Goal: Task Accomplishment & Management: Manage account settings

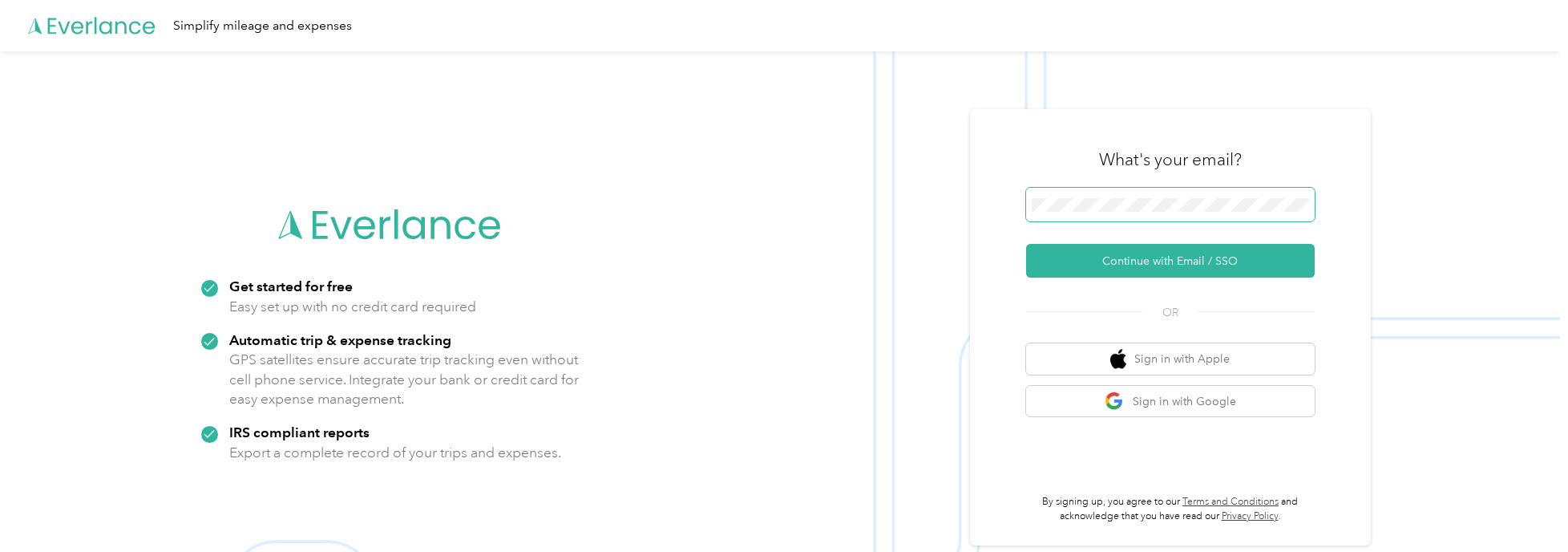
click at [1110, 196] on span at bounding box center [1170, 204] width 288 height 34
click at [1111, 259] on button "Continue with Email / SSO" at bounding box center [1170, 261] width 288 height 34
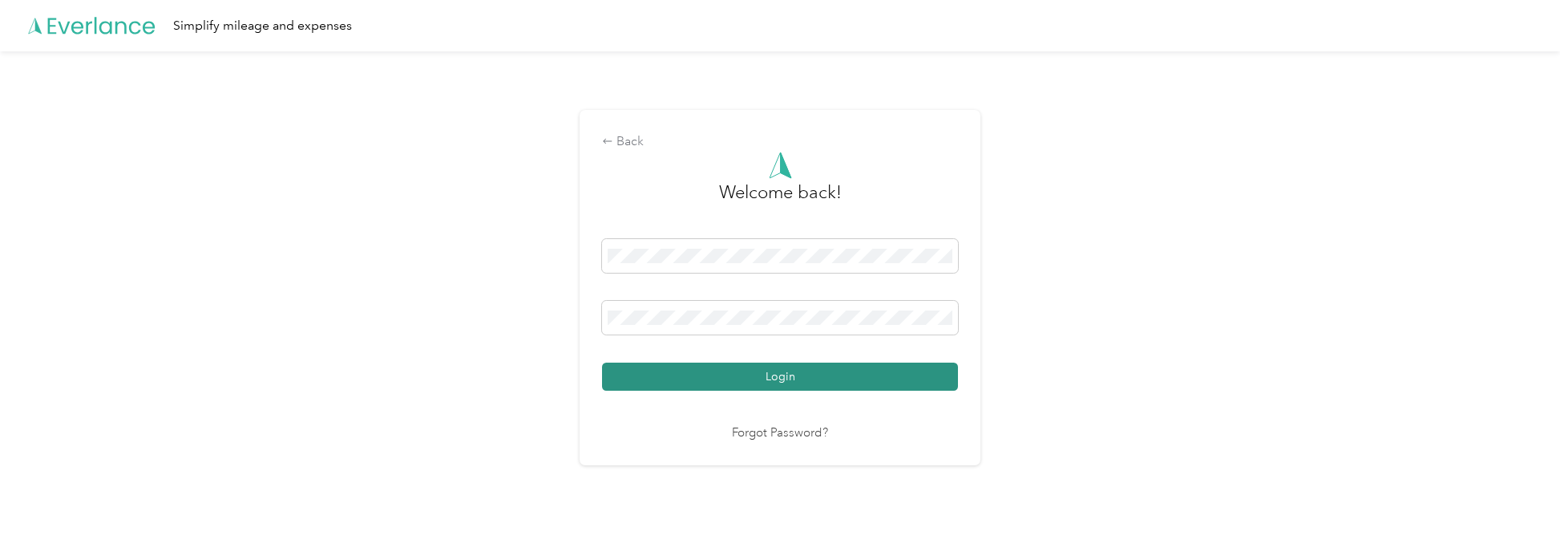
click at [763, 379] on button "Login" at bounding box center [780, 377] width 356 height 28
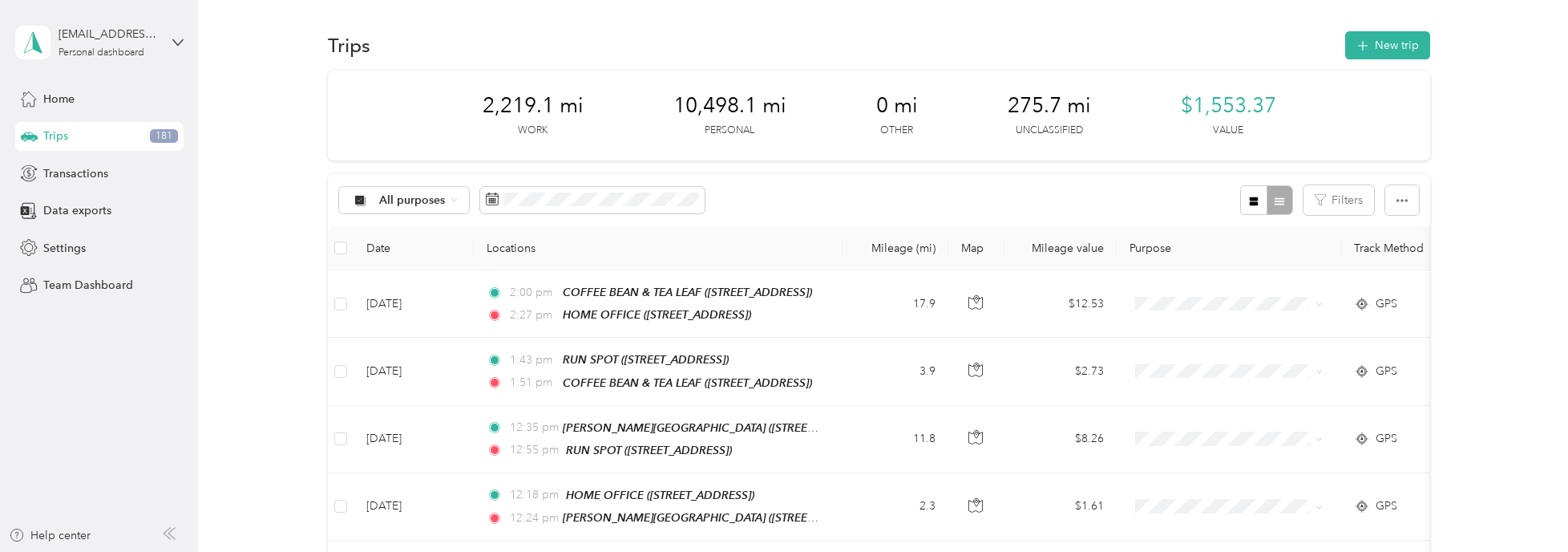
click at [1248, 200] on icon "button" at bounding box center [1254, 201] width 11 height 11
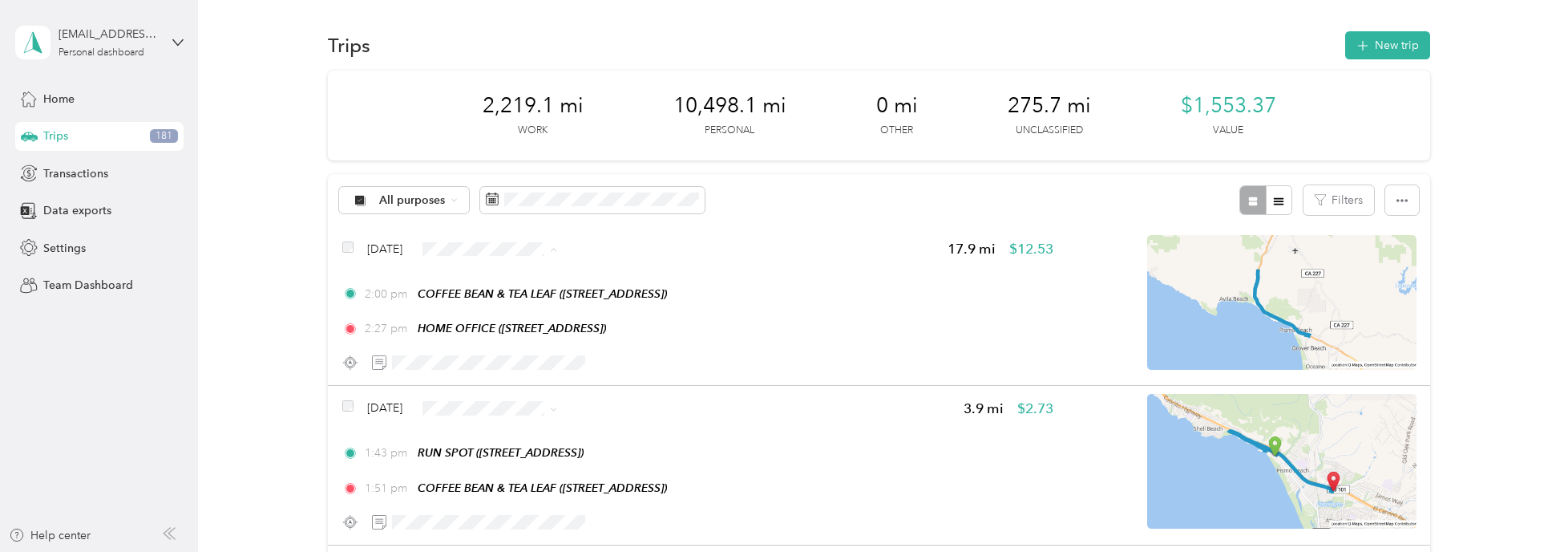
click at [510, 297] on span "Personal" at bounding box center [528, 305] width 95 height 17
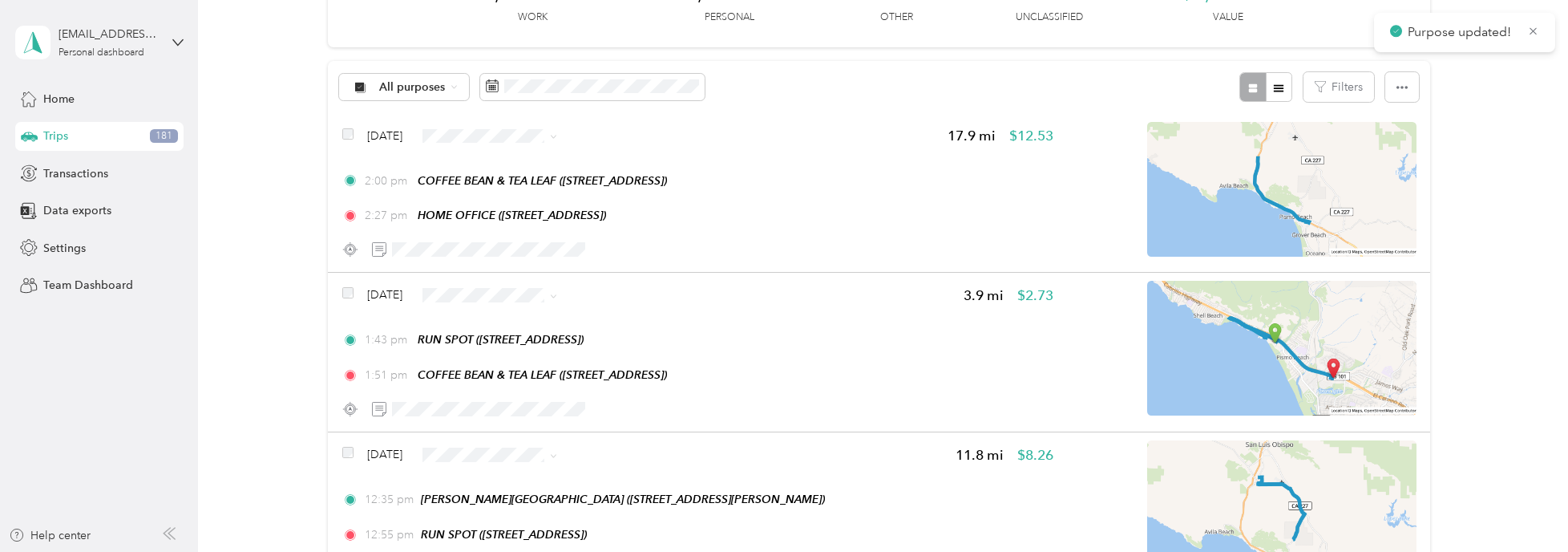
scroll to position [160, 0]
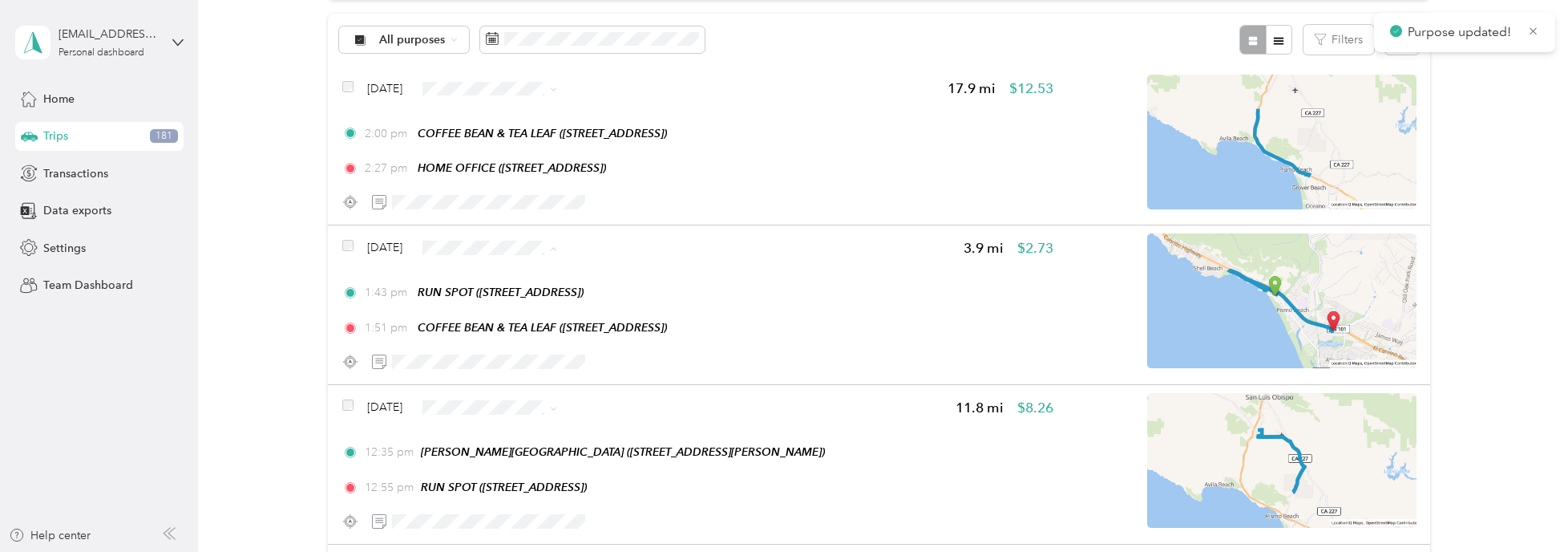
click at [494, 303] on span "Personal" at bounding box center [528, 304] width 95 height 17
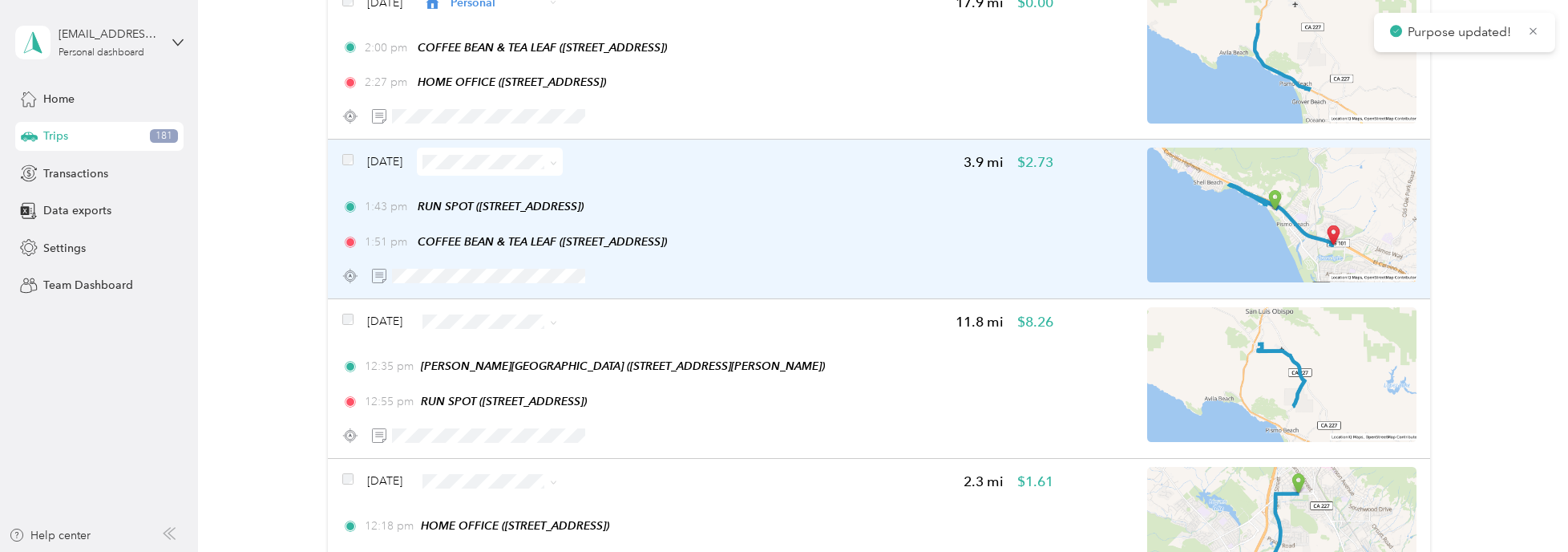
scroll to position [321, 0]
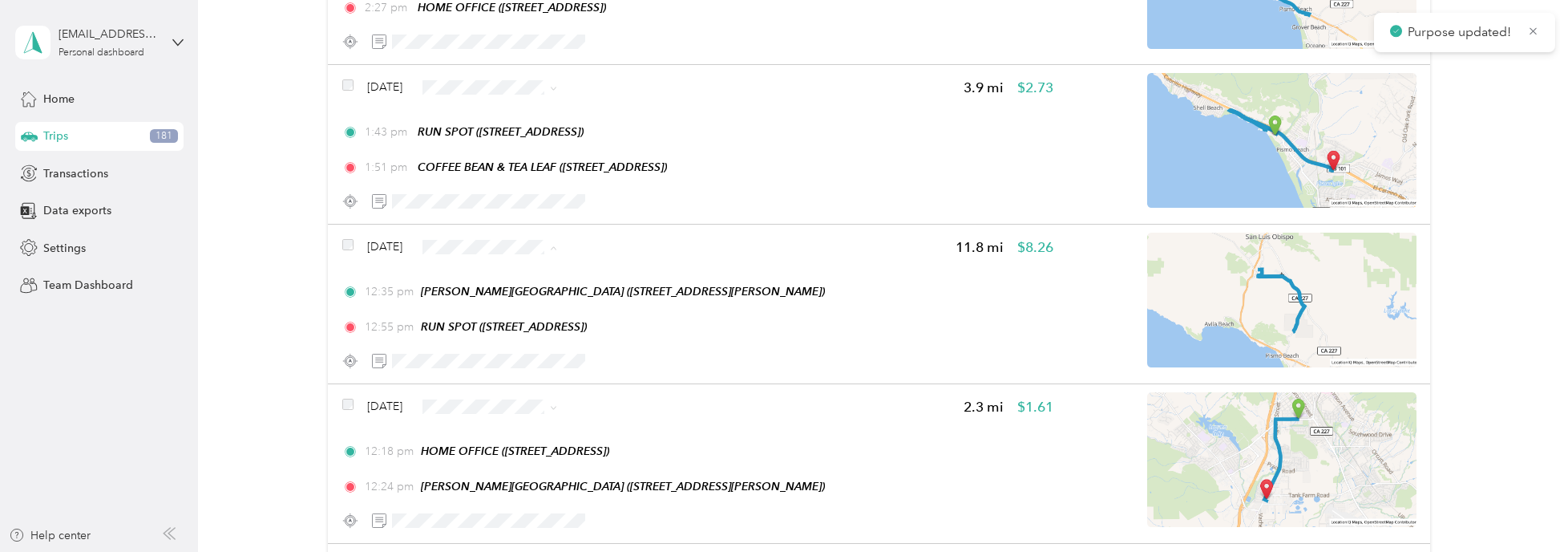
click at [504, 294] on span "Personal" at bounding box center [528, 302] width 95 height 17
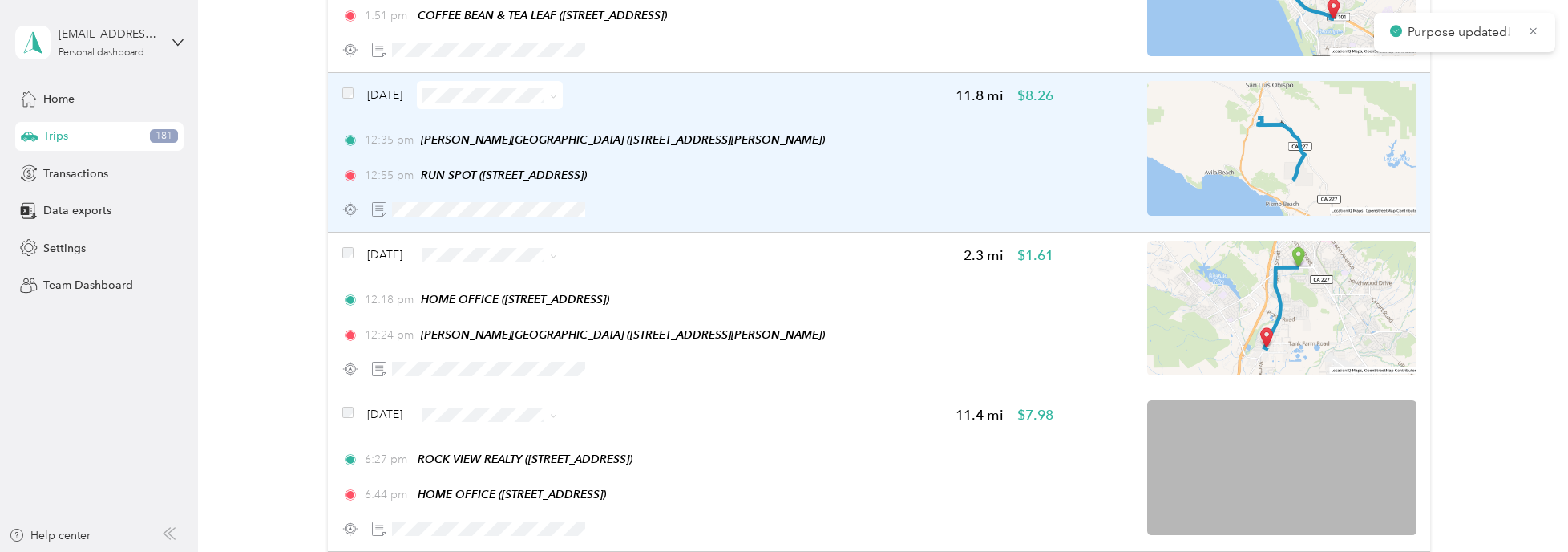
scroll to position [481, 0]
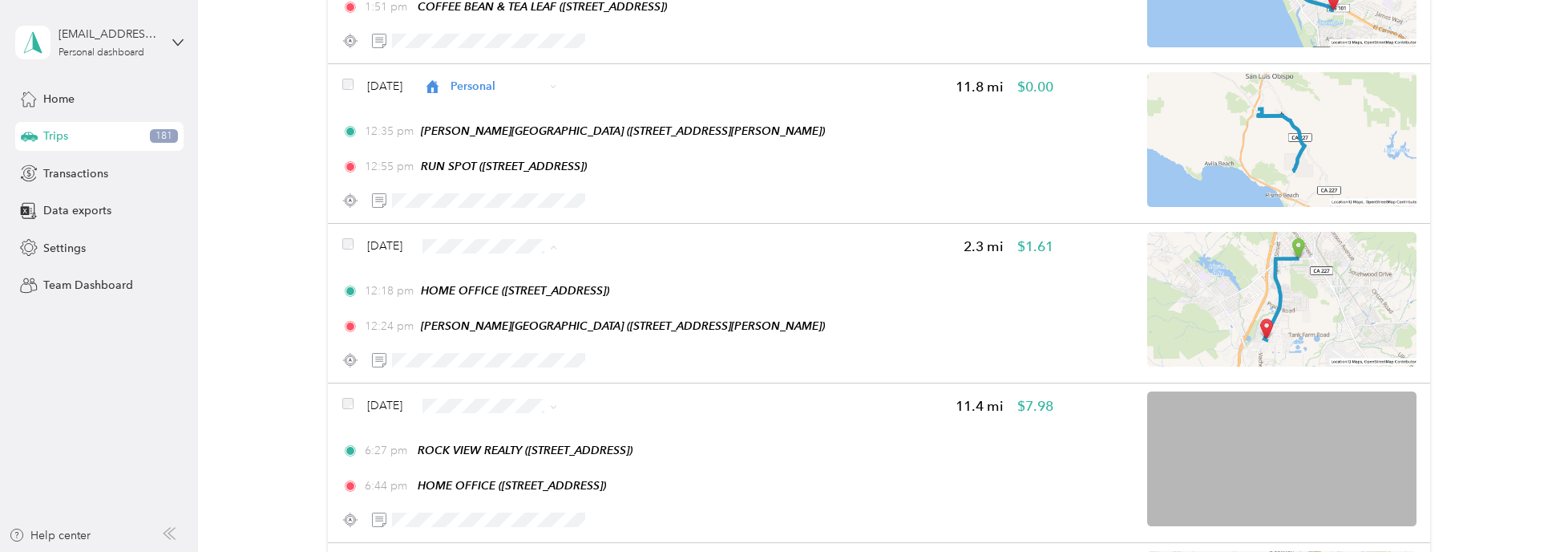
click at [513, 298] on span "Personal" at bounding box center [528, 301] width 95 height 17
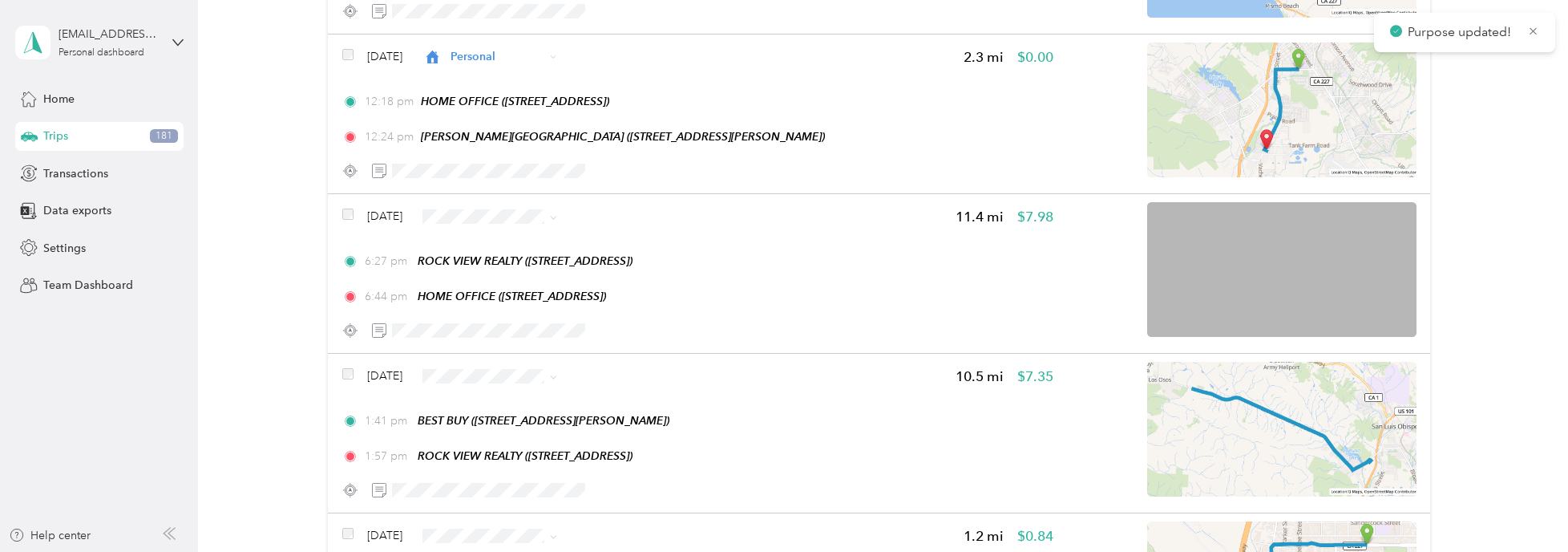
scroll to position [722, 0]
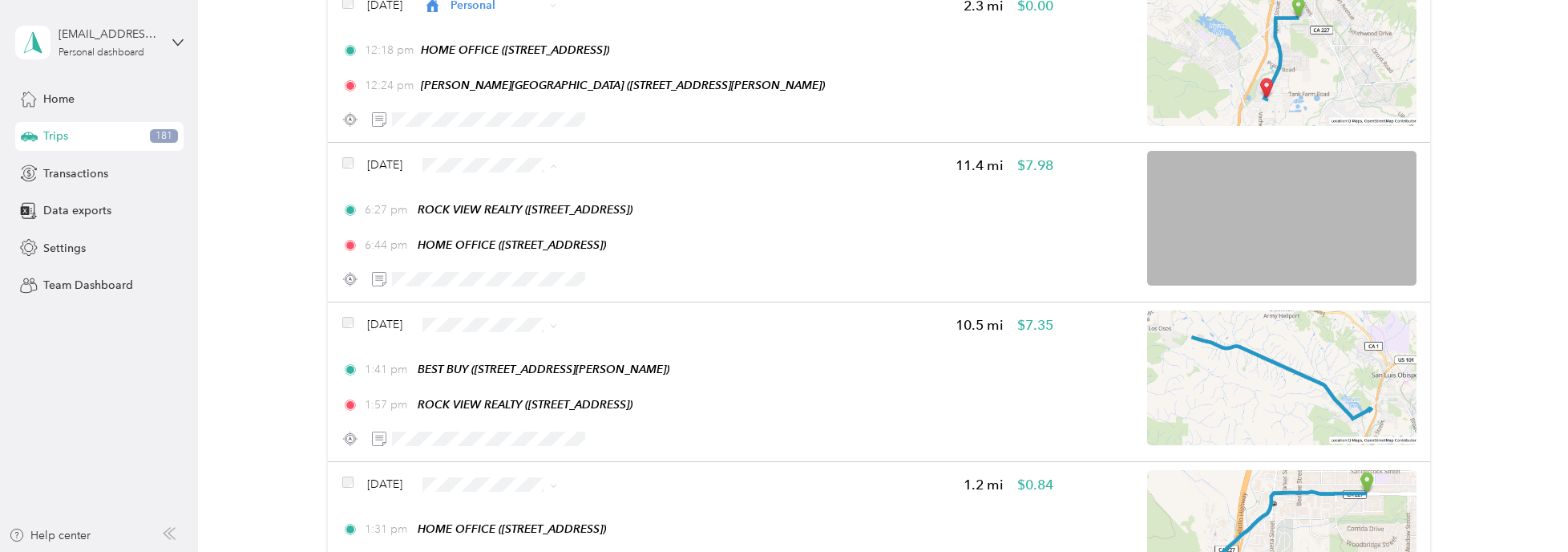
click at [511, 211] on li "Personal" at bounding box center [522, 220] width 146 height 28
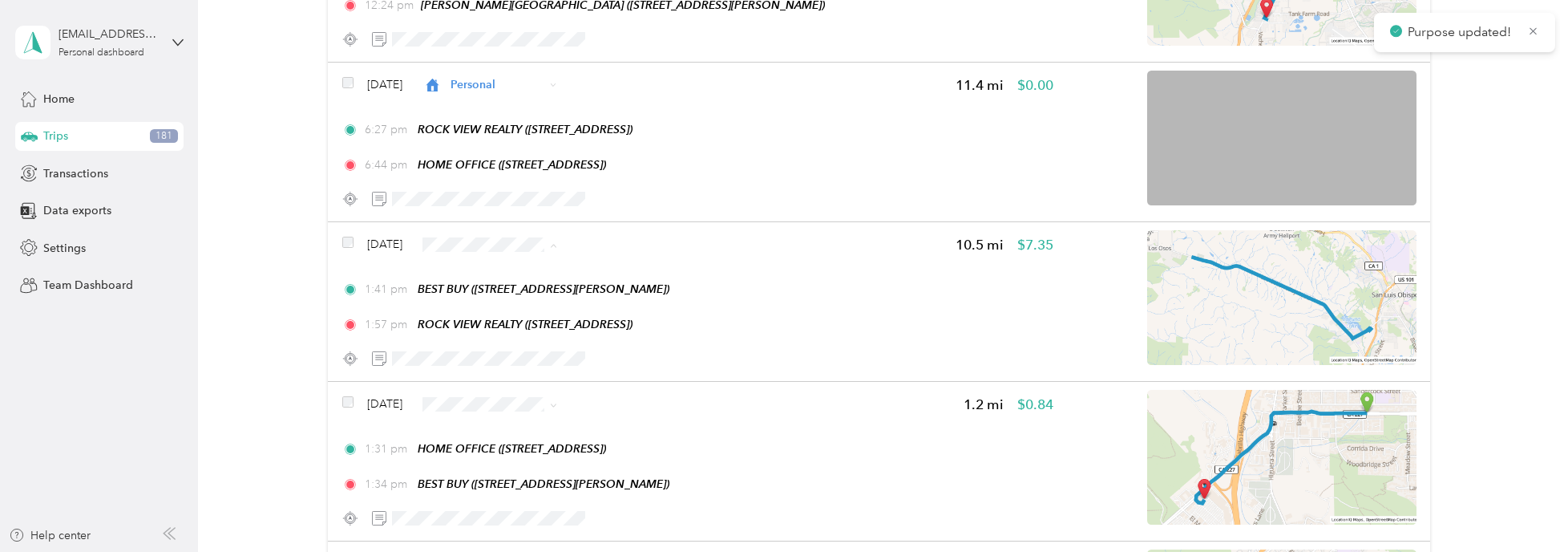
click at [512, 302] on span "Personal" at bounding box center [536, 299] width 95 height 17
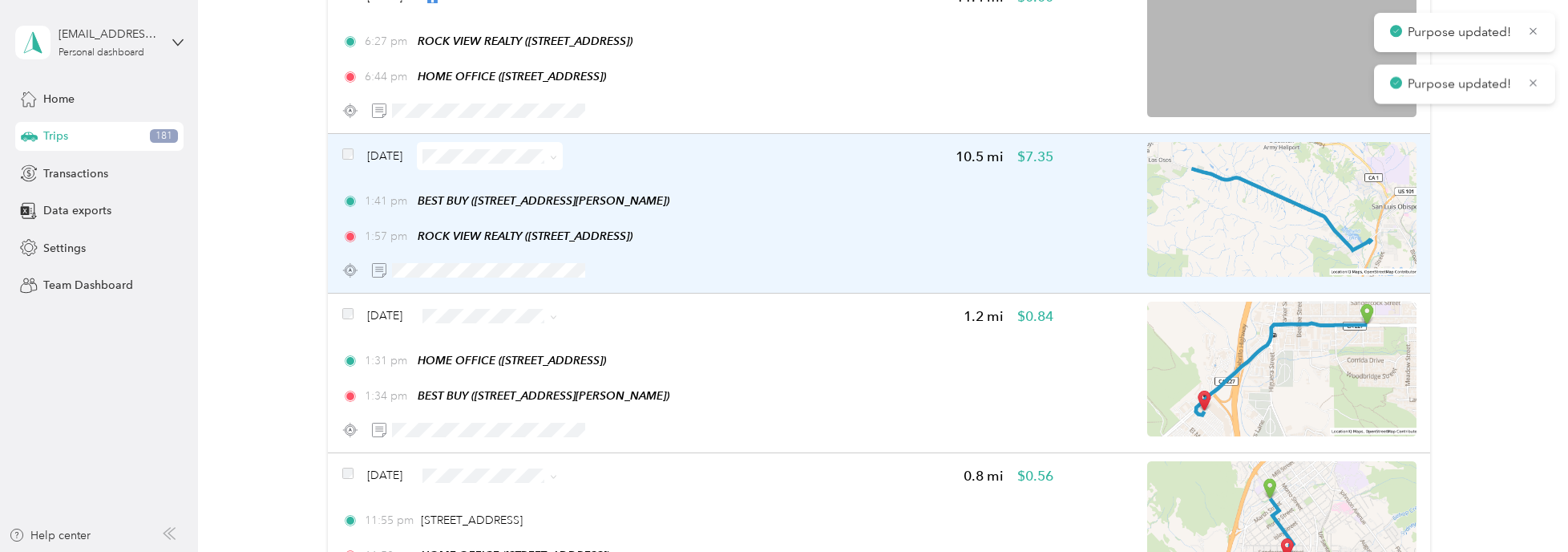
scroll to position [963, 0]
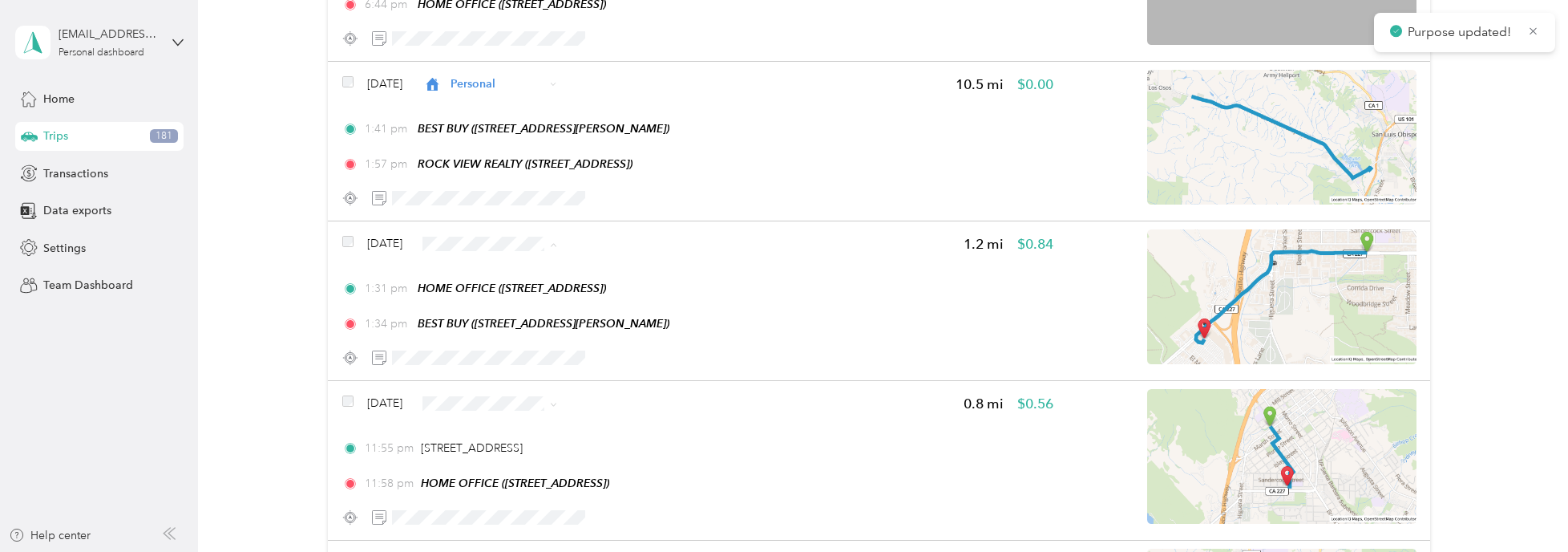
click at [502, 285] on li "Personal" at bounding box center [522, 297] width 146 height 28
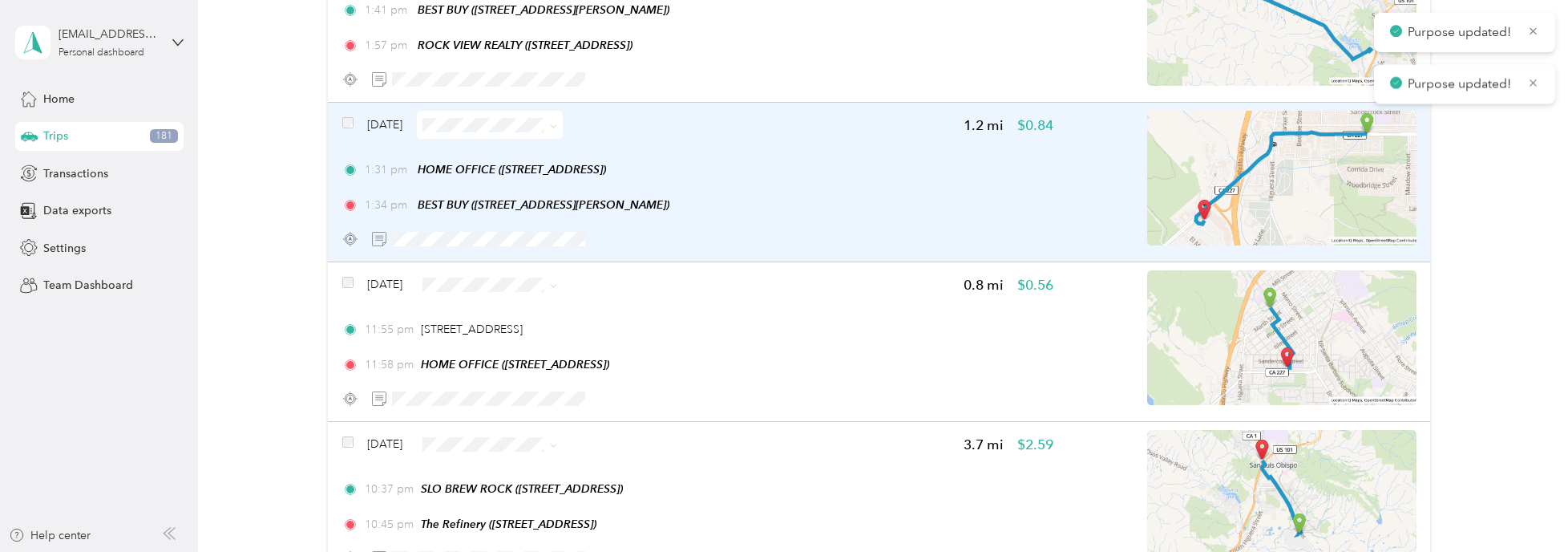
scroll to position [1123, 0]
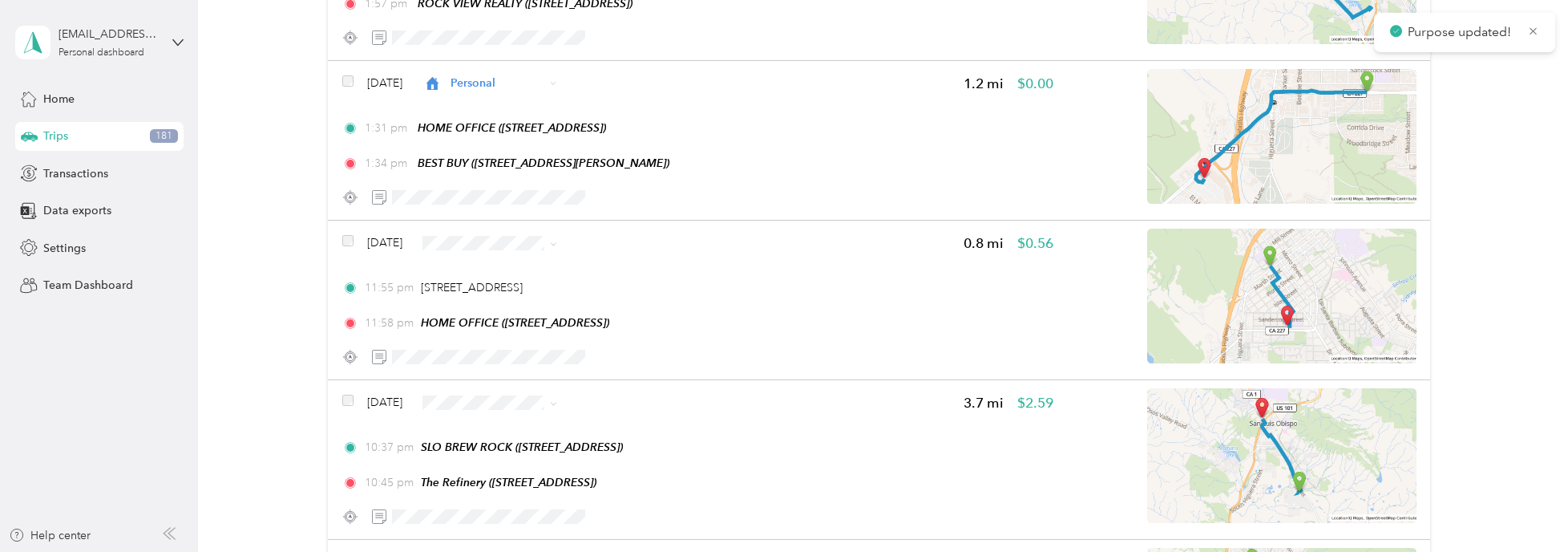
click at [504, 287] on li "Personal" at bounding box center [522, 293] width 146 height 28
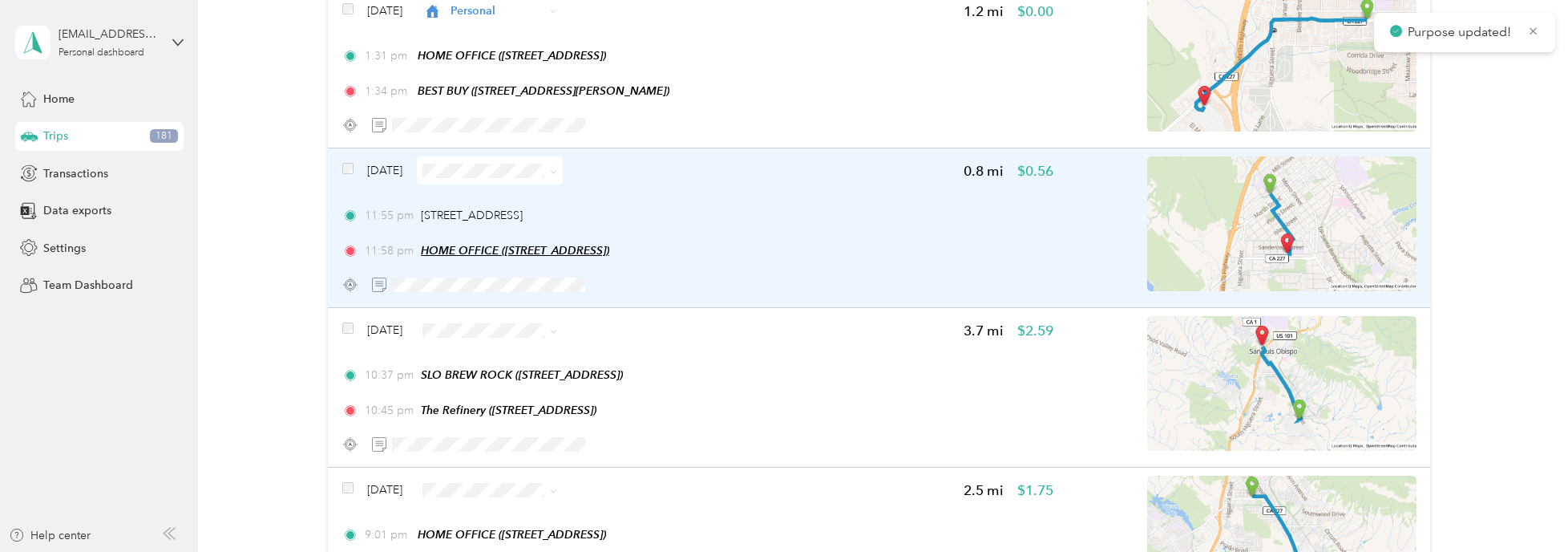
scroll to position [1203, 0]
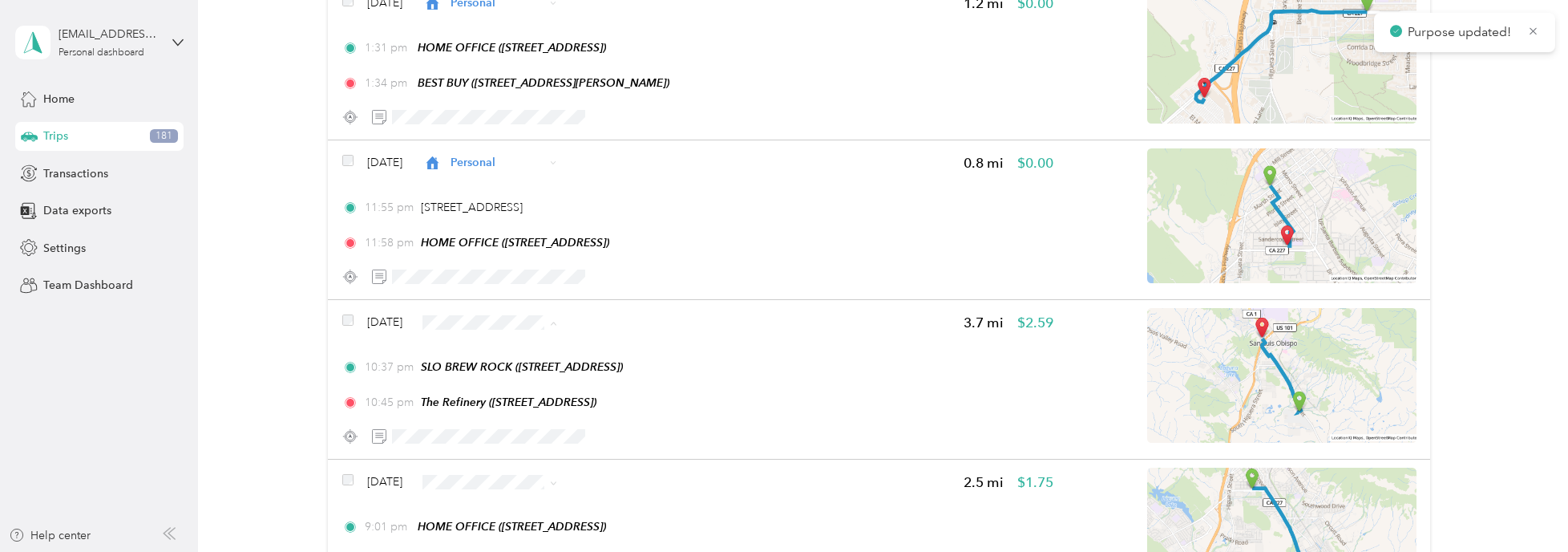
click at [510, 130] on ol "Work Personal Architecture Other Charity Medical Moving Commute" at bounding box center [522, 190] width 146 height 225
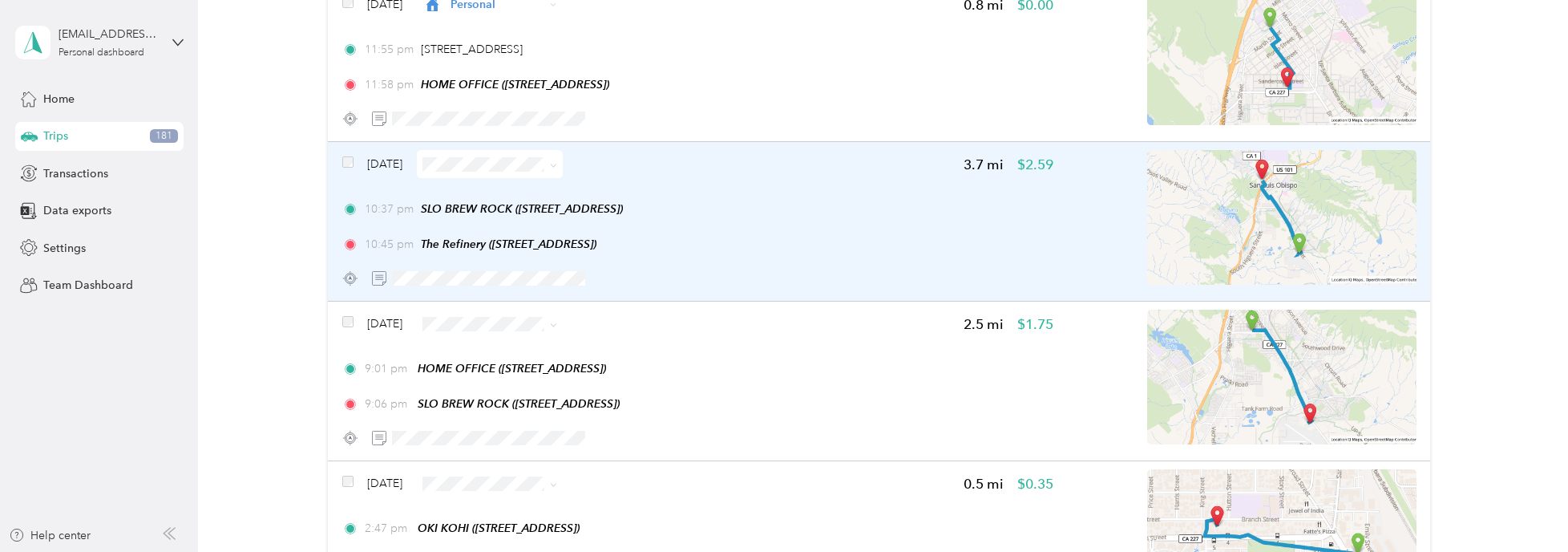
scroll to position [1443, 0]
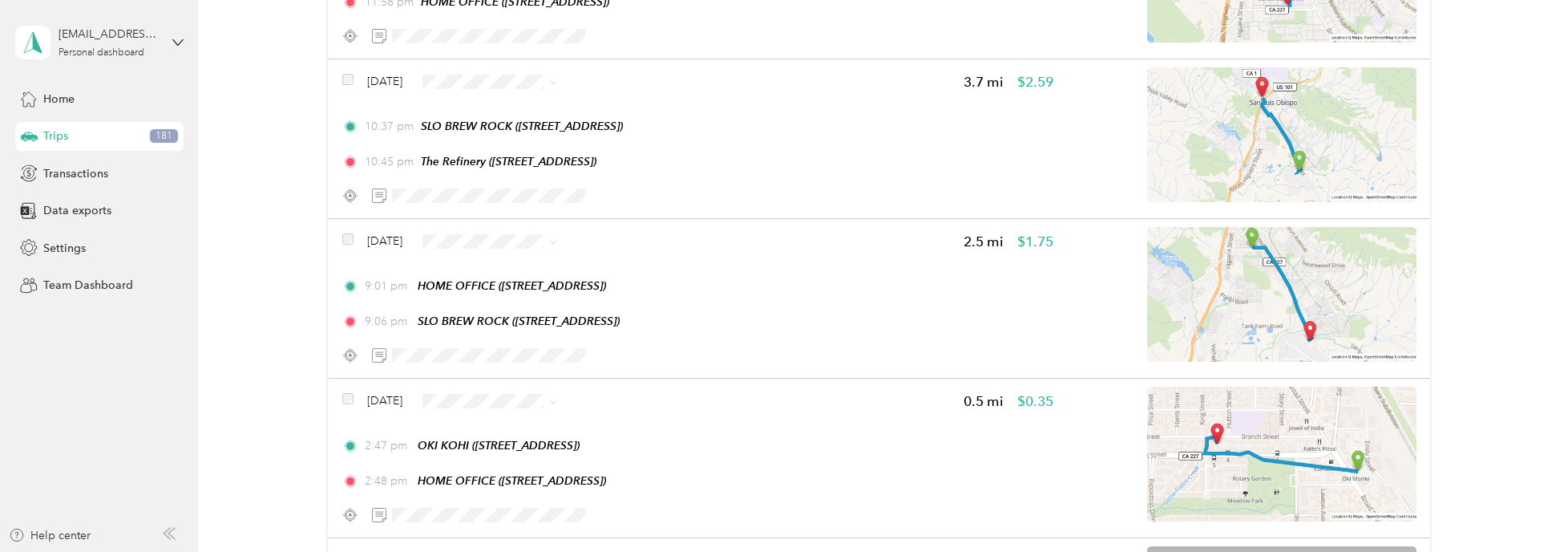
click at [509, 286] on span "Personal" at bounding box center [536, 293] width 95 height 17
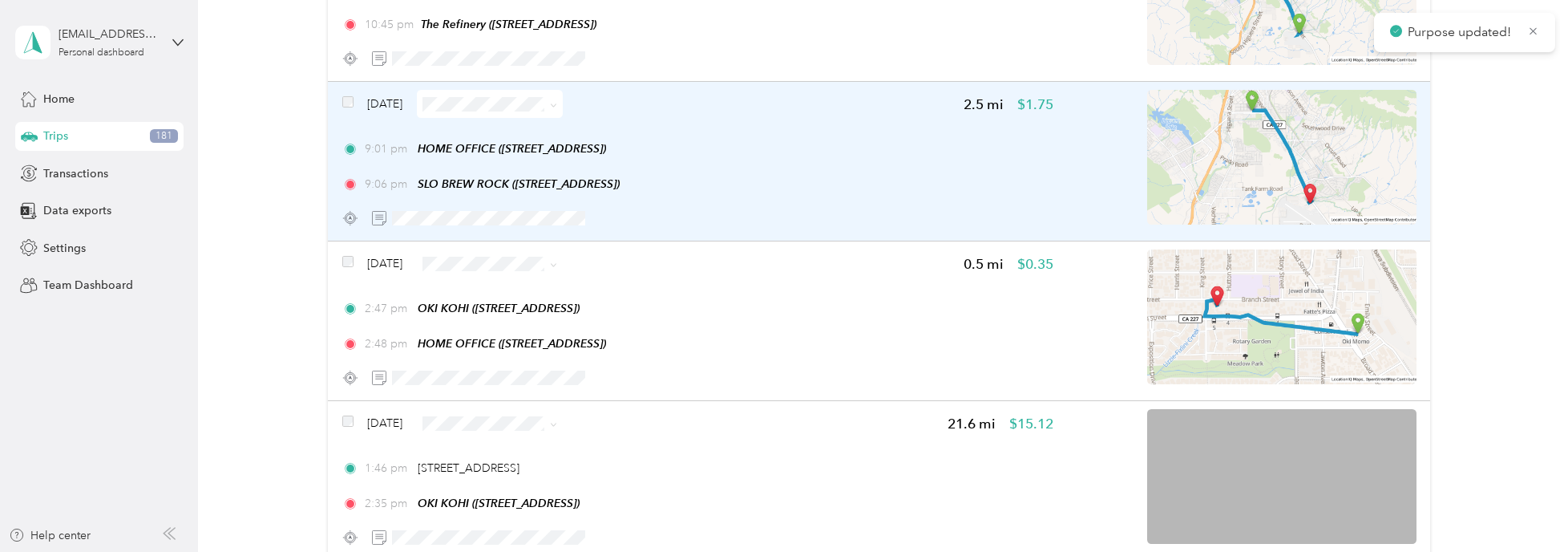
scroll to position [1604, 0]
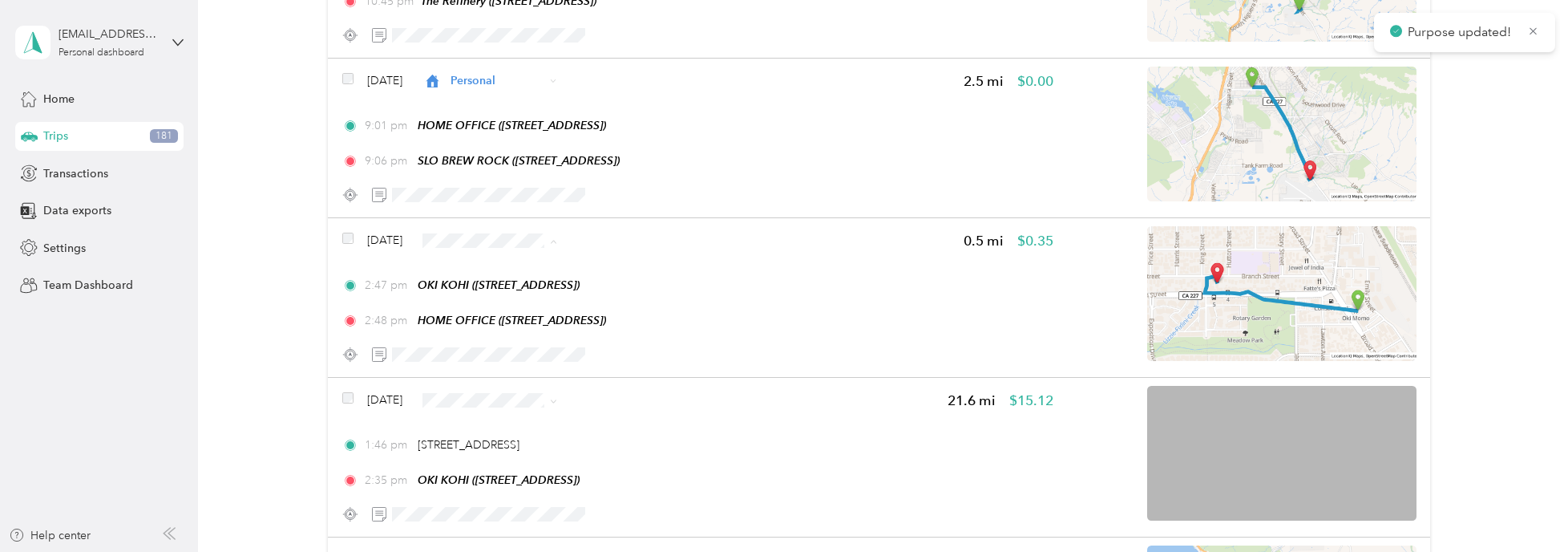
click at [529, 296] on span "Personal" at bounding box center [536, 293] width 95 height 17
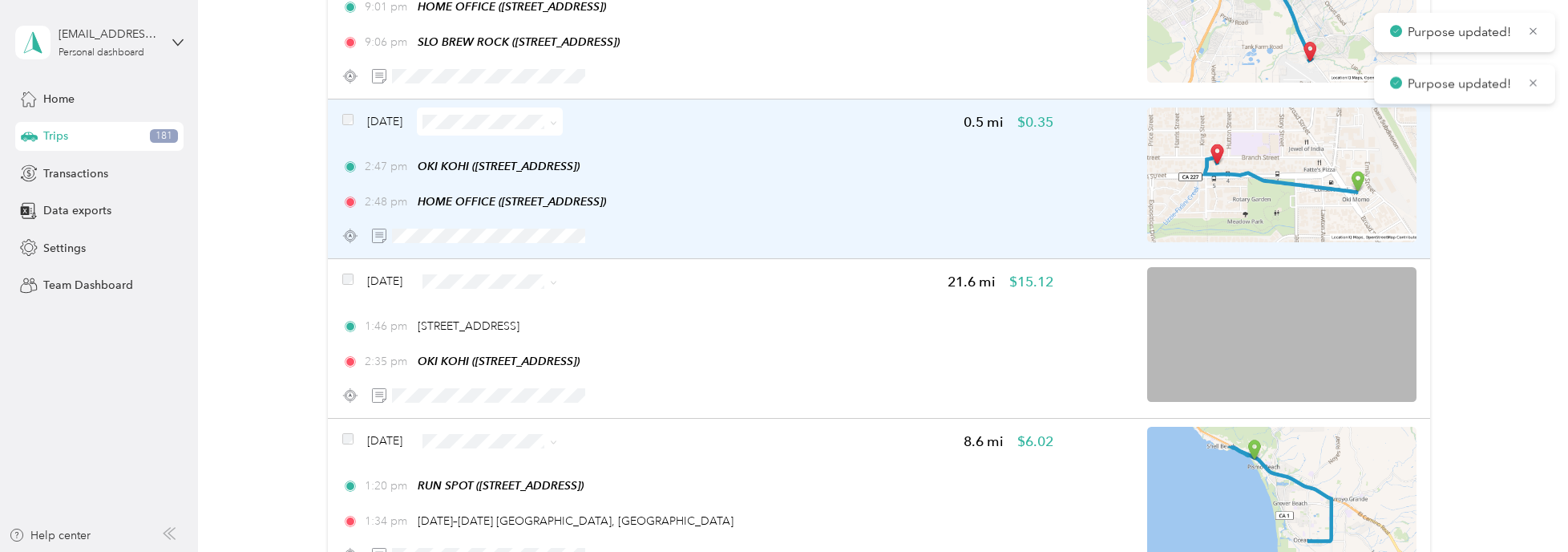
scroll to position [1764, 0]
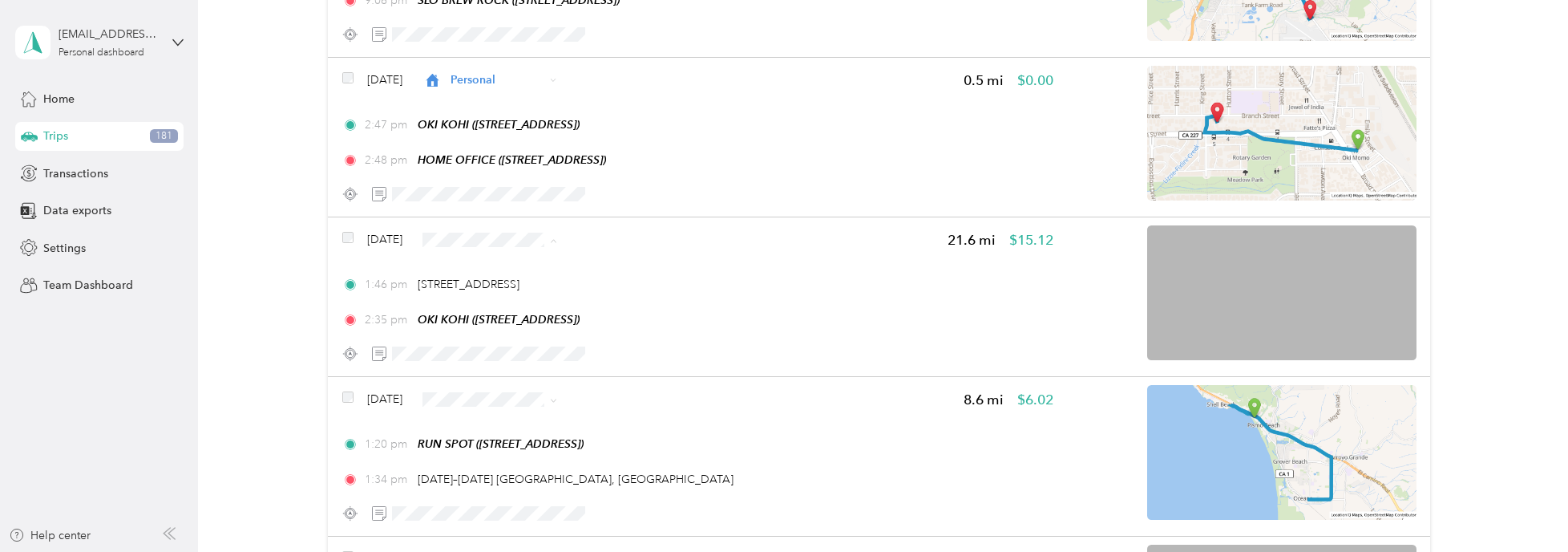
click at [520, 285] on span "Personal" at bounding box center [536, 291] width 95 height 17
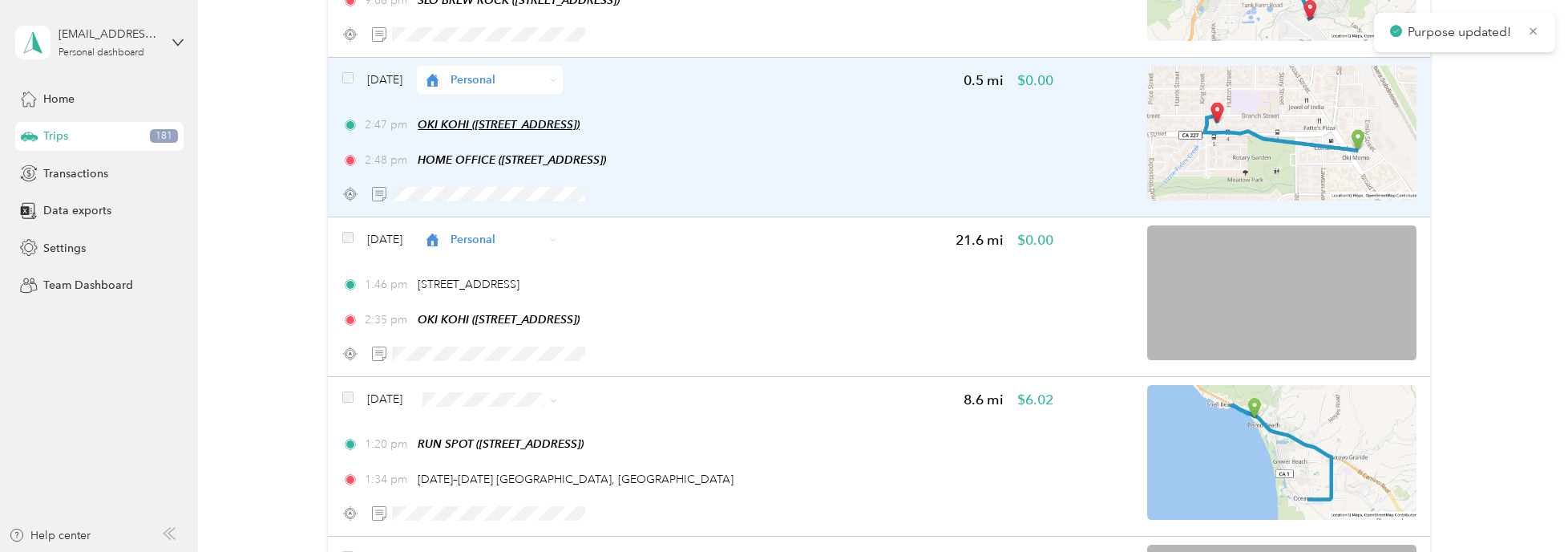
click at [495, 120] on span "OKI KOHI ([STREET_ADDRESS])" at bounding box center [498, 124] width 162 height 13
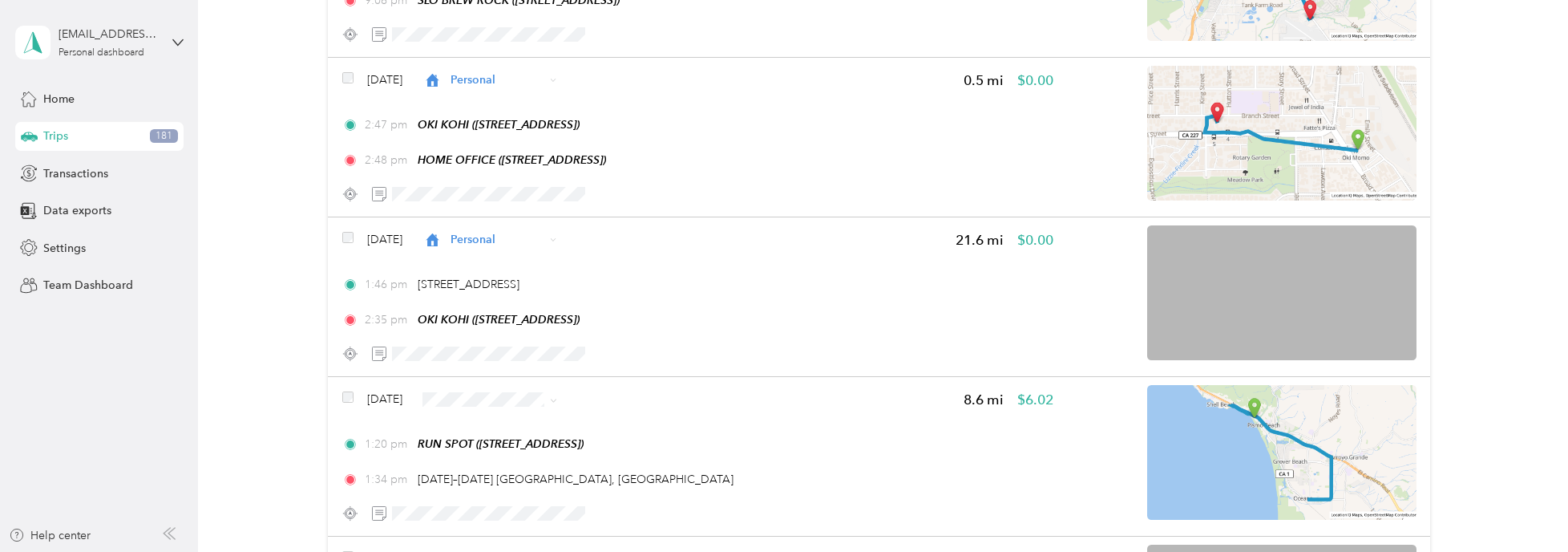
click at [475, 79] on button "Edit Place" at bounding box center [466, 81] width 91 height 28
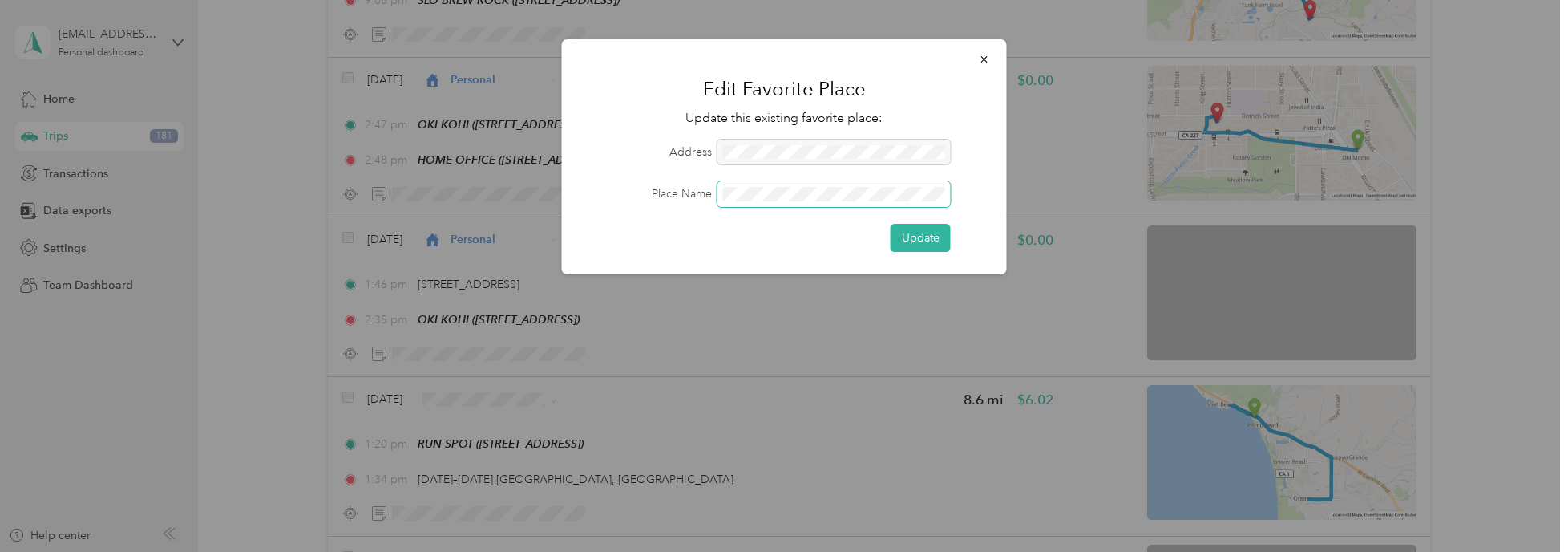
click at [687, 193] on div "Place Name" at bounding box center [784, 194] width 400 height 26
click at [890, 224] on button "Update" at bounding box center [920, 238] width 60 height 28
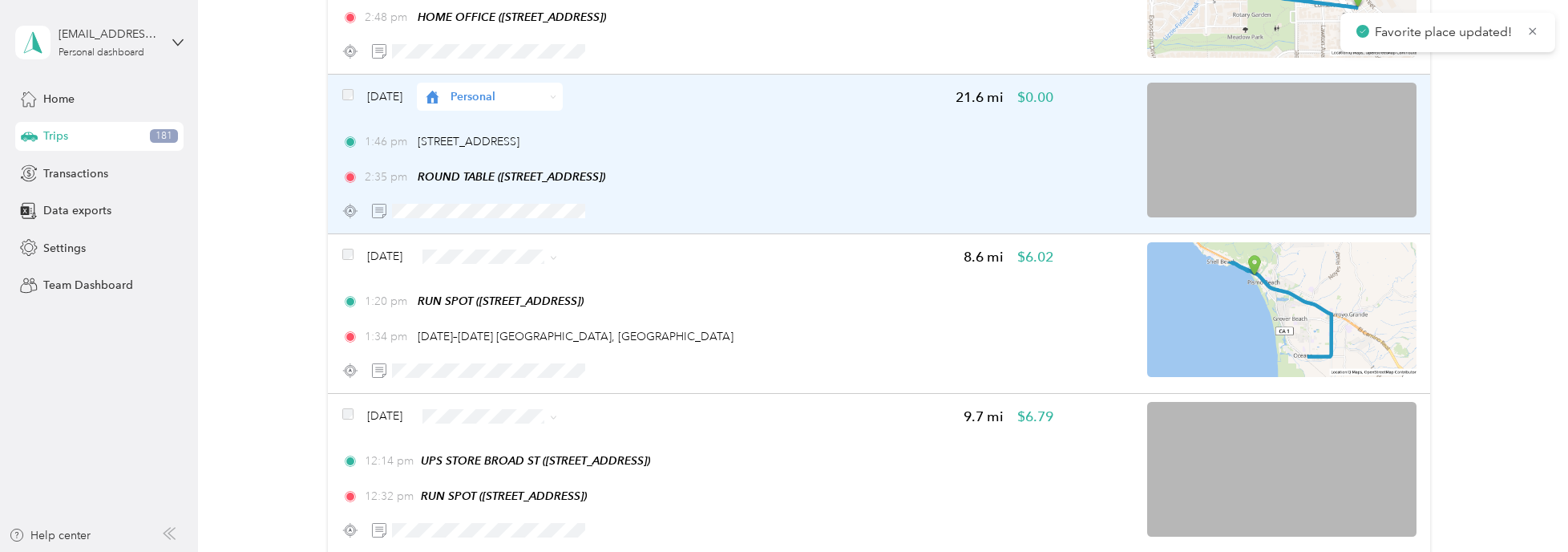
scroll to position [1925, 0]
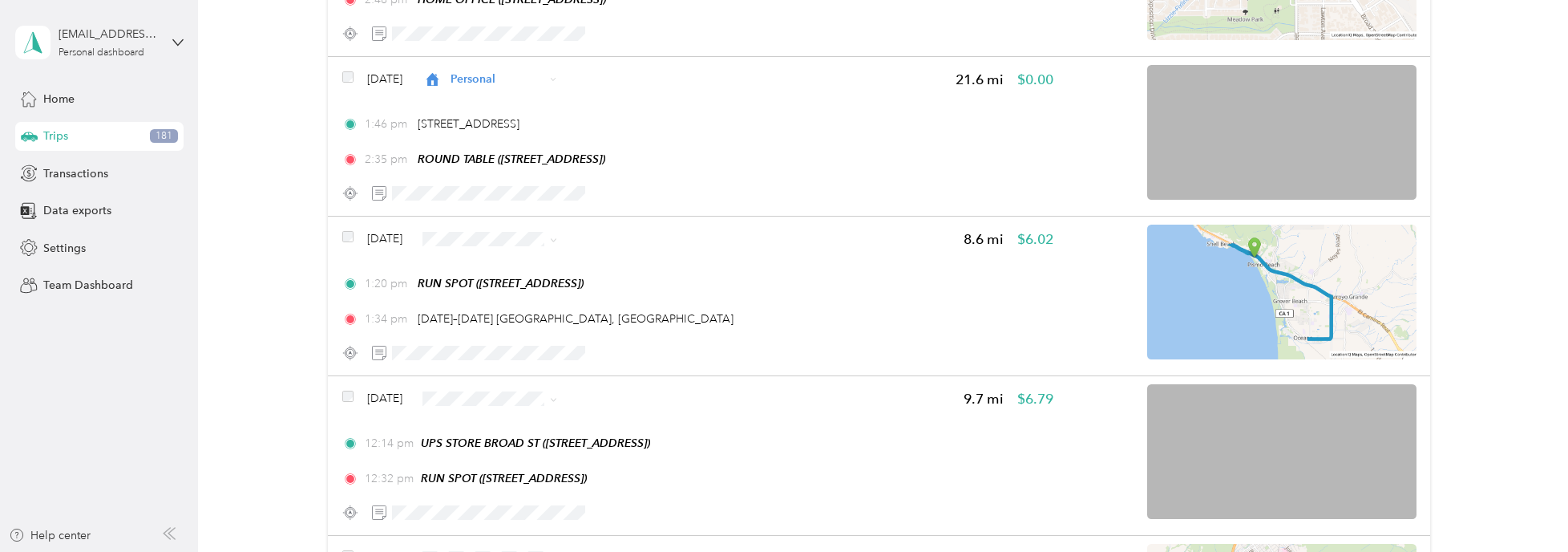
click at [513, 284] on span "Personal" at bounding box center [536, 290] width 95 height 17
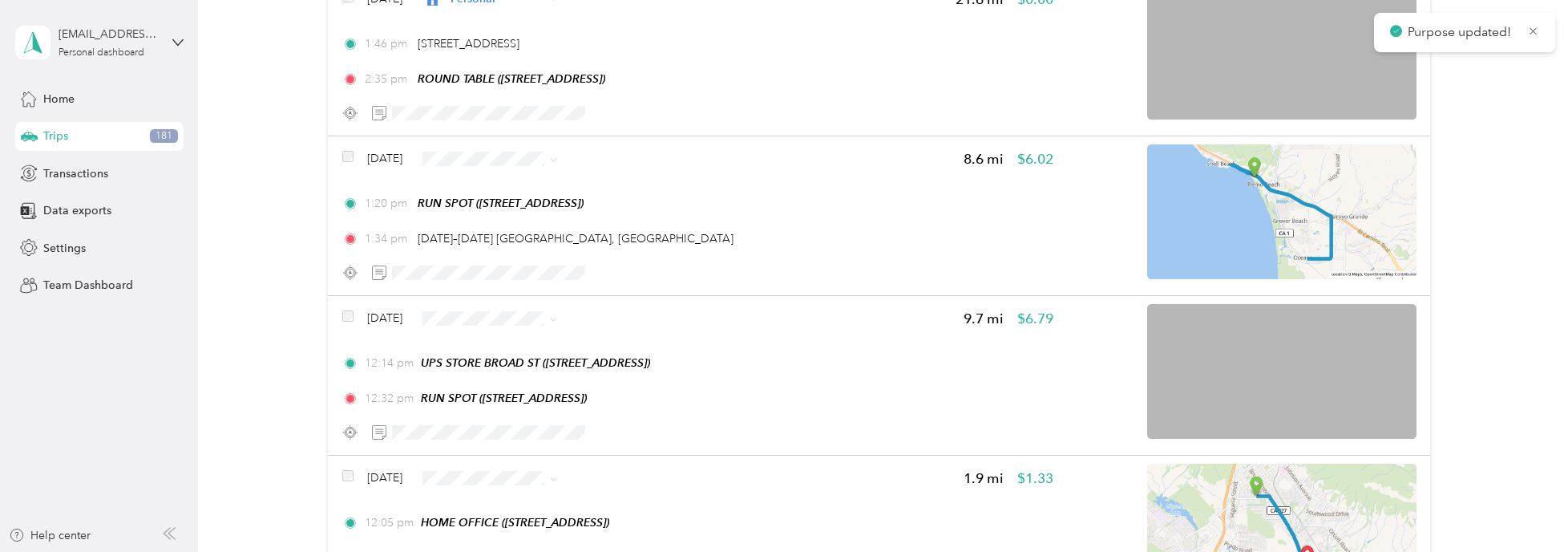
scroll to position [2085, 0]
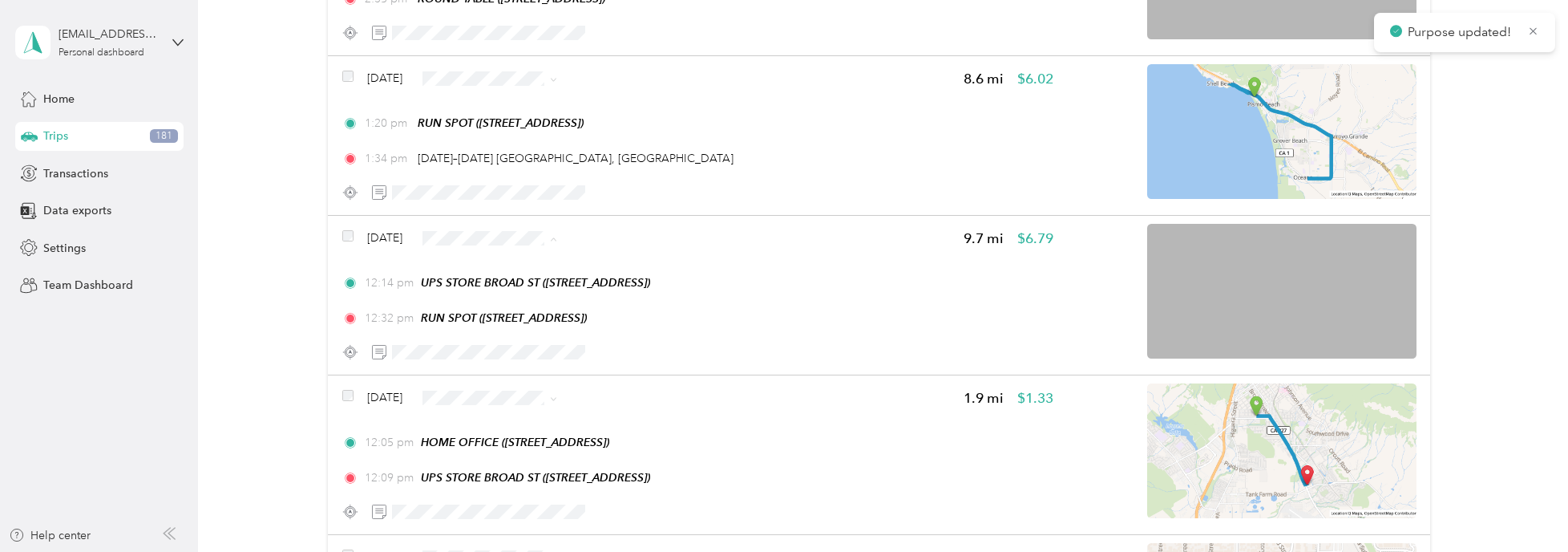
click at [511, 291] on span "Personal" at bounding box center [536, 289] width 95 height 17
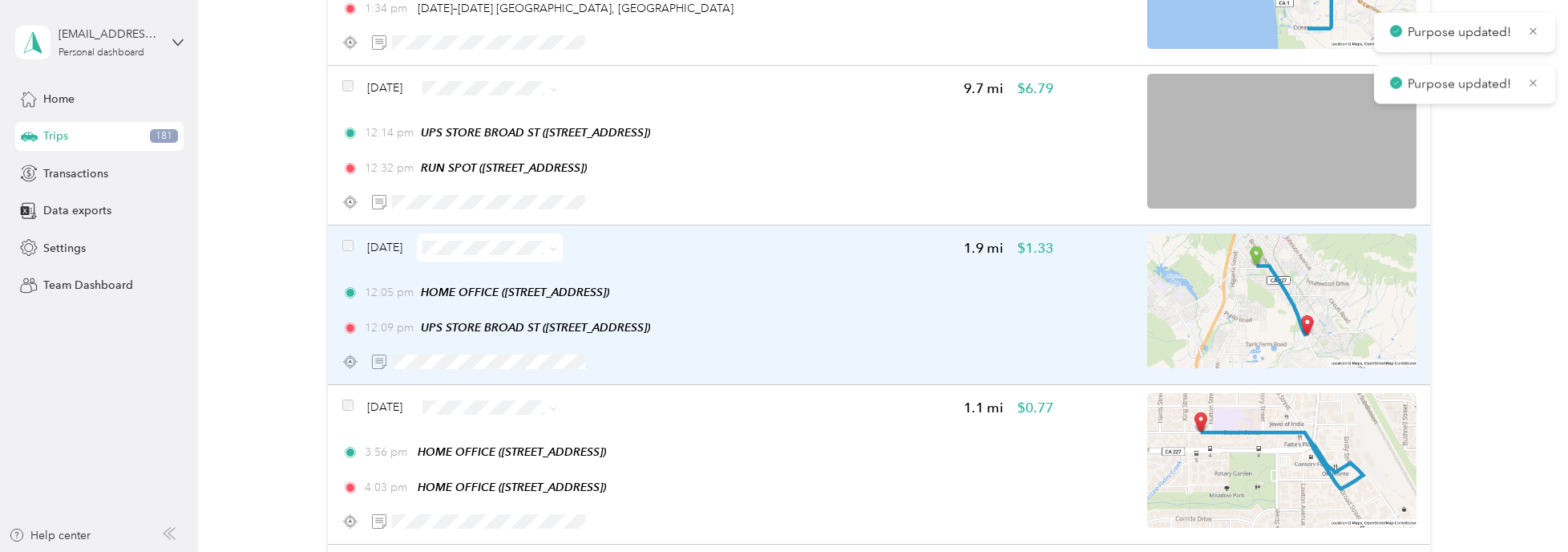
scroll to position [2245, 0]
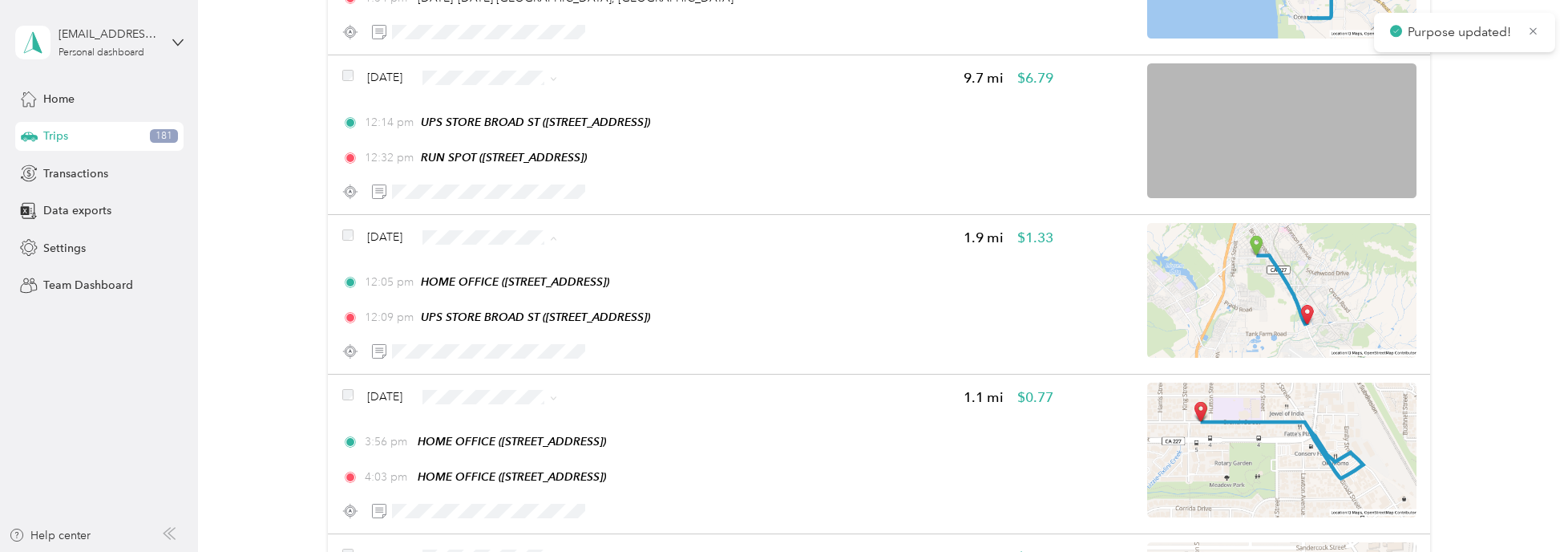
click at [498, 256] on span "Work" at bounding box center [536, 260] width 95 height 17
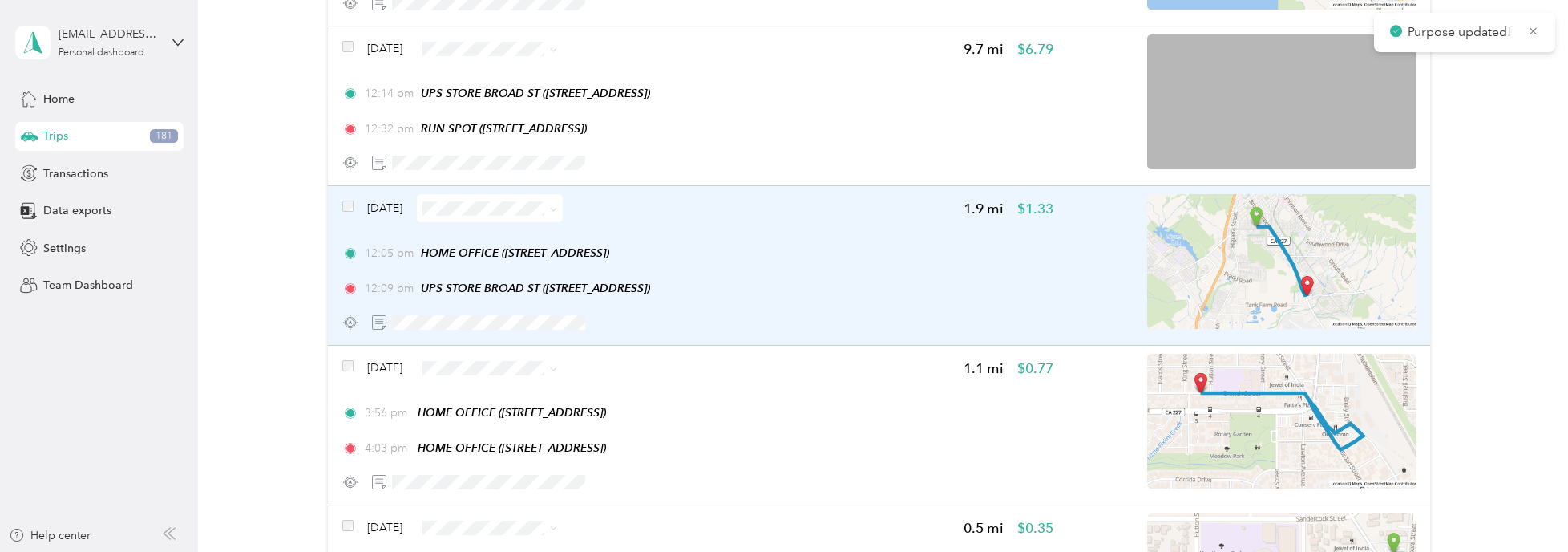
scroll to position [2406, 0]
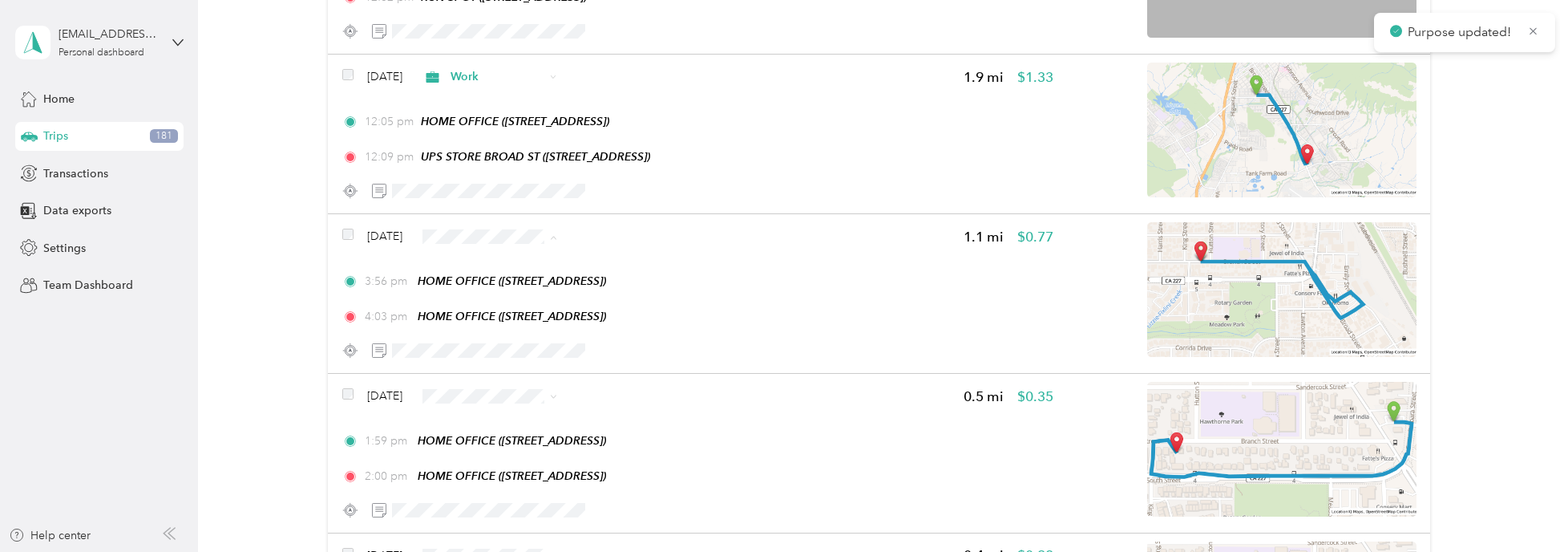
click at [513, 289] on span "Personal" at bounding box center [536, 286] width 95 height 17
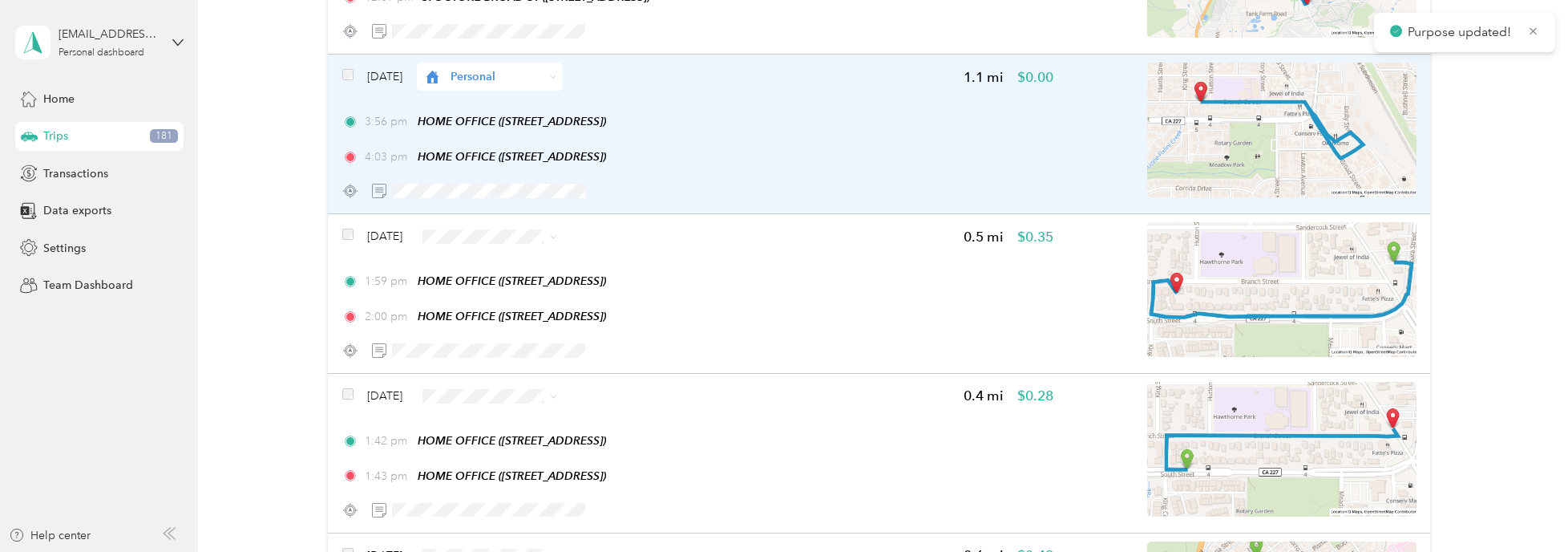
scroll to position [2566, 0]
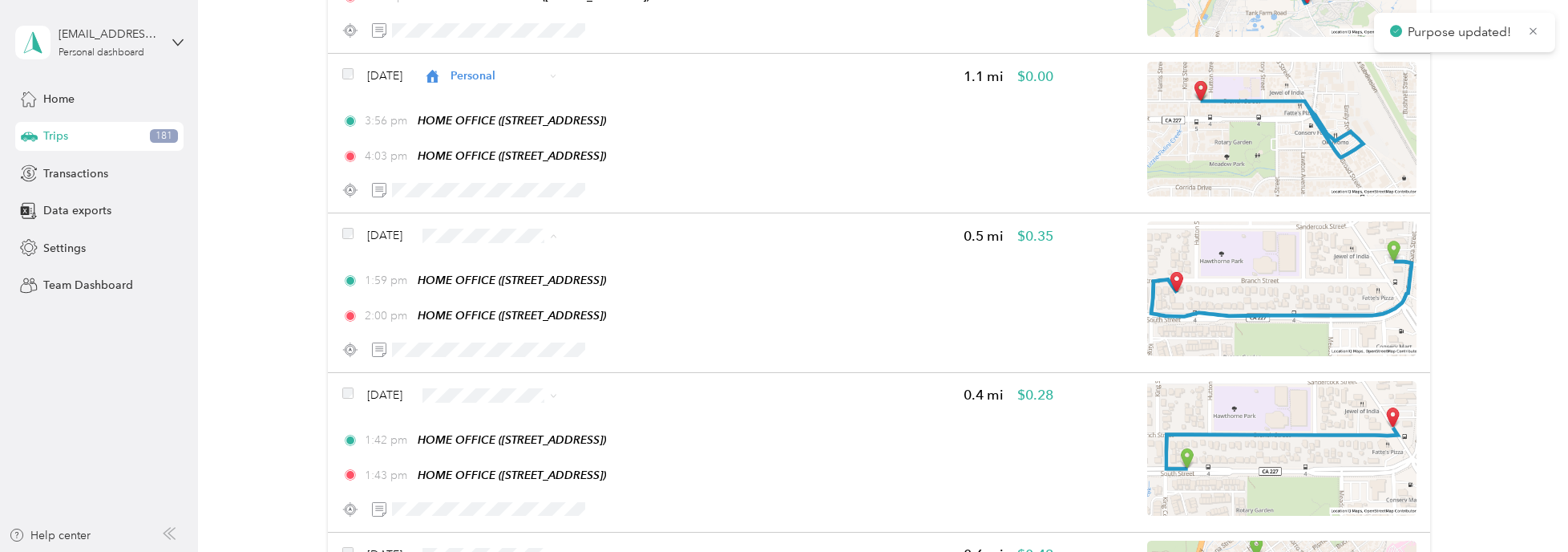
click at [511, 276] on li "Personal" at bounding box center [522, 284] width 146 height 28
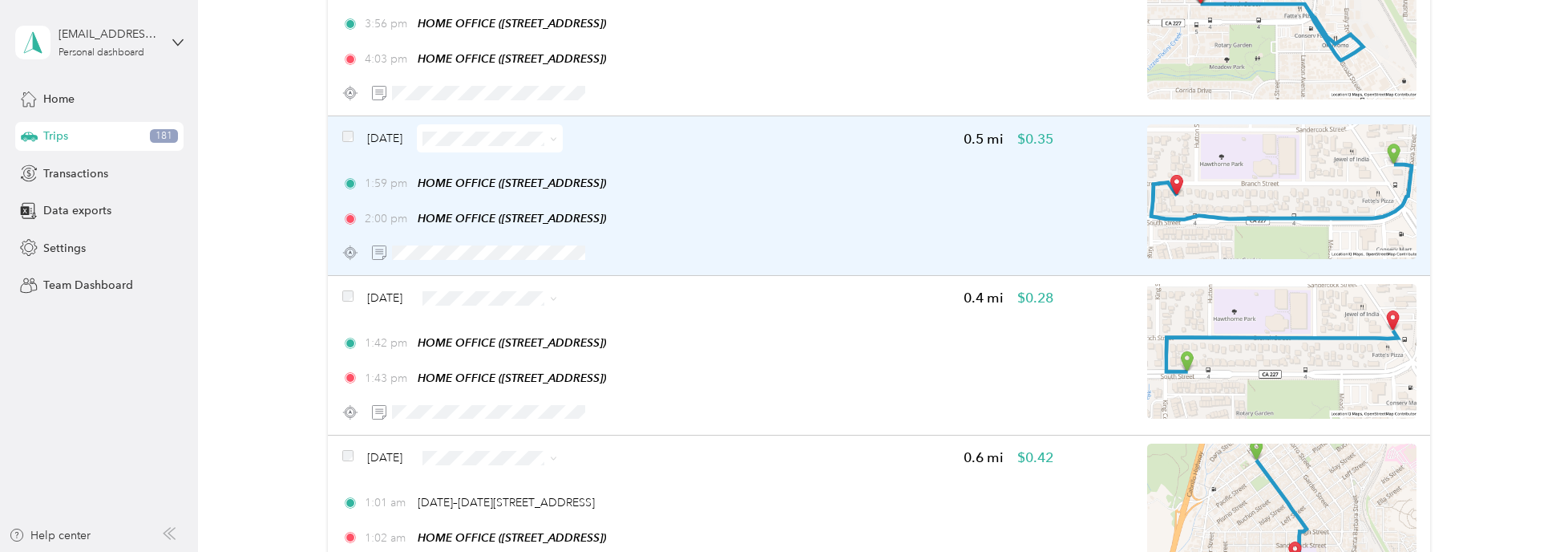
scroll to position [2727, 0]
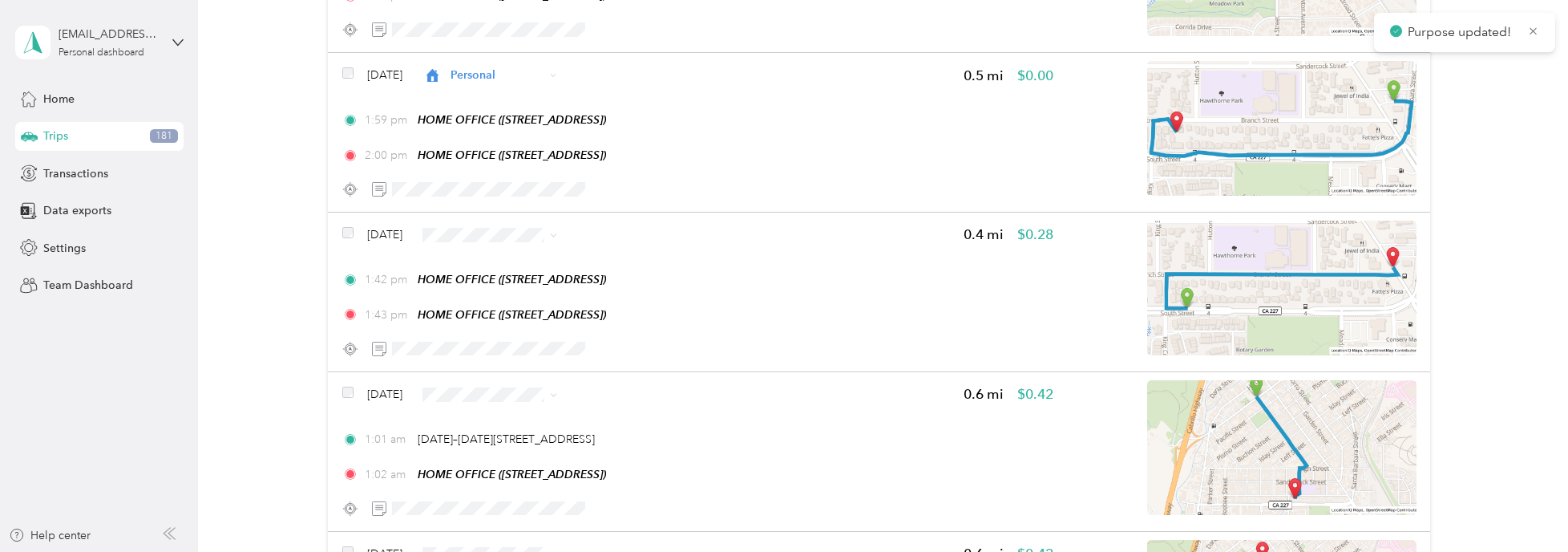
click at [501, 276] on span "Personal" at bounding box center [536, 283] width 95 height 17
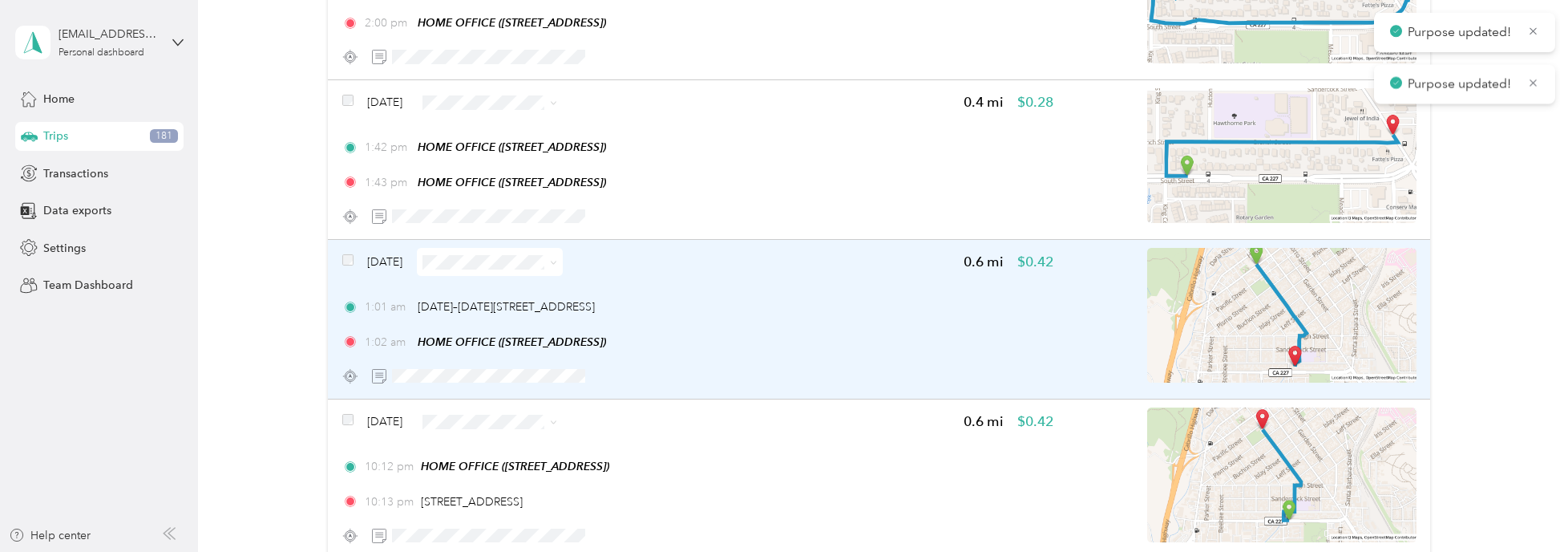
scroll to position [2887, 0]
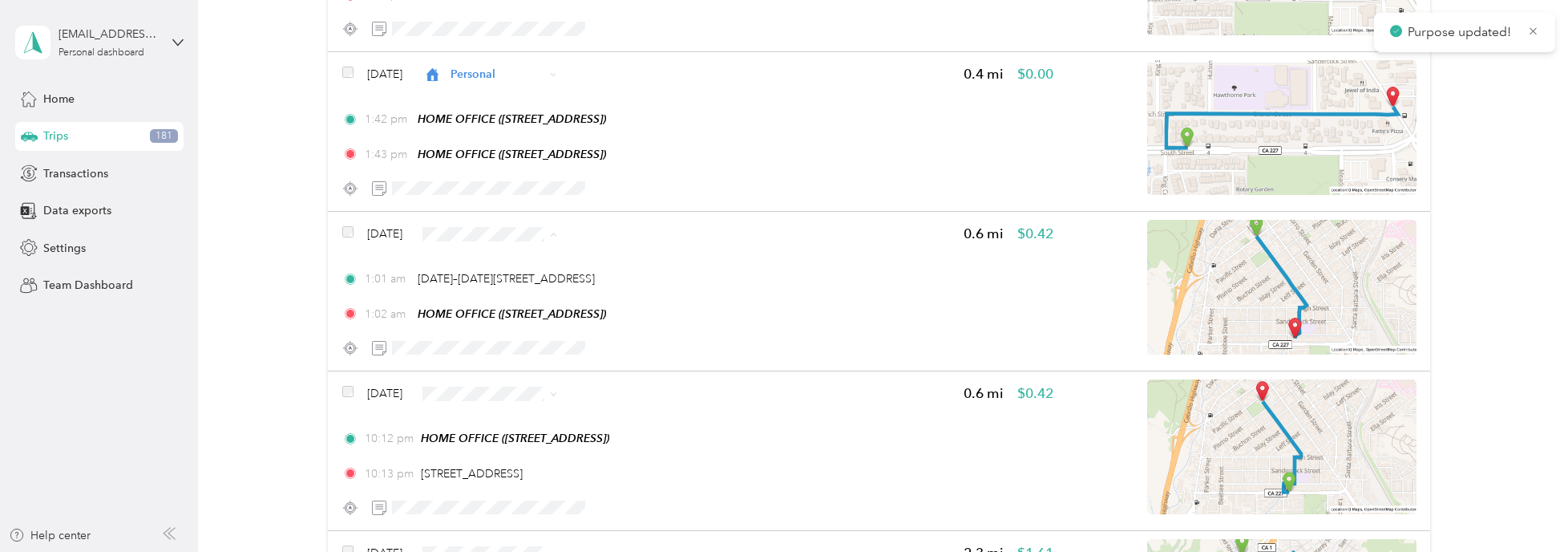
click at [498, 275] on span "Personal" at bounding box center [536, 282] width 95 height 17
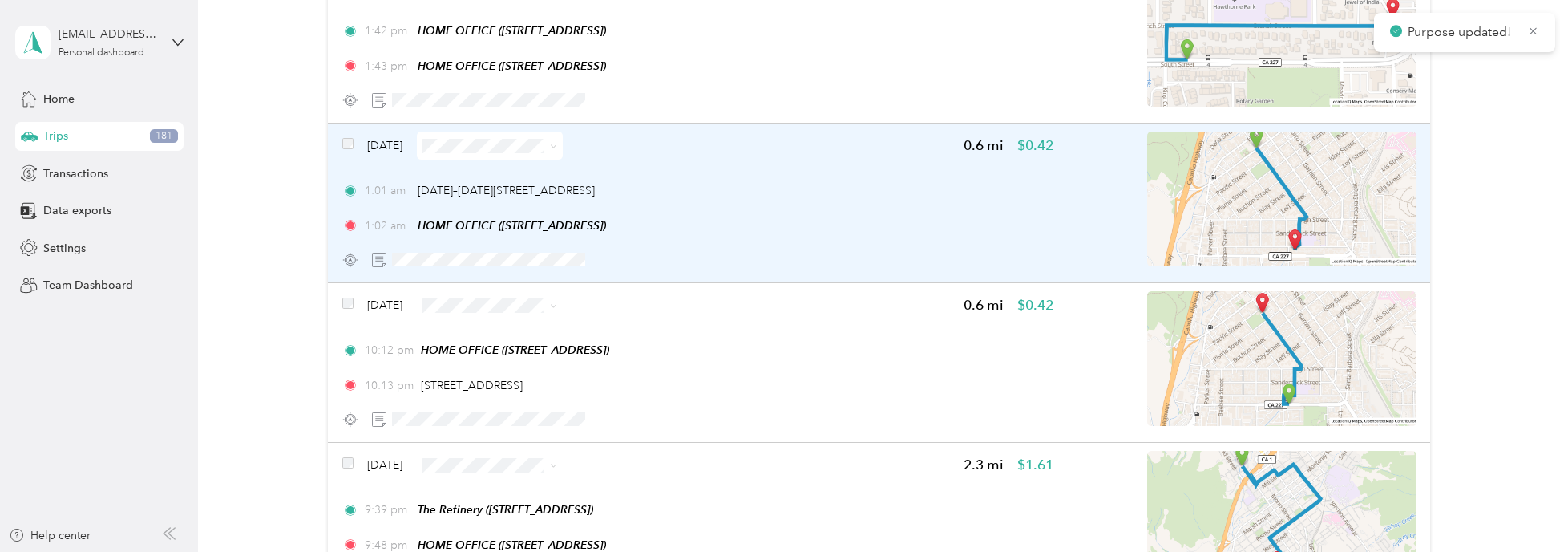
scroll to position [3048, 0]
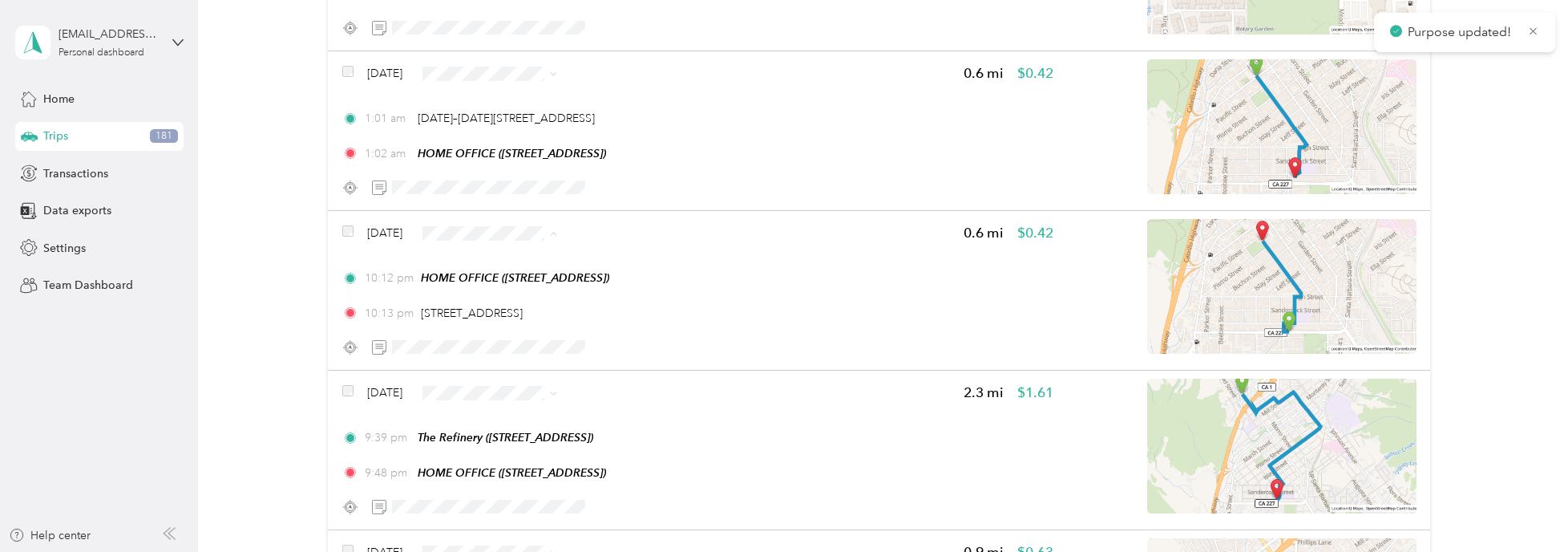
click at [509, 273] on span "Personal" at bounding box center [536, 281] width 95 height 17
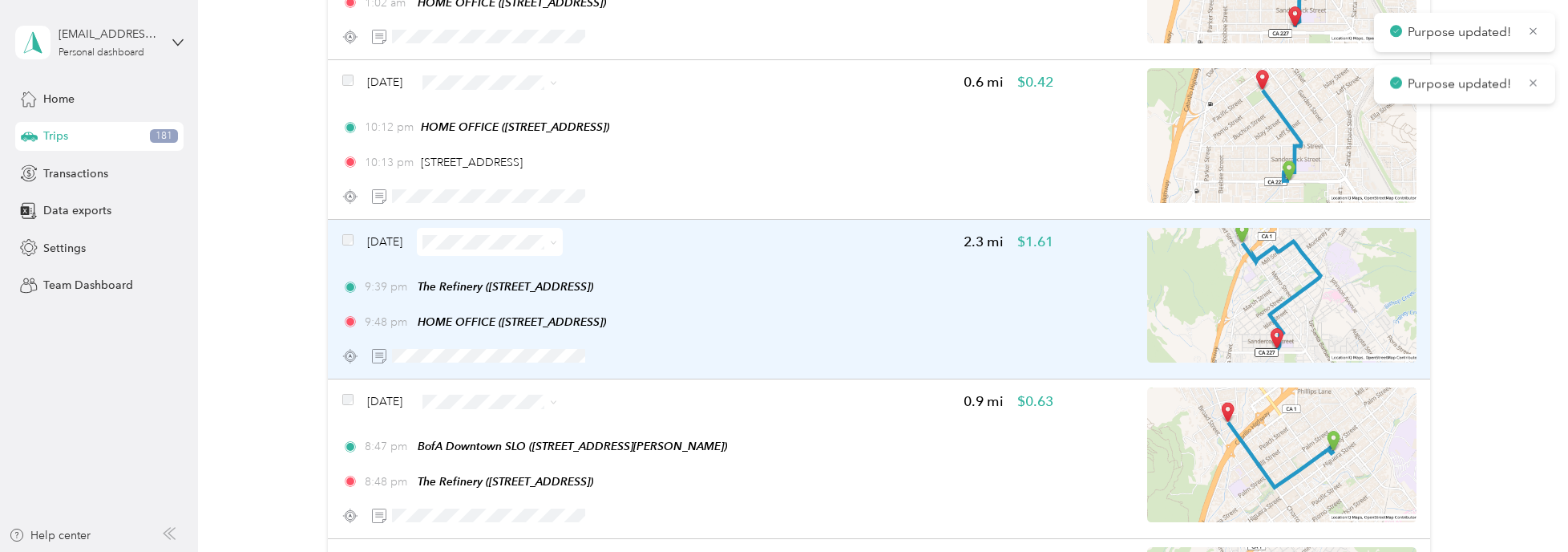
scroll to position [3208, 0]
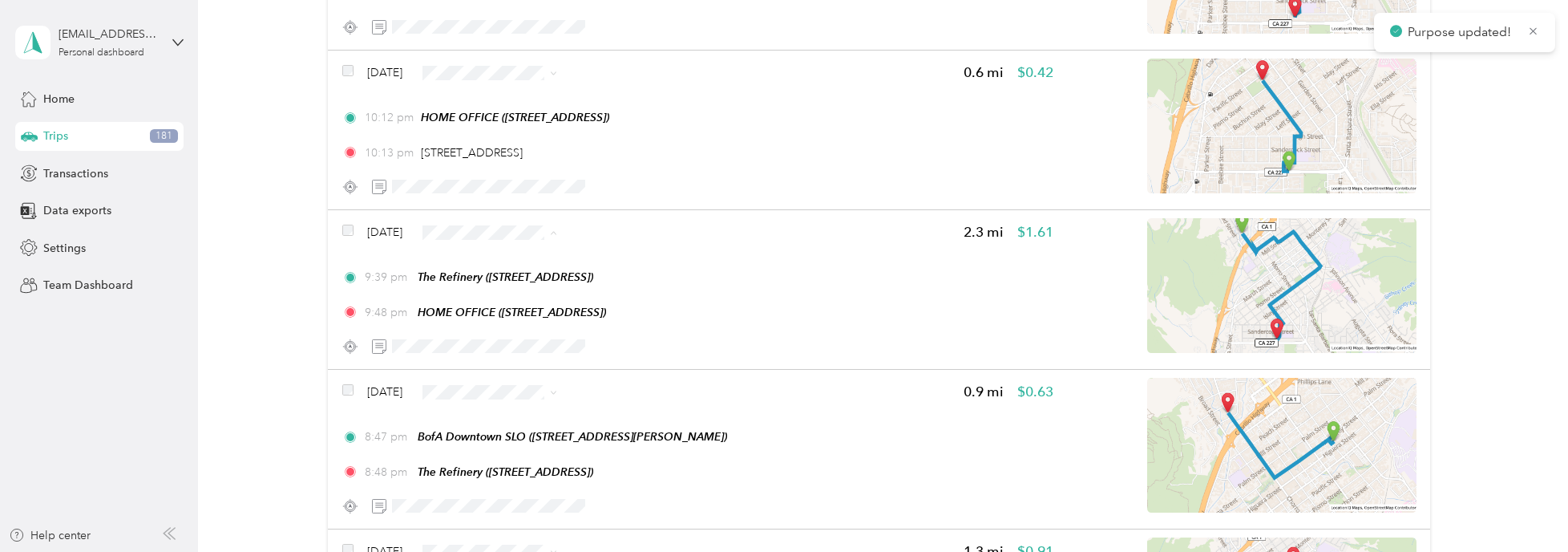
click at [507, 268] on li "Personal" at bounding box center [522, 280] width 146 height 28
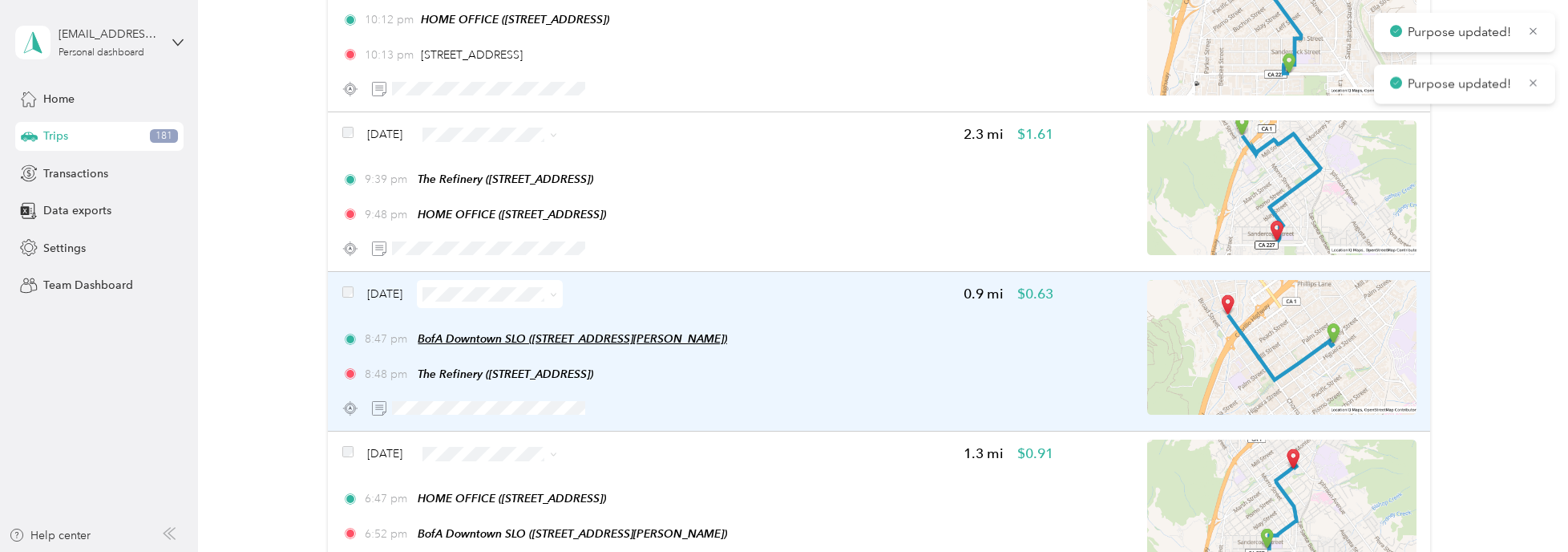
scroll to position [3369, 0]
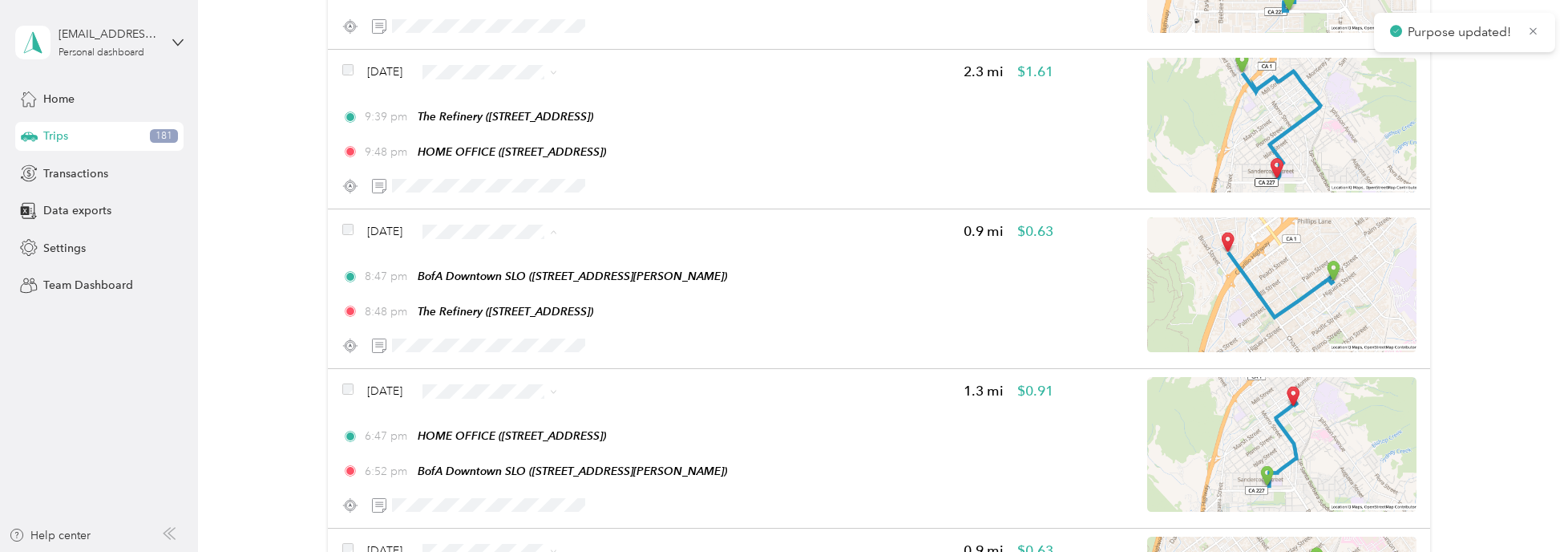
click at [507, 270] on span "Personal" at bounding box center [536, 278] width 95 height 17
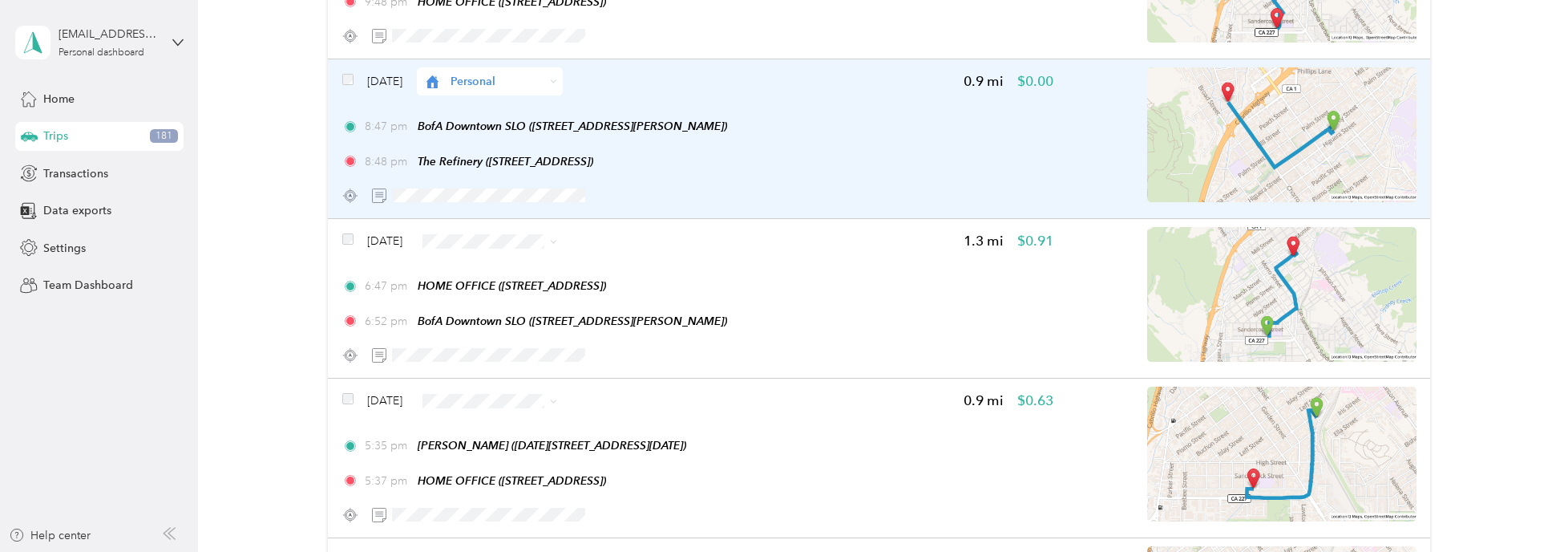
scroll to position [3529, 0]
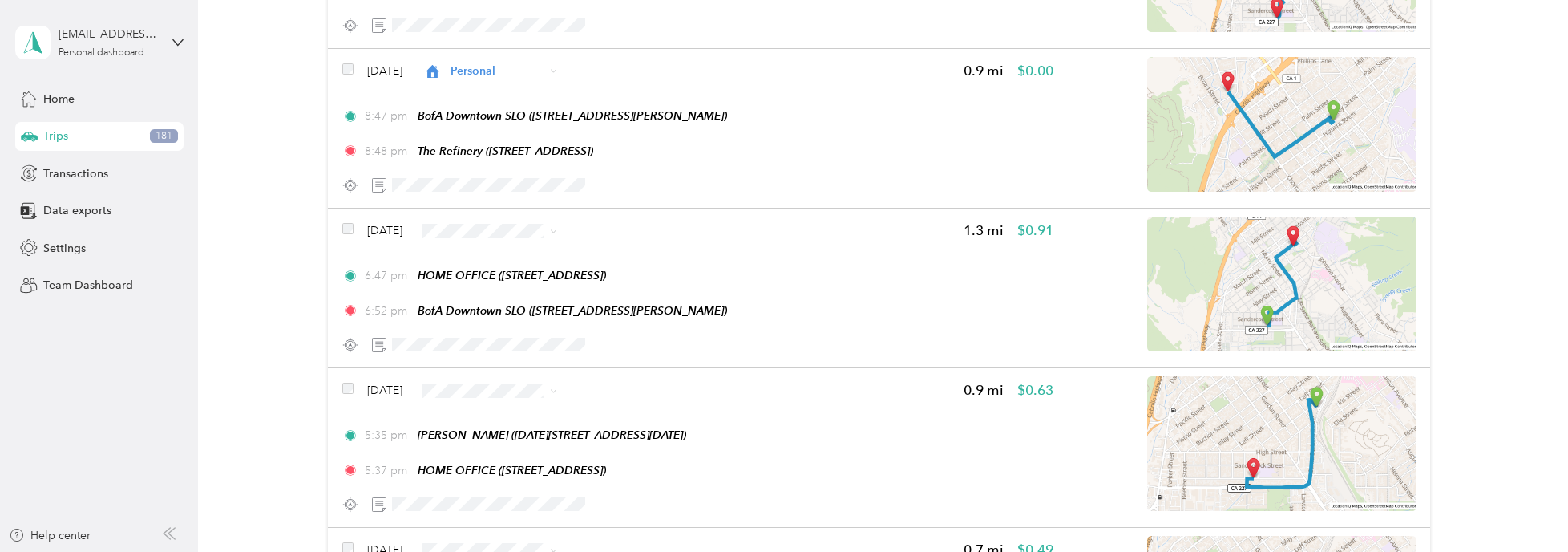
click at [500, 255] on li "Work" at bounding box center [522, 248] width 146 height 28
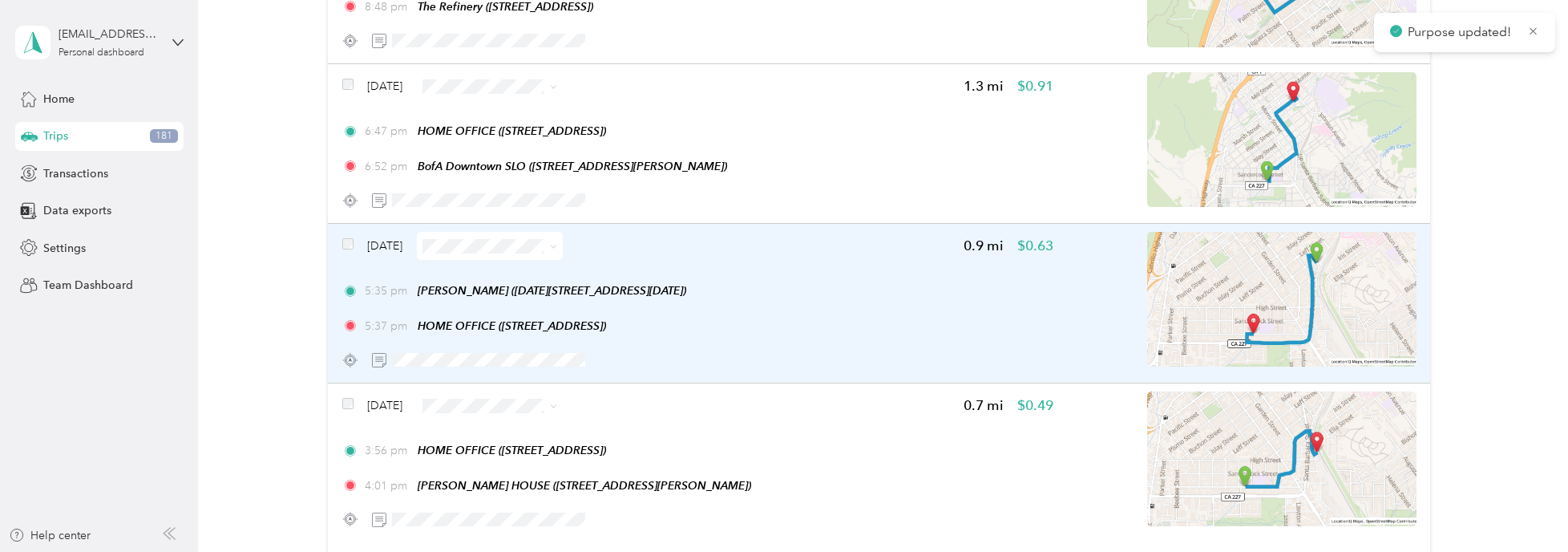
scroll to position [3689, 0]
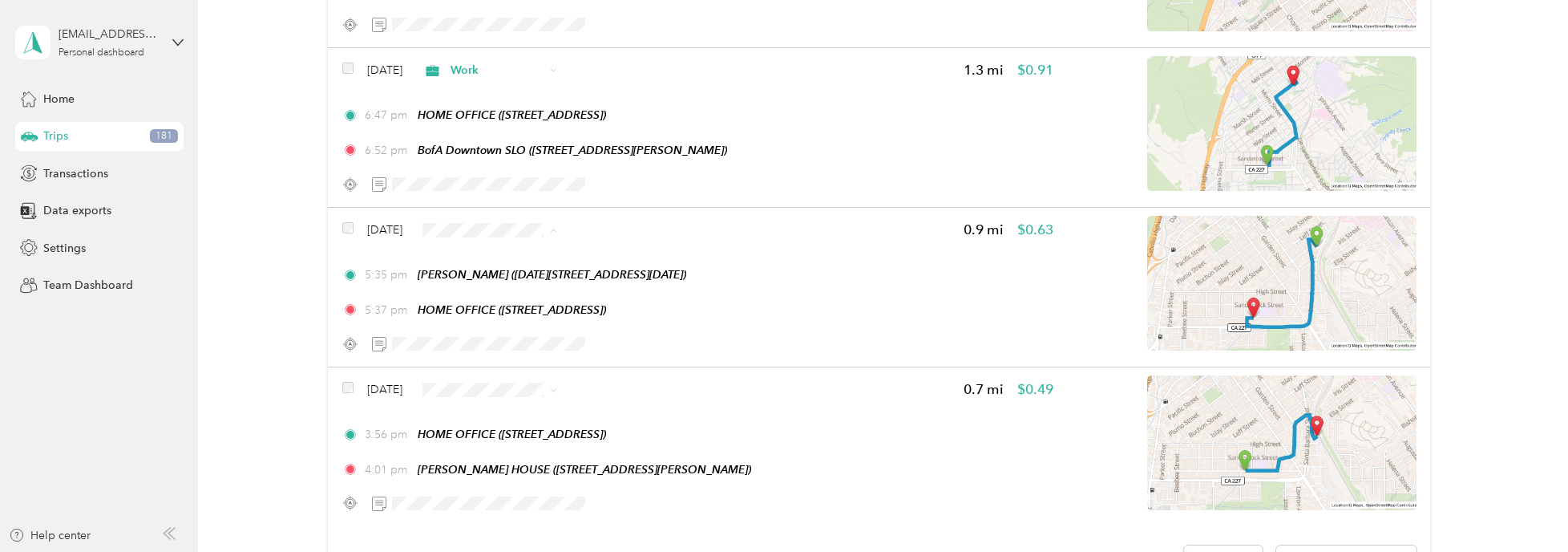
click at [511, 248] on span "Work" at bounding box center [536, 248] width 95 height 17
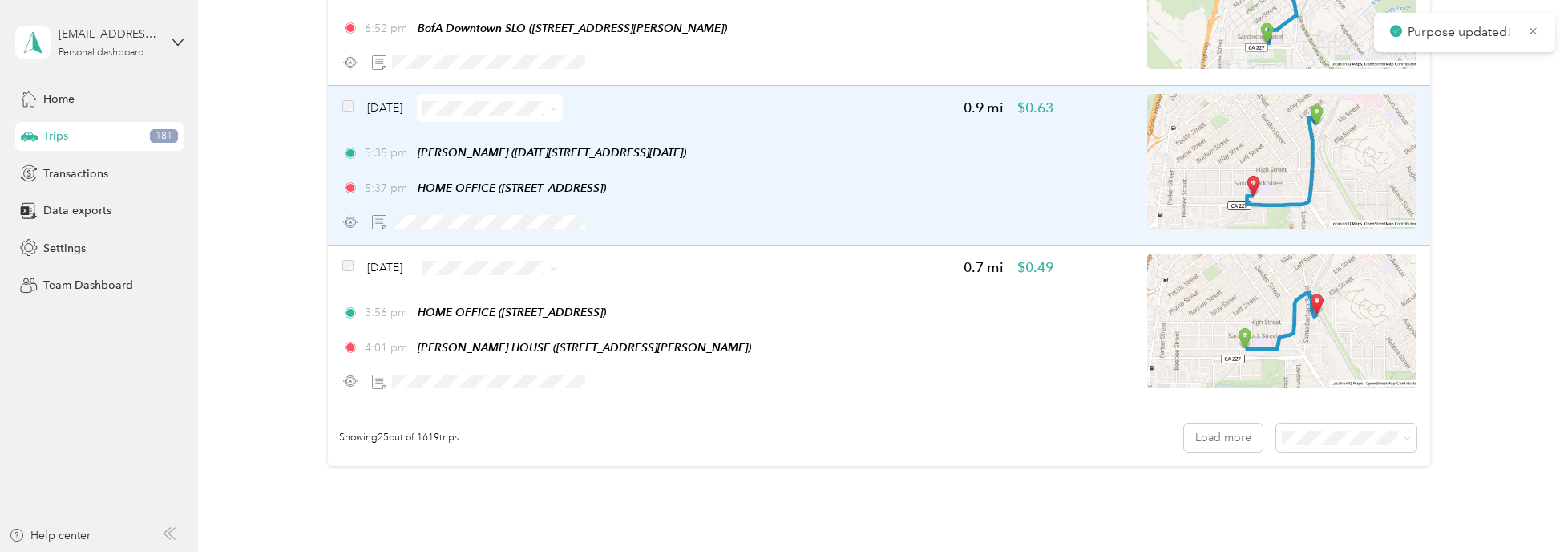
scroll to position [3849, 0]
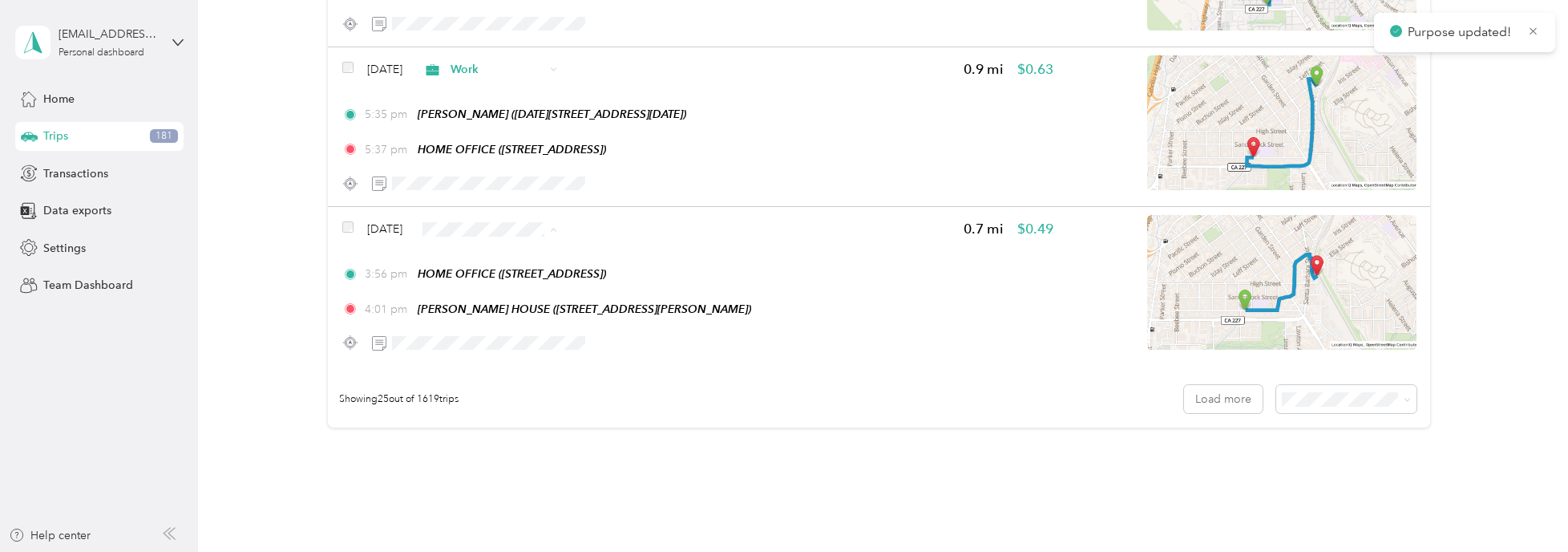
click at [507, 246] on span "Work" at bounding box center [536, 247] width 95 height 17
click at [1205, 394] on button "Load more" at bounding box center [1223, 398] width 78 height 28
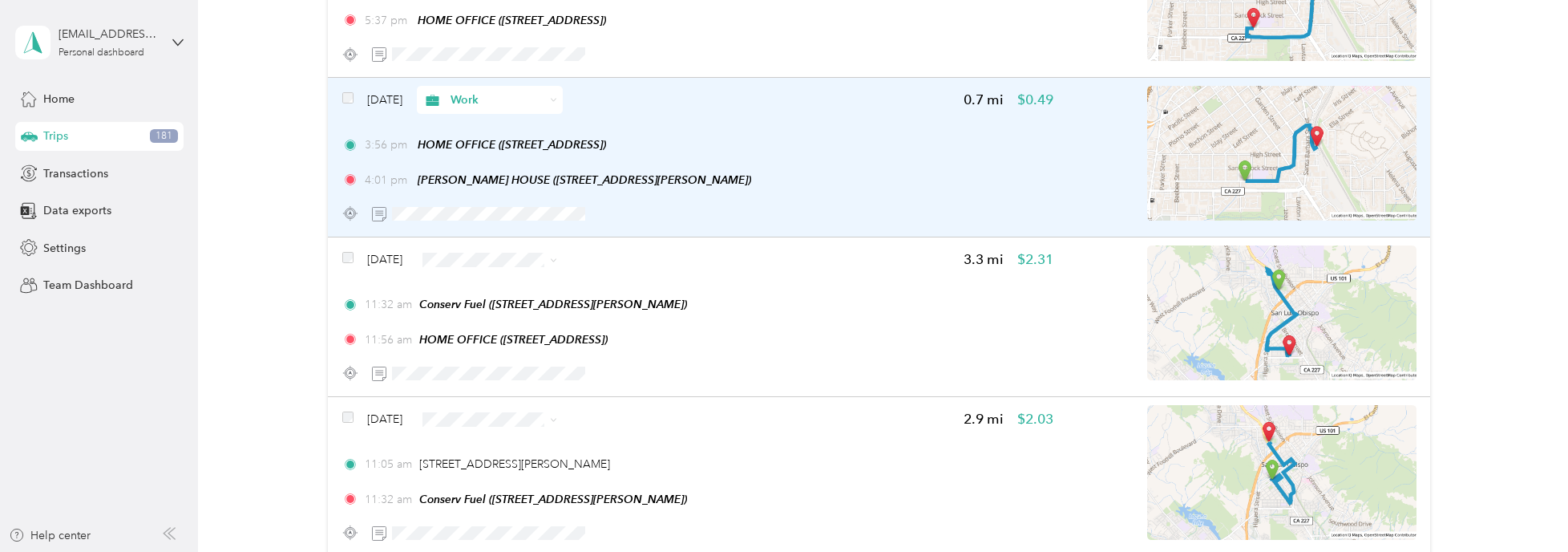
scroll to position [4010, 0]
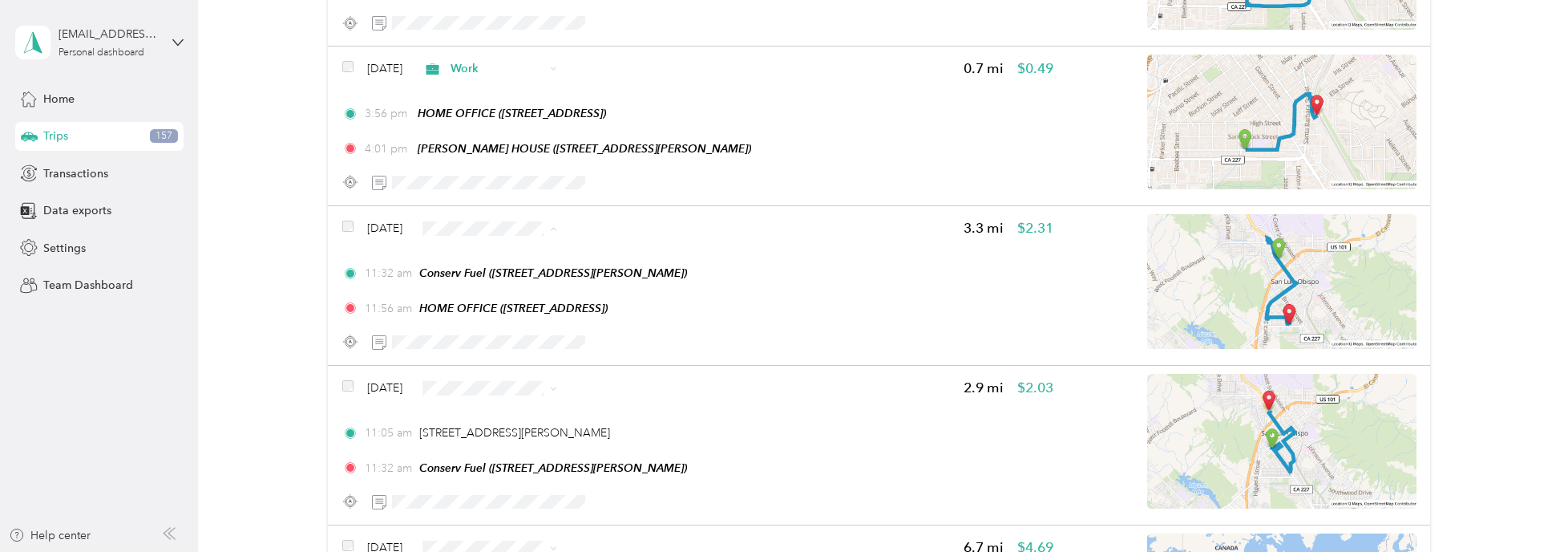
click at [511, 239] on span "Work" at bounding box center [536, 246] width 95 height 17
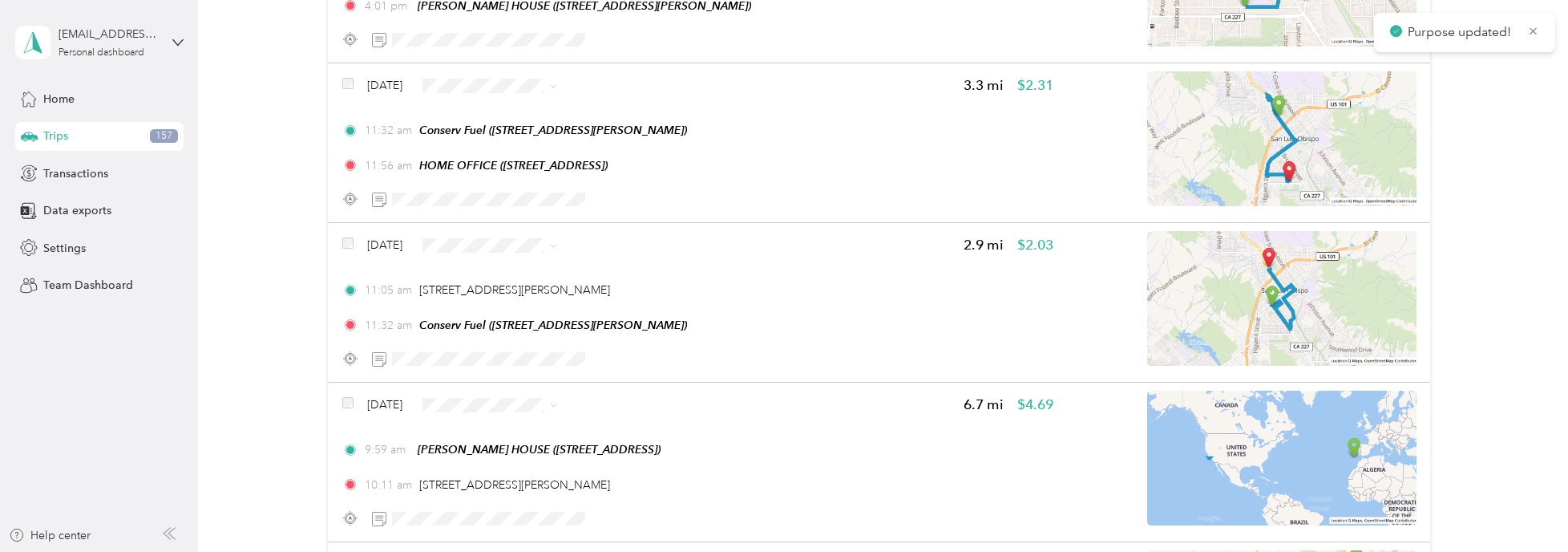
scroll to position [4170, 0]
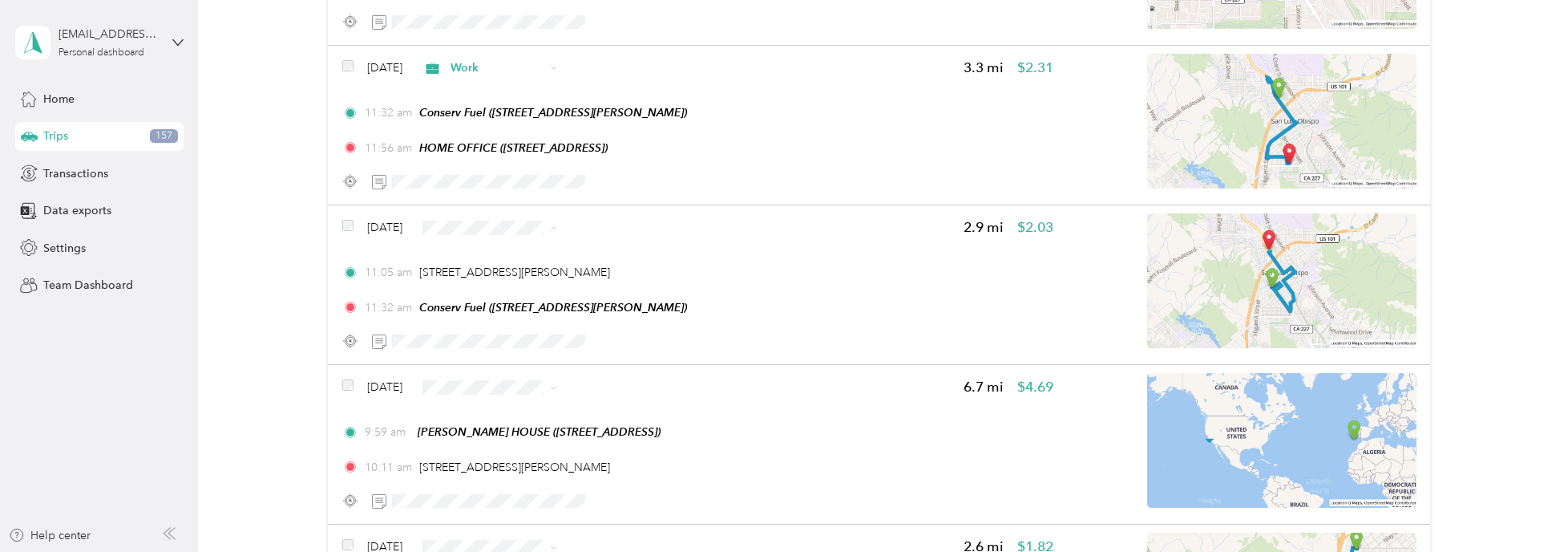
click at [516, 276] on span "Personal" at bounding box center [536, 272] width 95 height 17
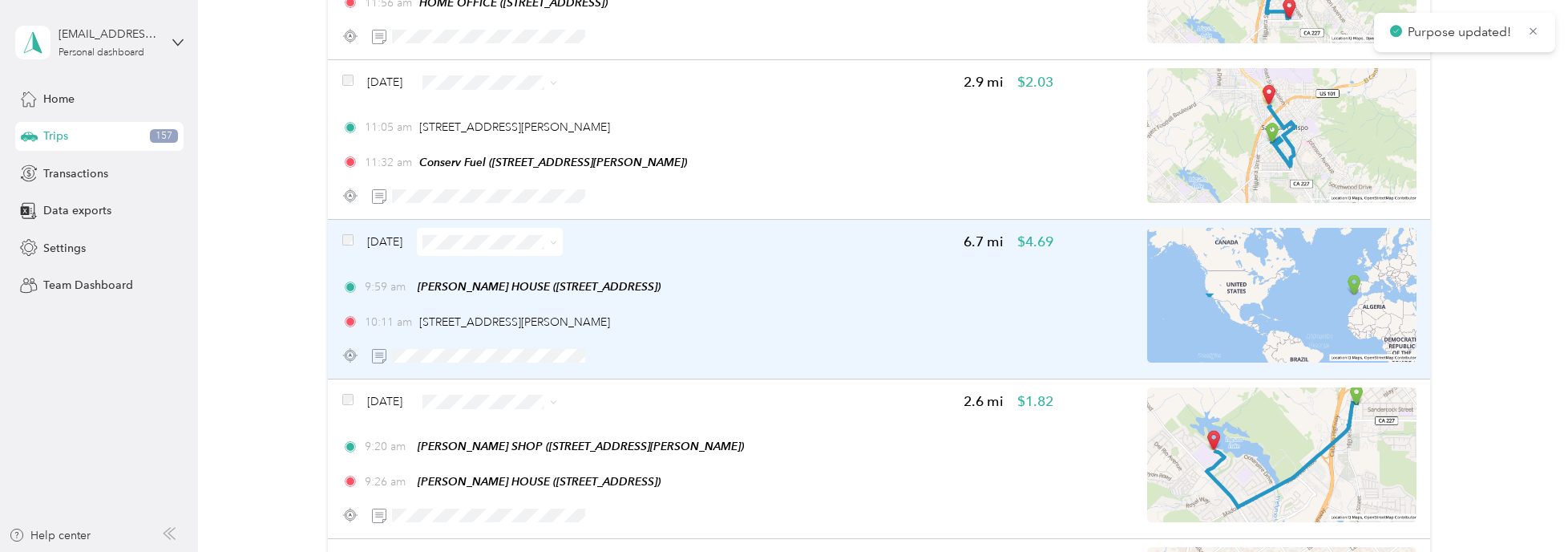
scroll to position [4330, 0]
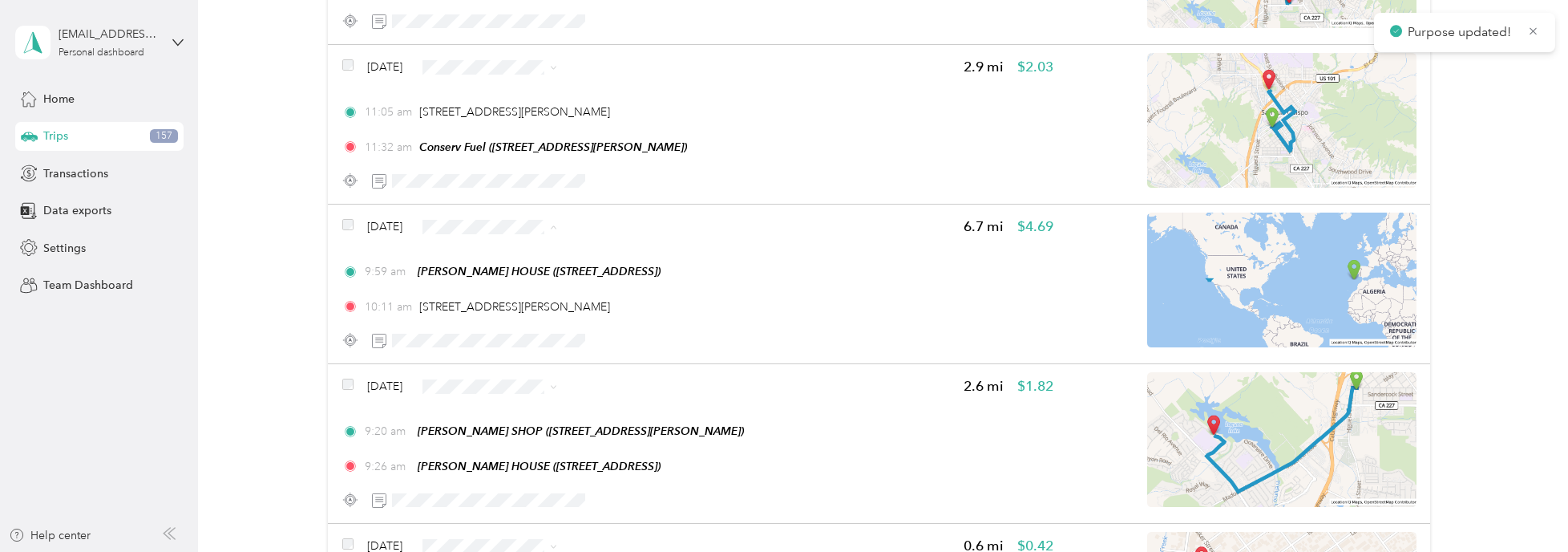
click at [478, 238] on icon at bounding box center [470, 243] width 20 height 13
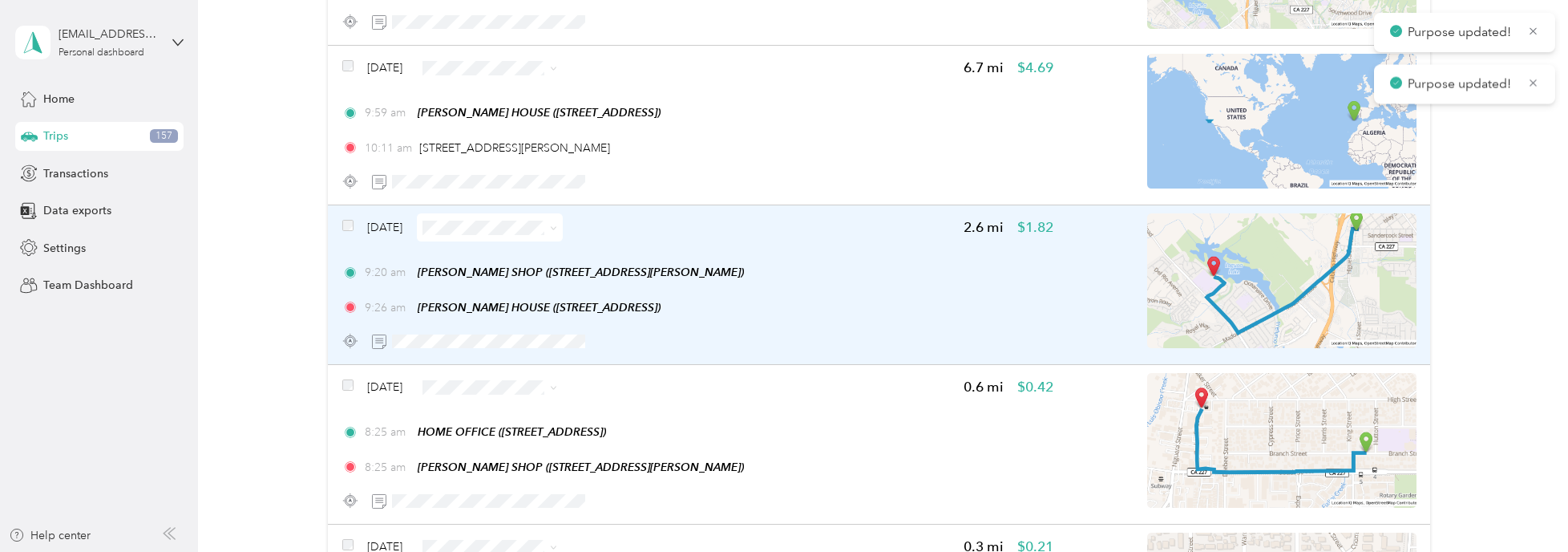
scroll to position [4491, 0]
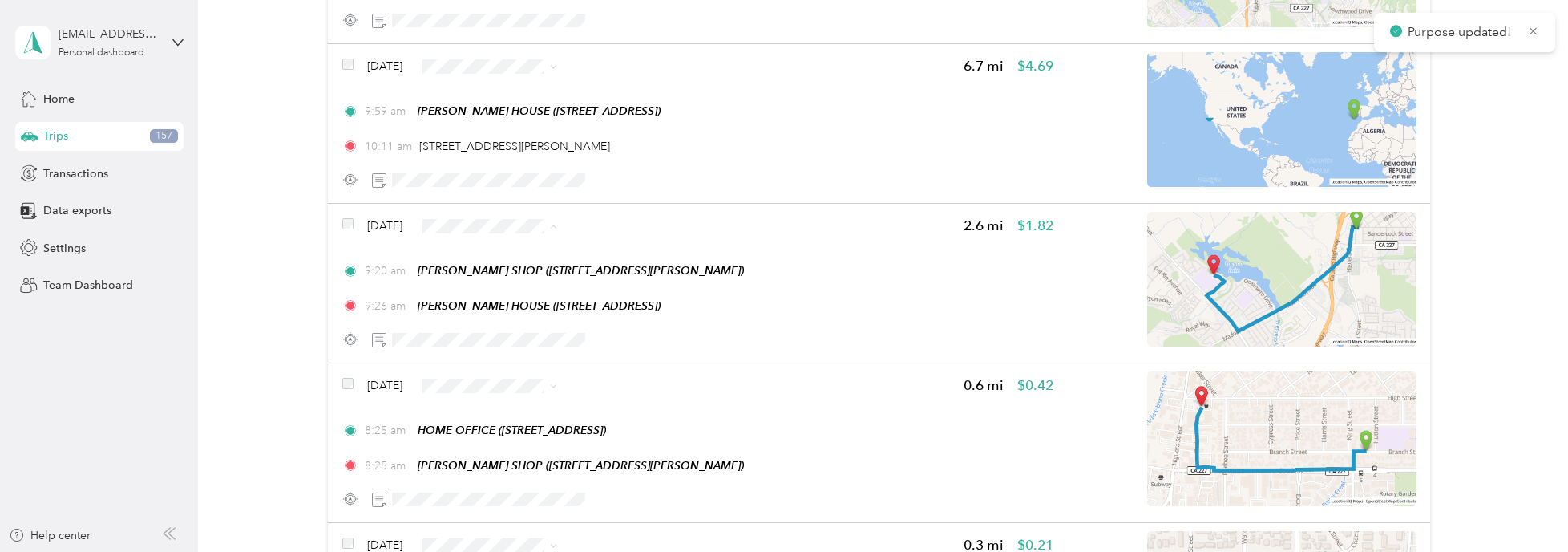
click at [475, 230] on li "Work" at bounding box center [522, 242] width 146 height 28
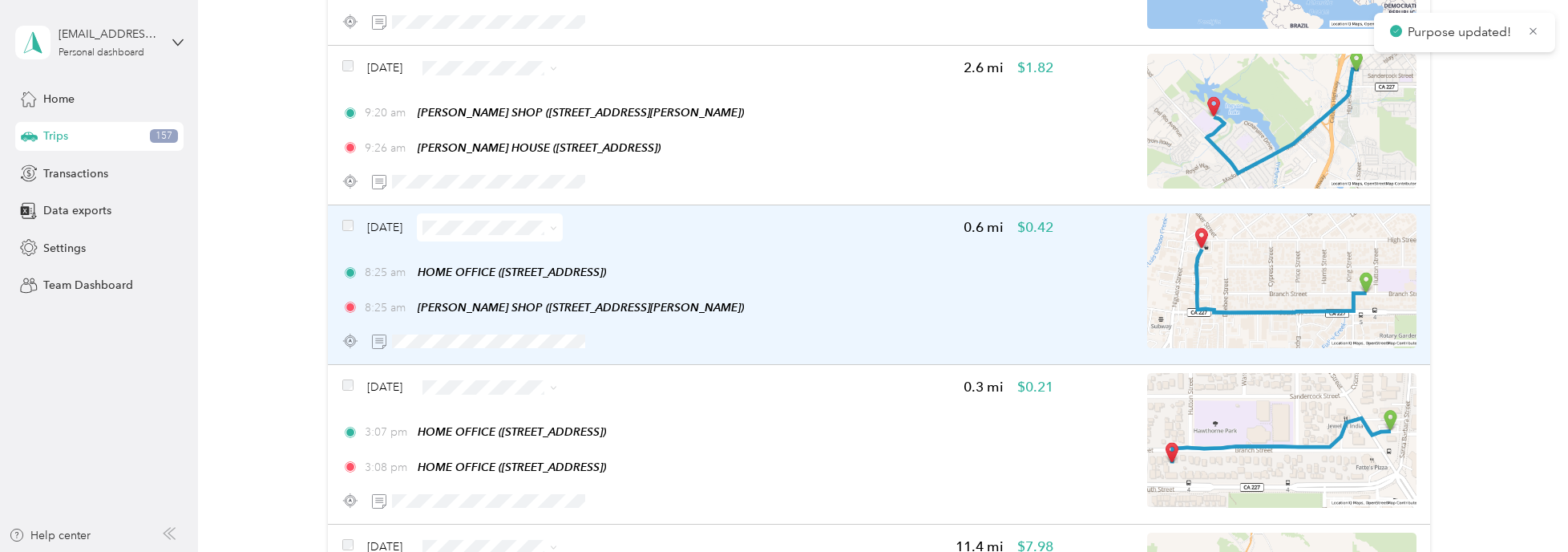
scroll to position [4651, 0]
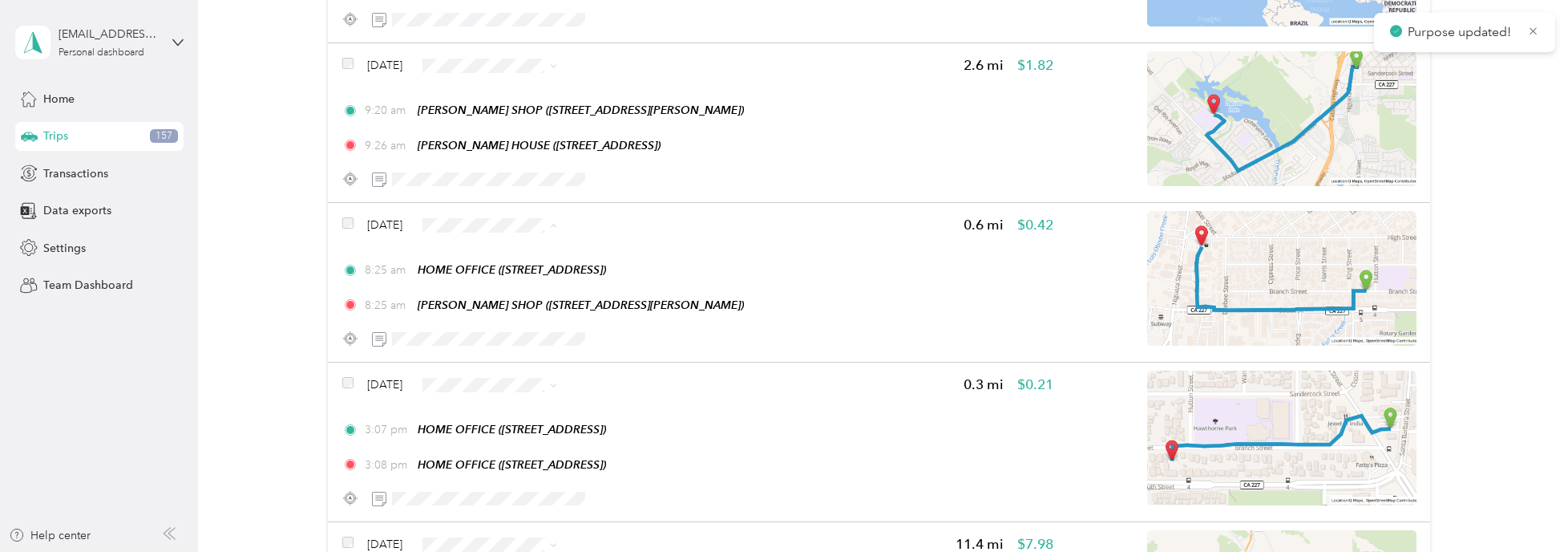
click at [482, 233] on span "Work" at bounding box center [522, 241] width 124 height 17
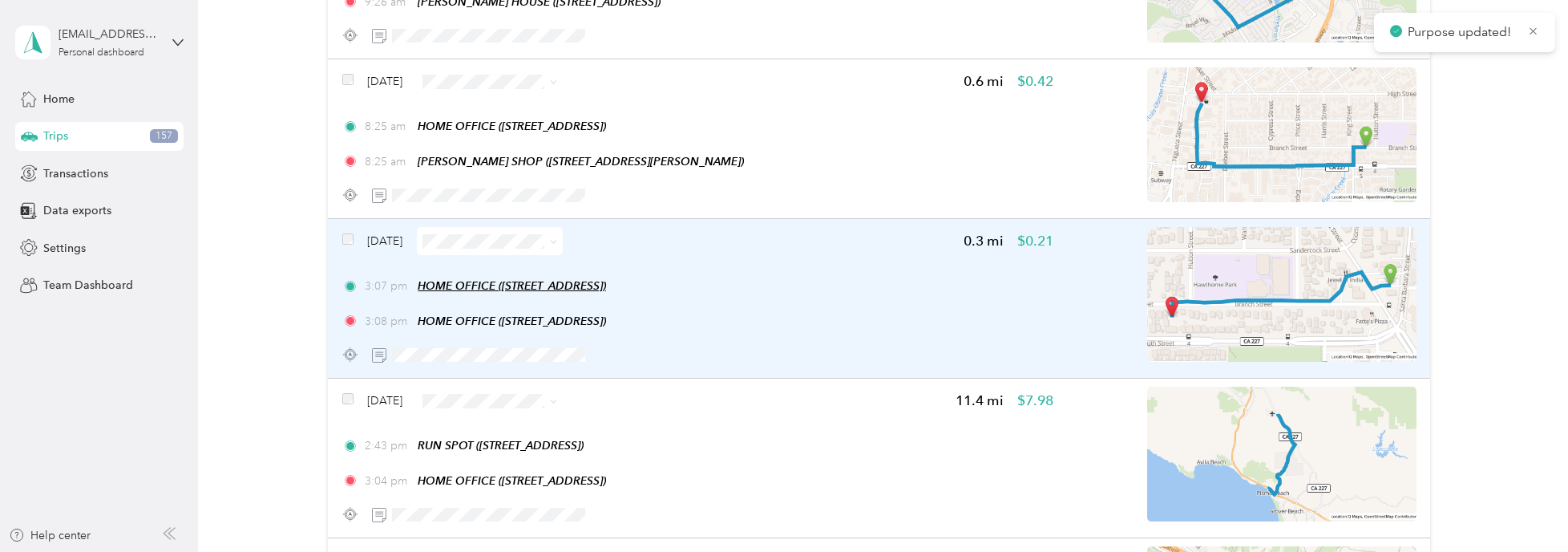
scroll to position [4812, 0]
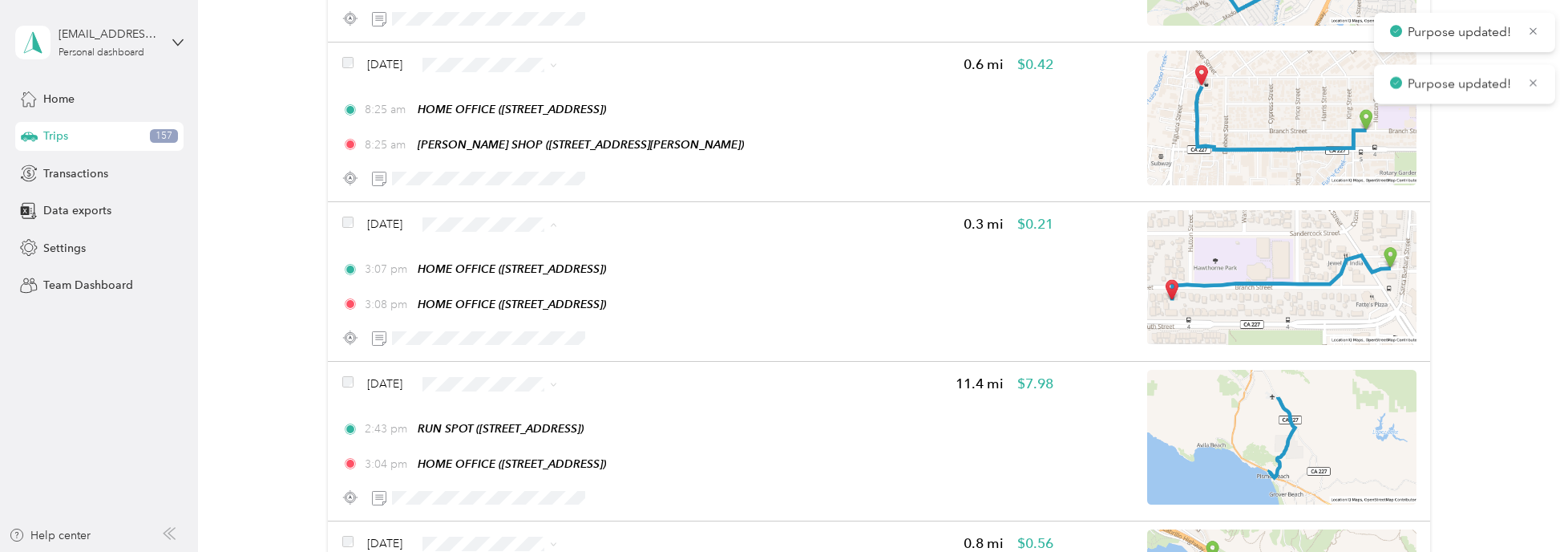
click at [523, 270] on span "Personal" at bounding box center [536, 268] width 95 height 17
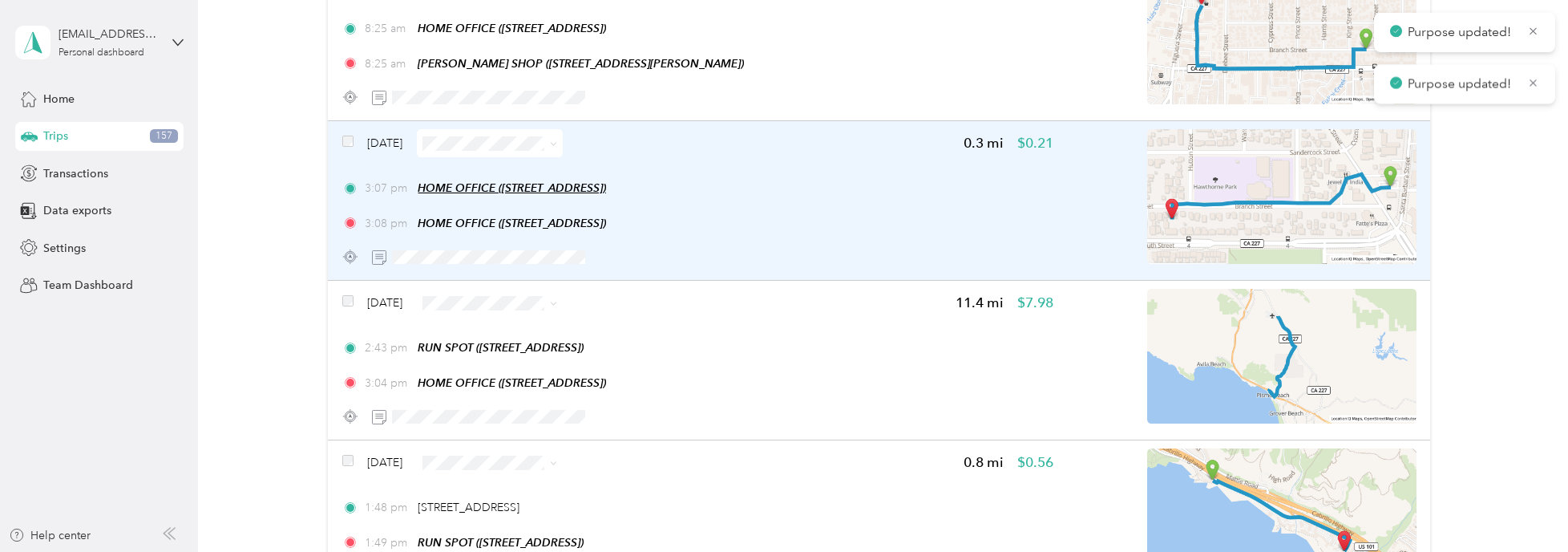
scroll to position [4972, 0]
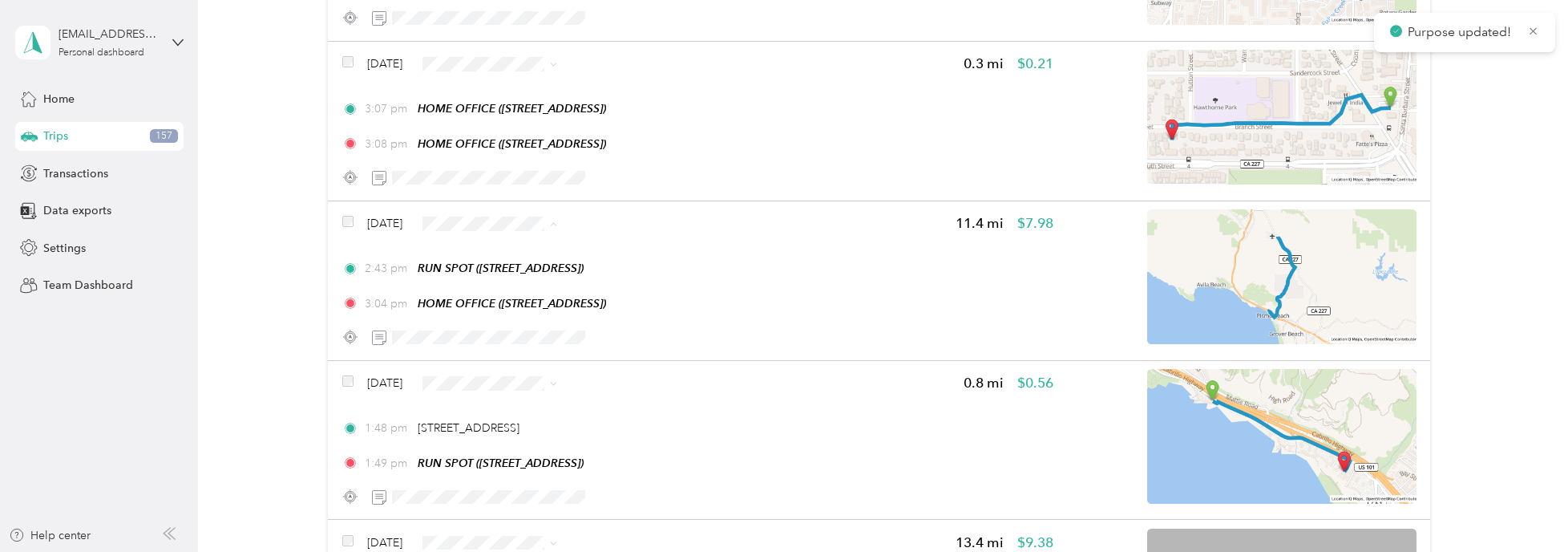
click at [519, 259] on span "Personal" at bounding box center [536, 267] width 95 height 17
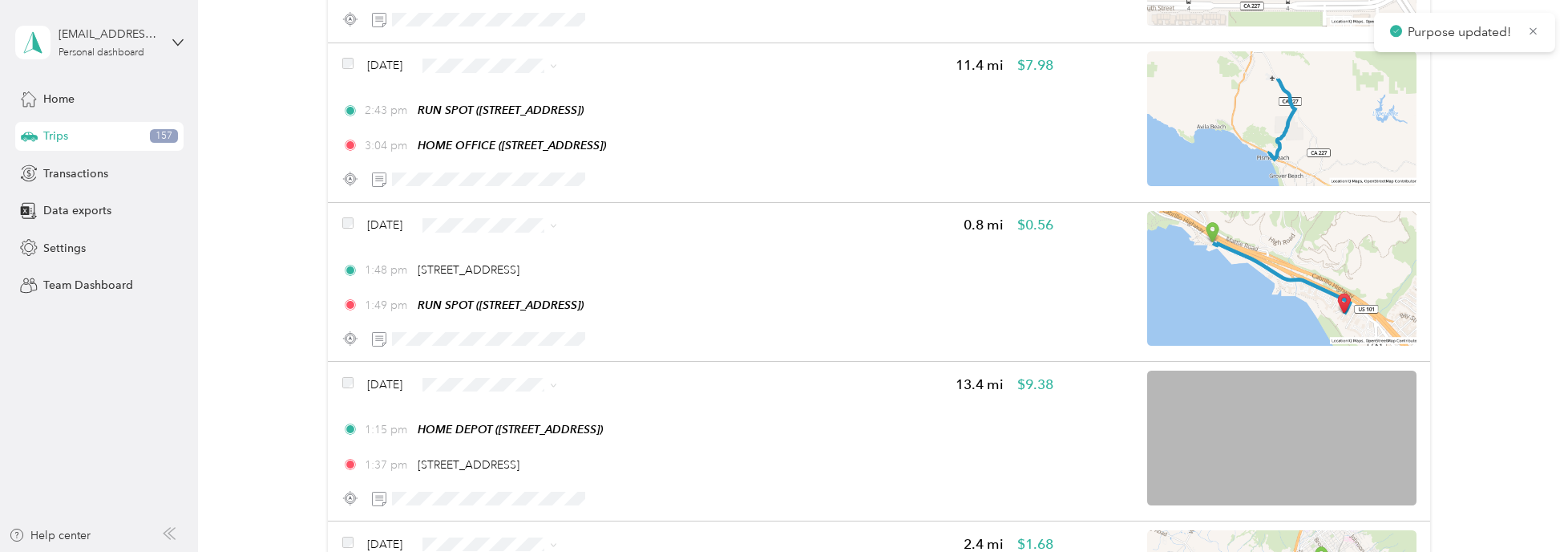
scroll to position [5133, 0]
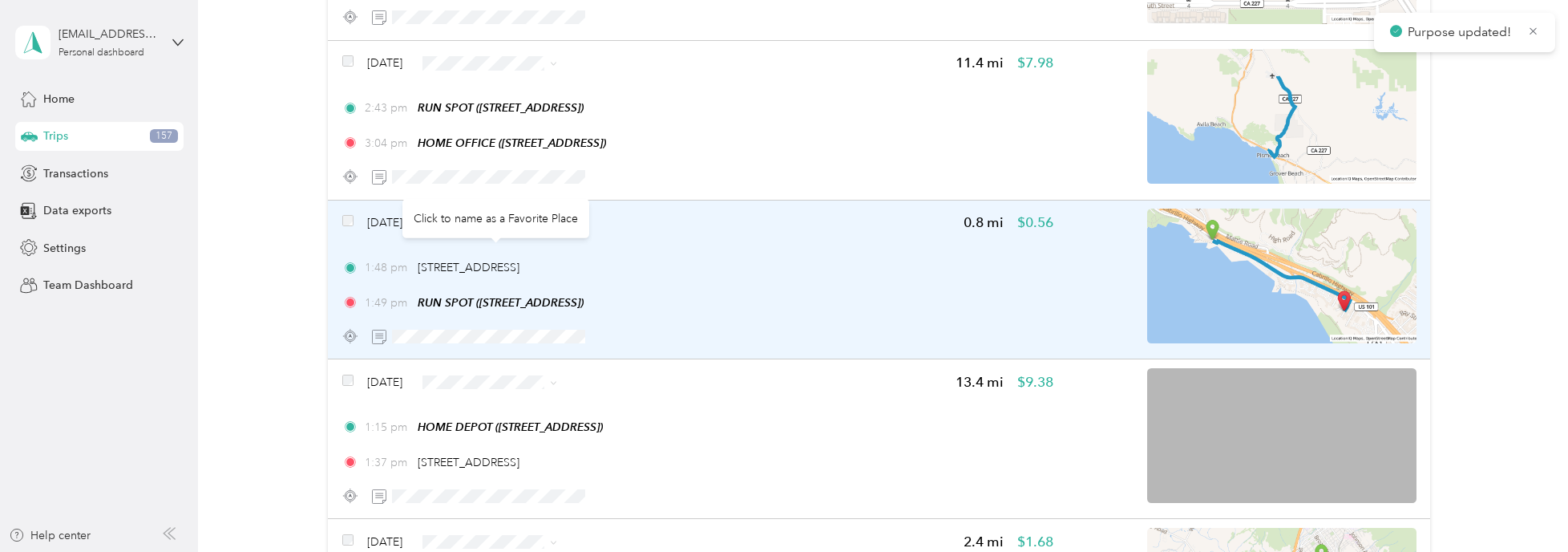
click at [500, 208] on div "Click to name as a Favorite Place" at bounding box center [495, 218] width 187 height 40
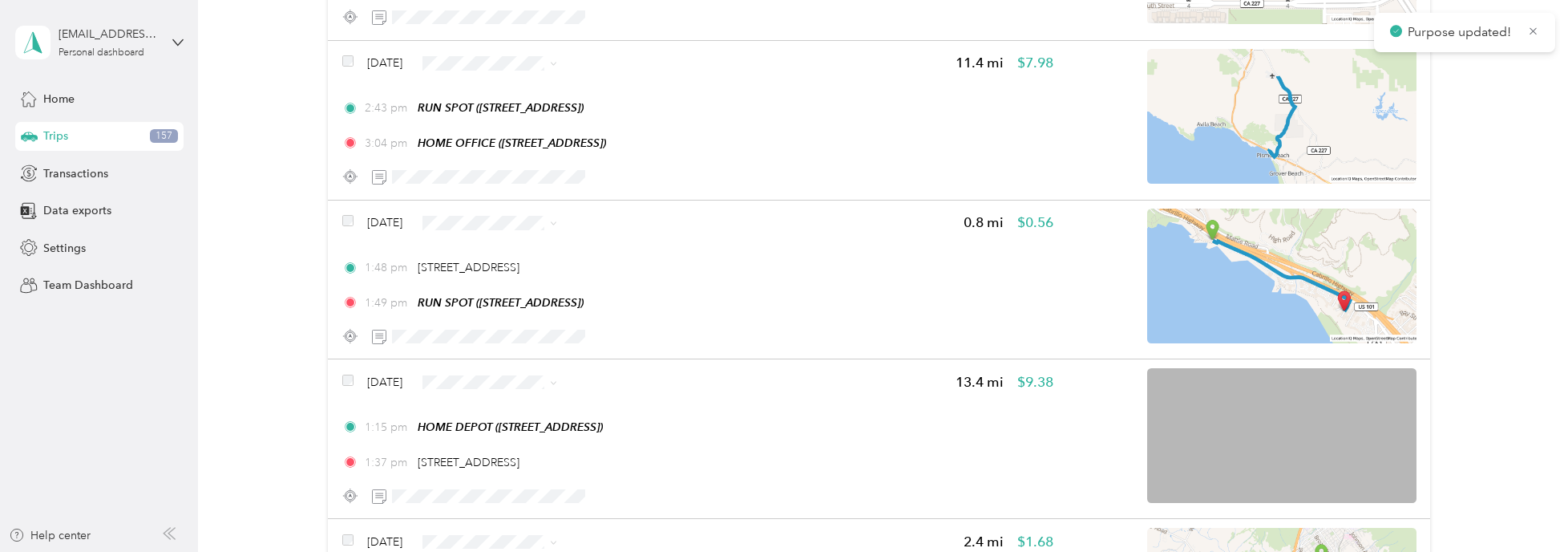
click at [501, 257] on span "Personal" at bounding box center [536, 265] width 95 height 17
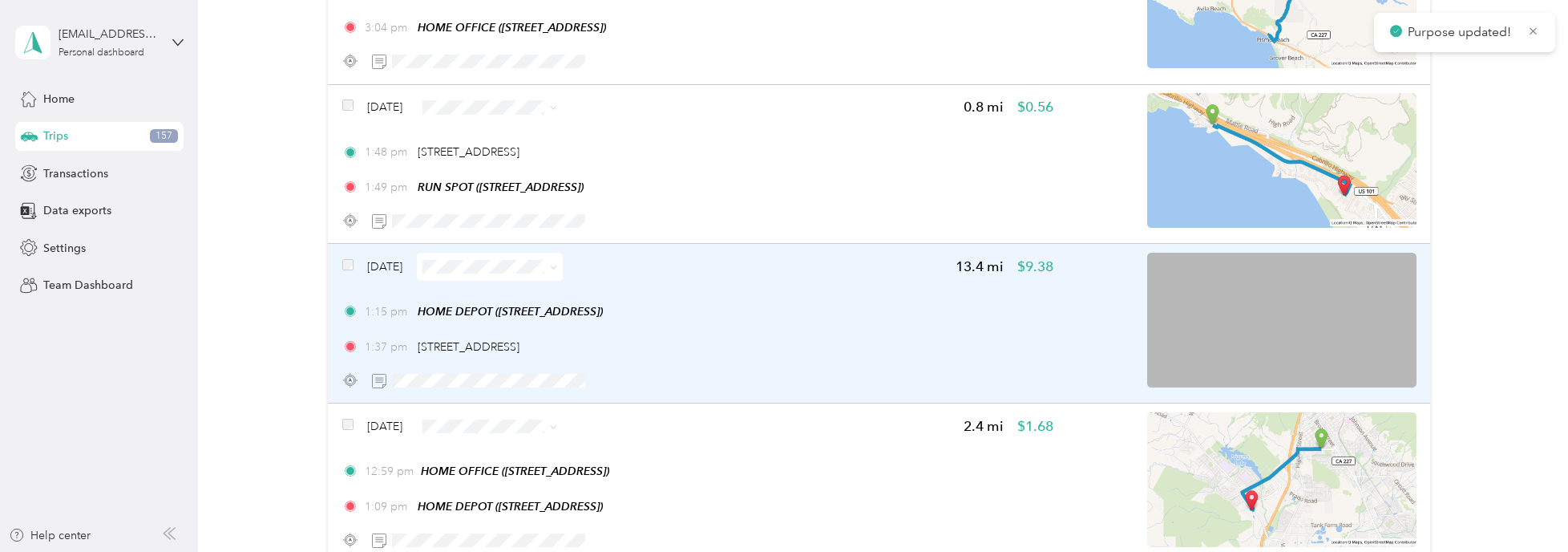
scroll to position [5293, 0]
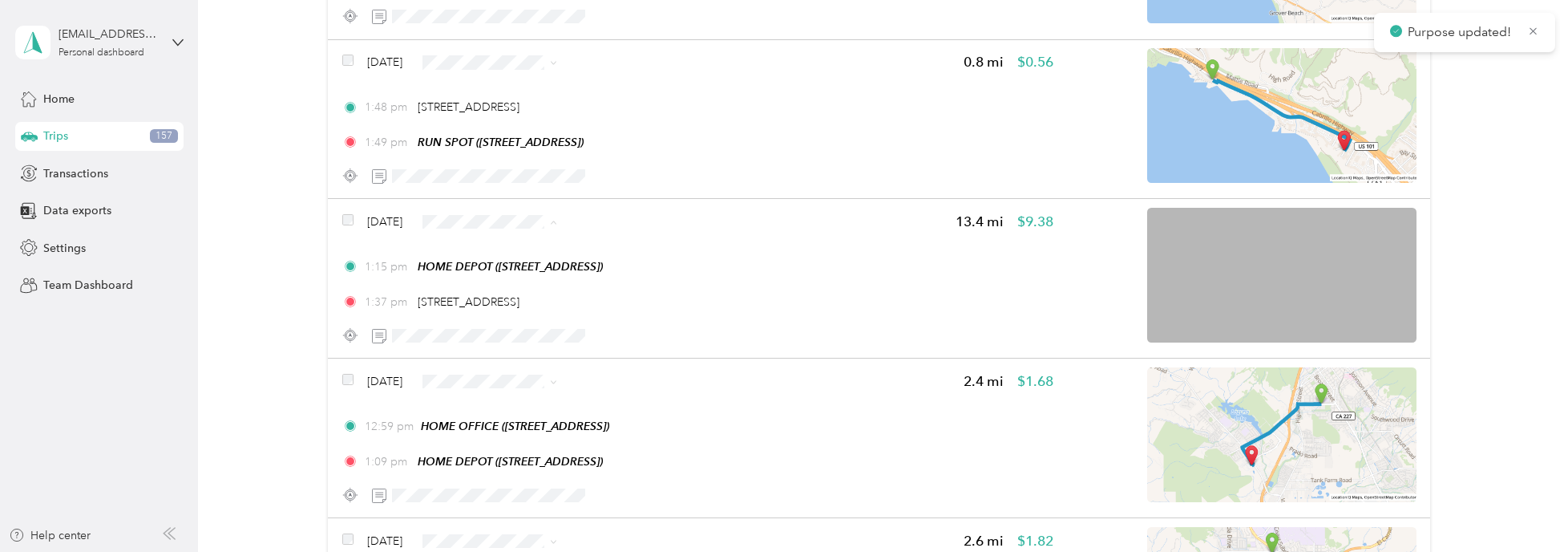
click at [514, 261] on span "Personal" at bounding box center [536, 263] width 95 height 17
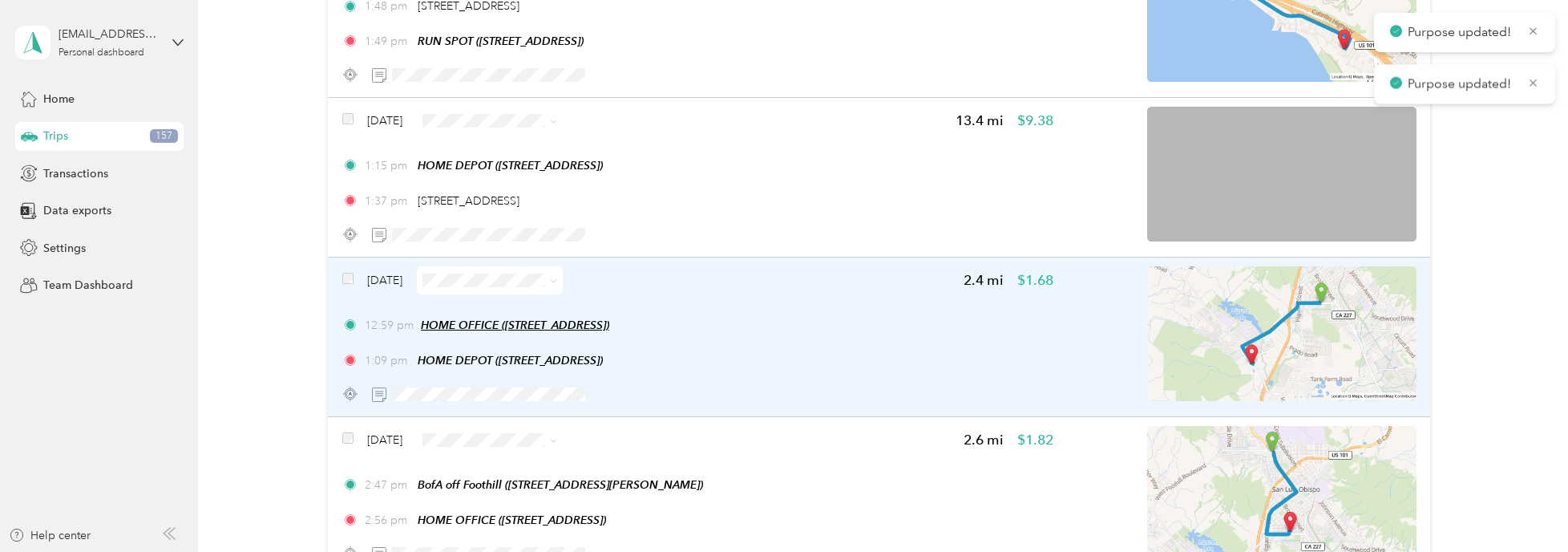
scroll to position [5454, 0]
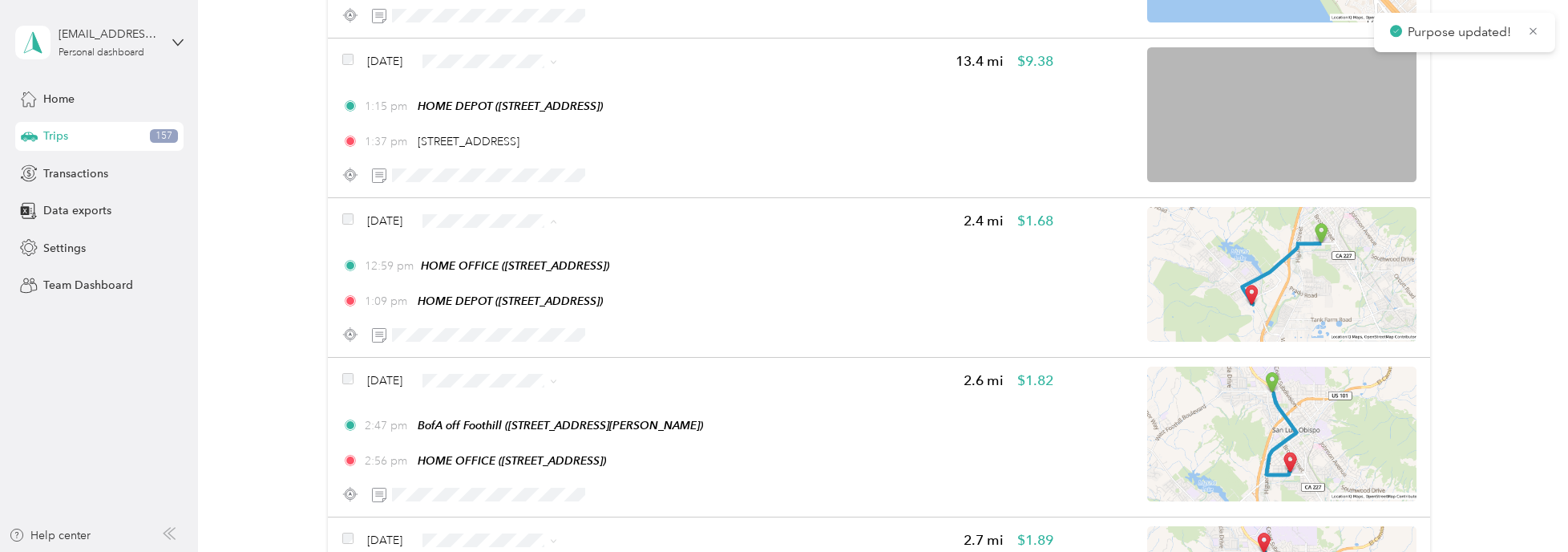
click at [511, 259] on span "Personal" at bounding box center [536, 263] width 95 height 17
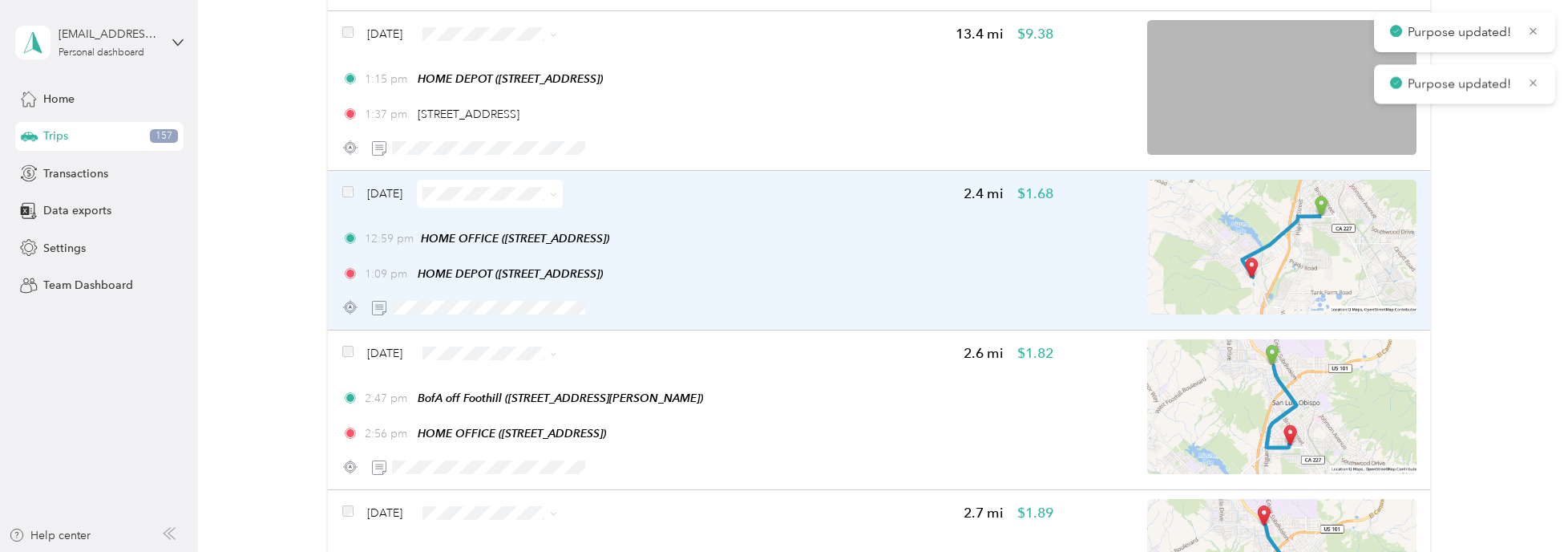
scroll to position [5534, 0]
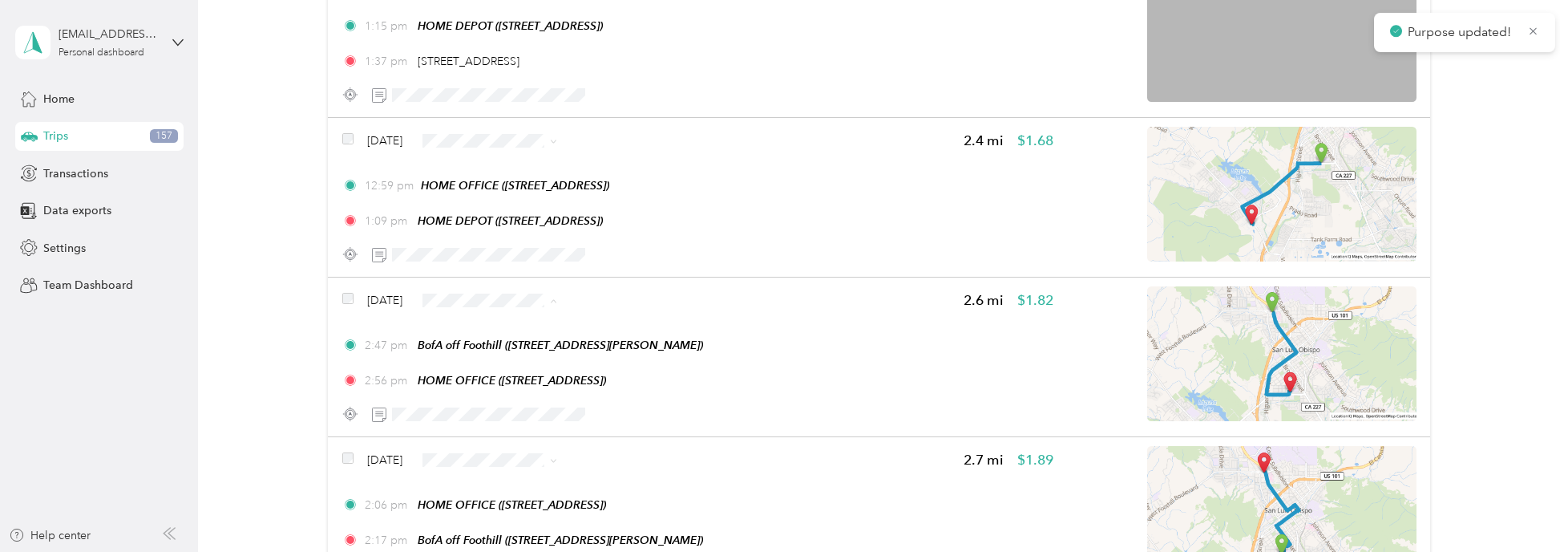
click at [497, 302] on li "Work" at bounding box center [522, 313] width 146 height 28
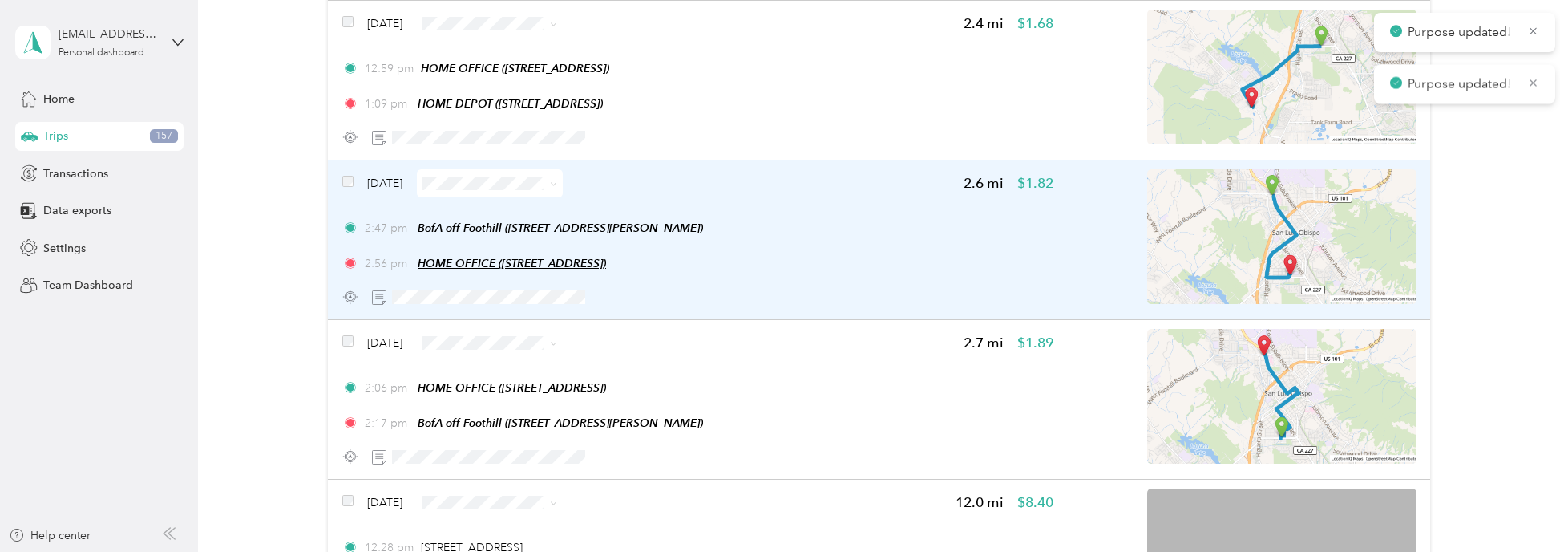
scroll to position [5694, 0]
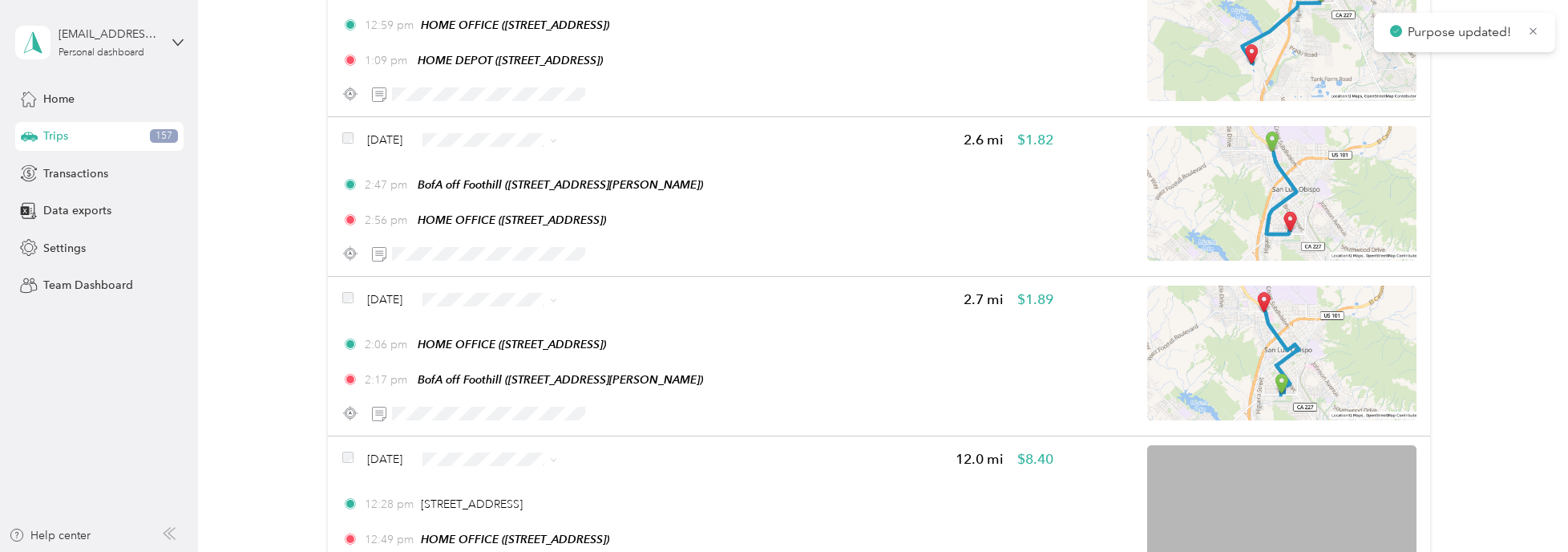
click at [507, 310] on span "Work" at bounding box center [536, 312] width 95 height 17
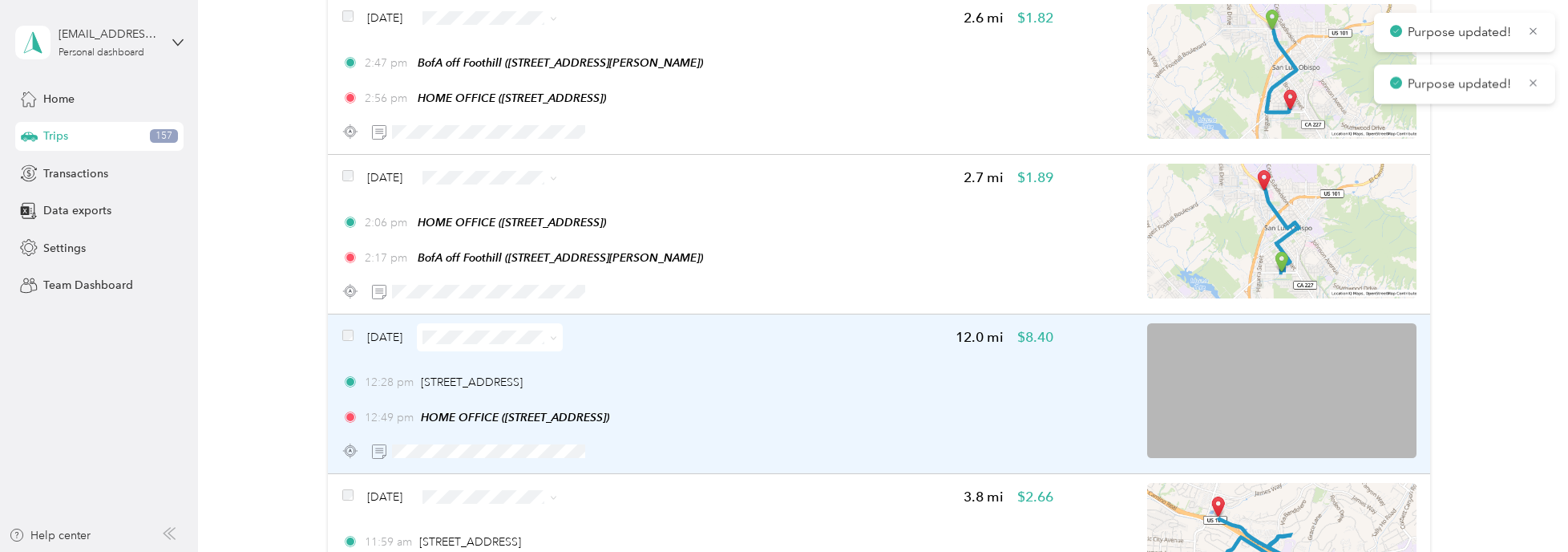
scroll to position [5855, 0]
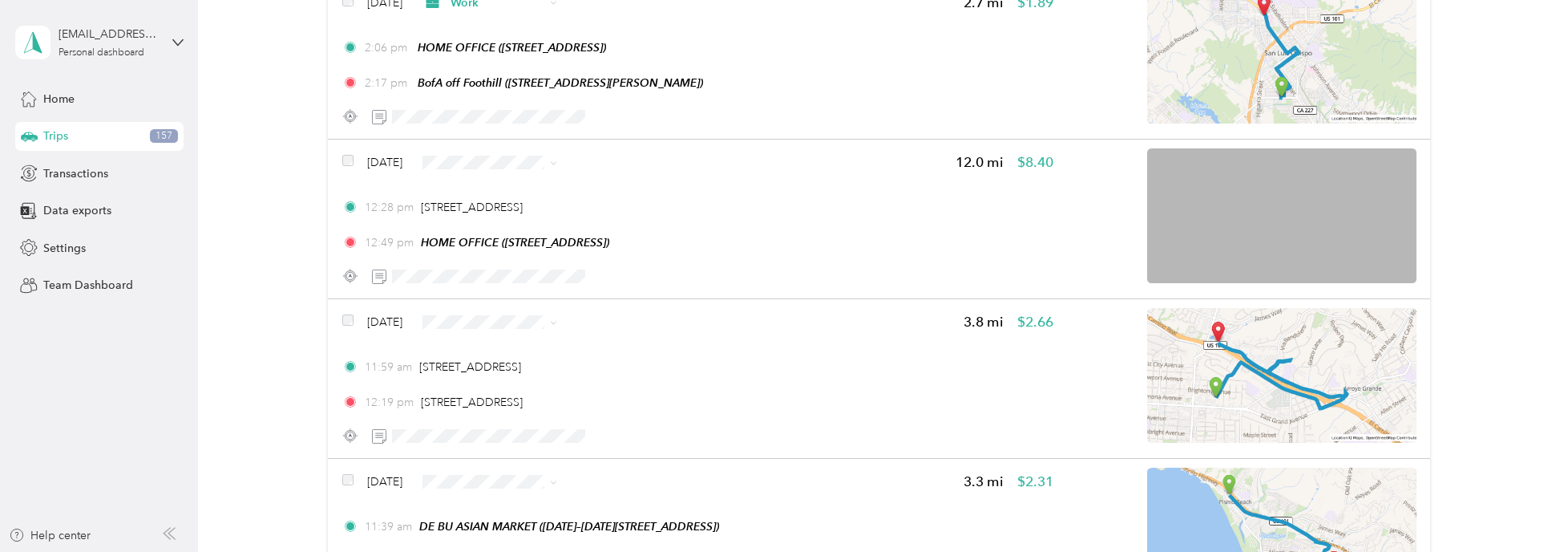
scroll to position [6015, 0]
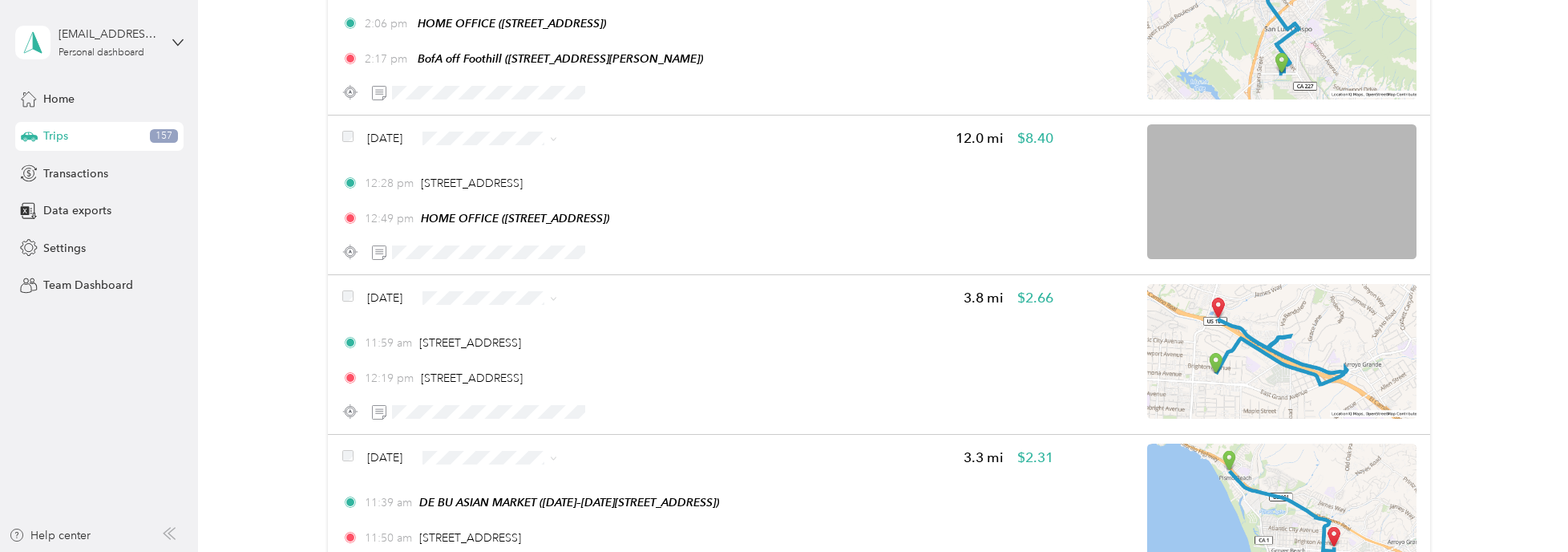
click at [540, 175] on span "Personal" at bounding box center [536, 178] width 95 height 17
click at [494, 341] on span "Personal" at bounding box center [536, 338] width 95 height 17
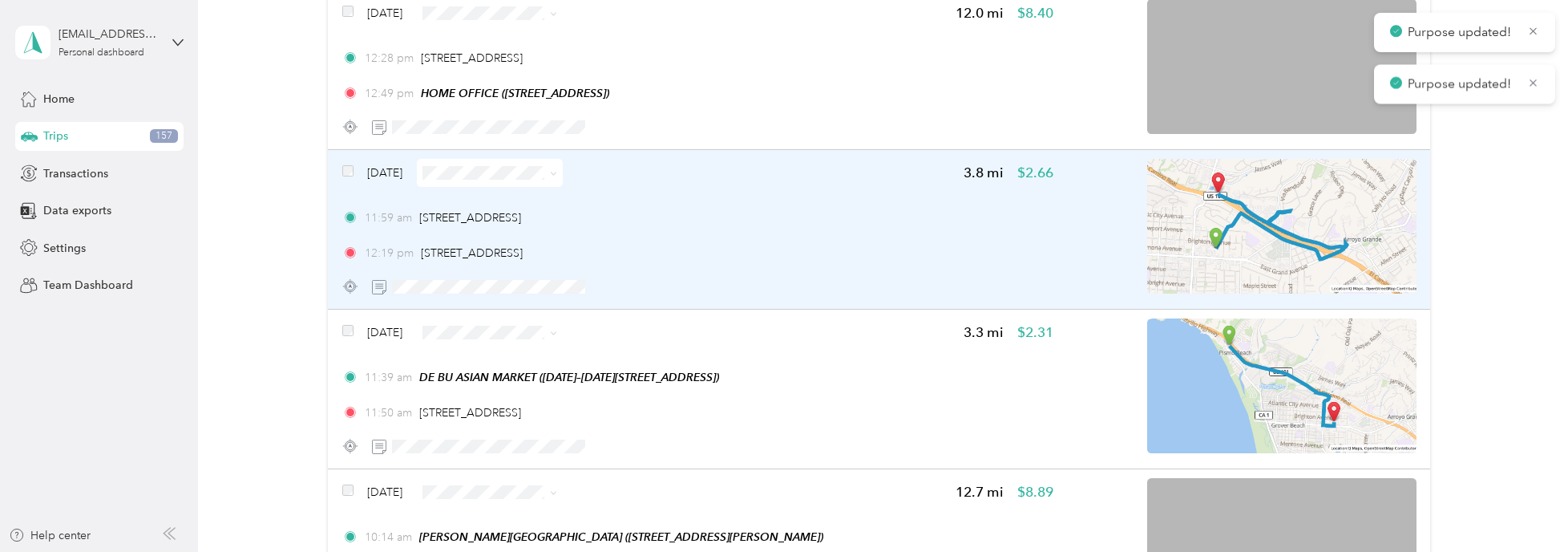
scroll to position [6175, 0]
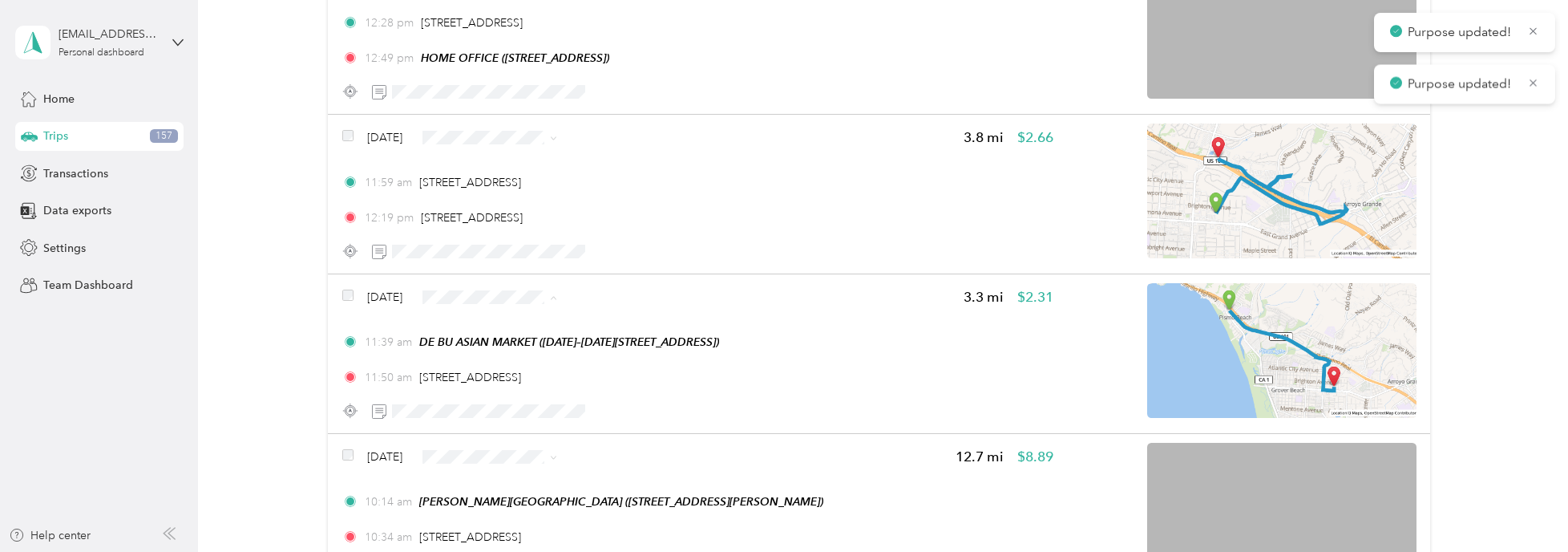
click at [498, 328] on span "Personal" at bounding box center [536, 336] width 95 height 17
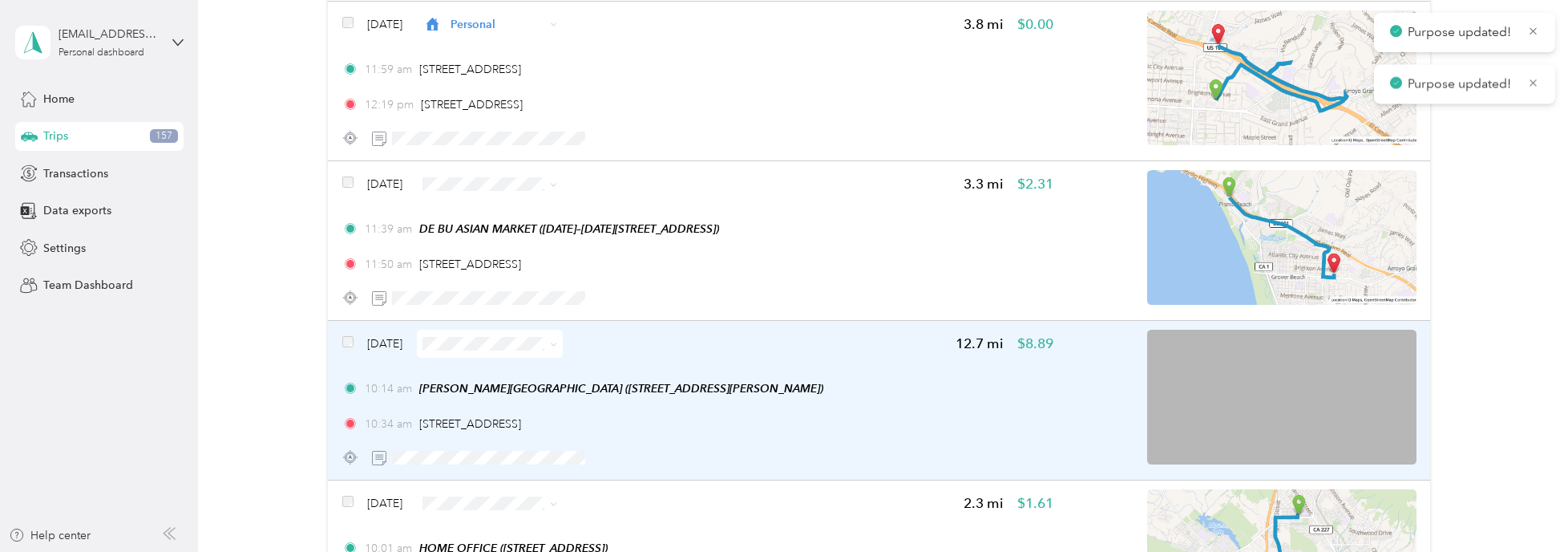
scroll to position [6335, 0]
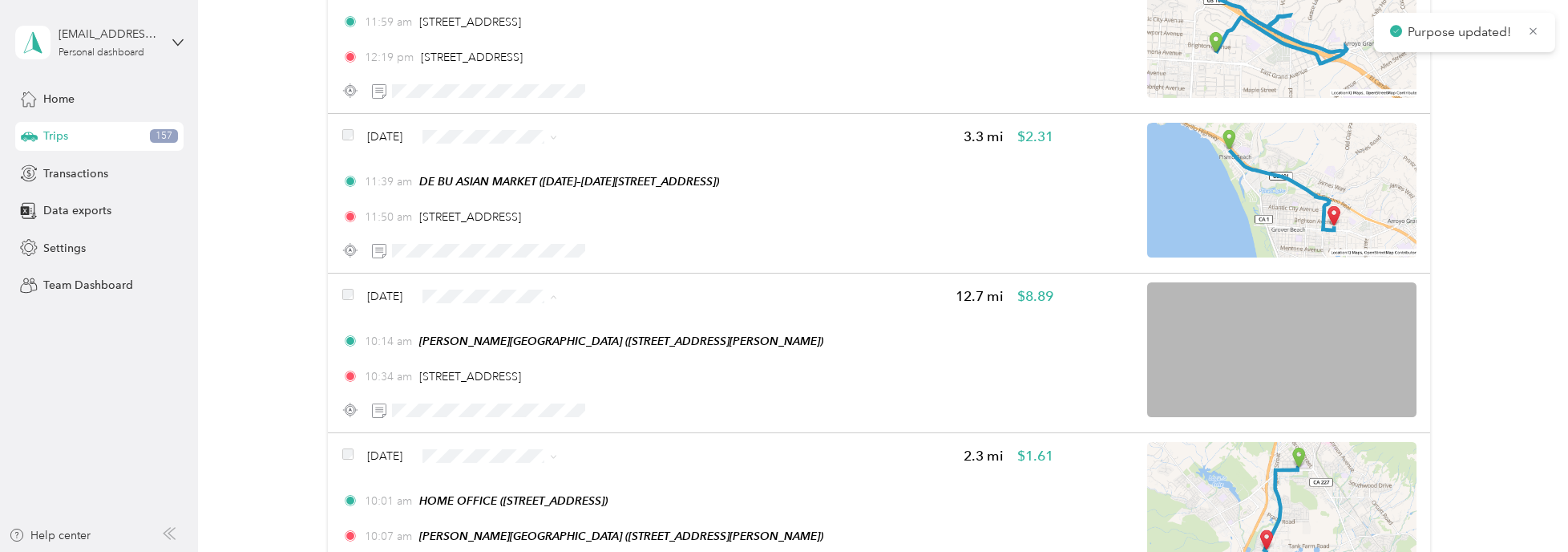
drag, startPoint x: 504, startPoint y: 332, endPoint x: 520, endPoint y: 316, distance: 22.6
click at [504, 332] on span "Personal" at bounding box center [536, 335] width 95 height 17
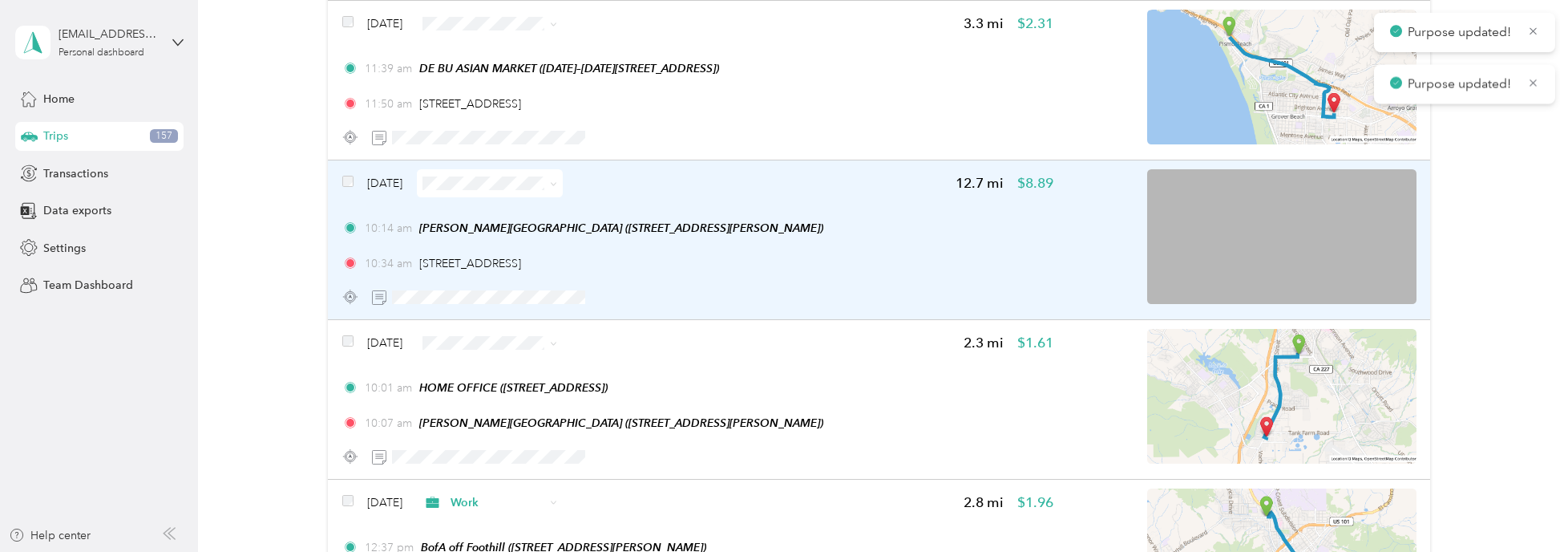
scroll to position [6576, 0]
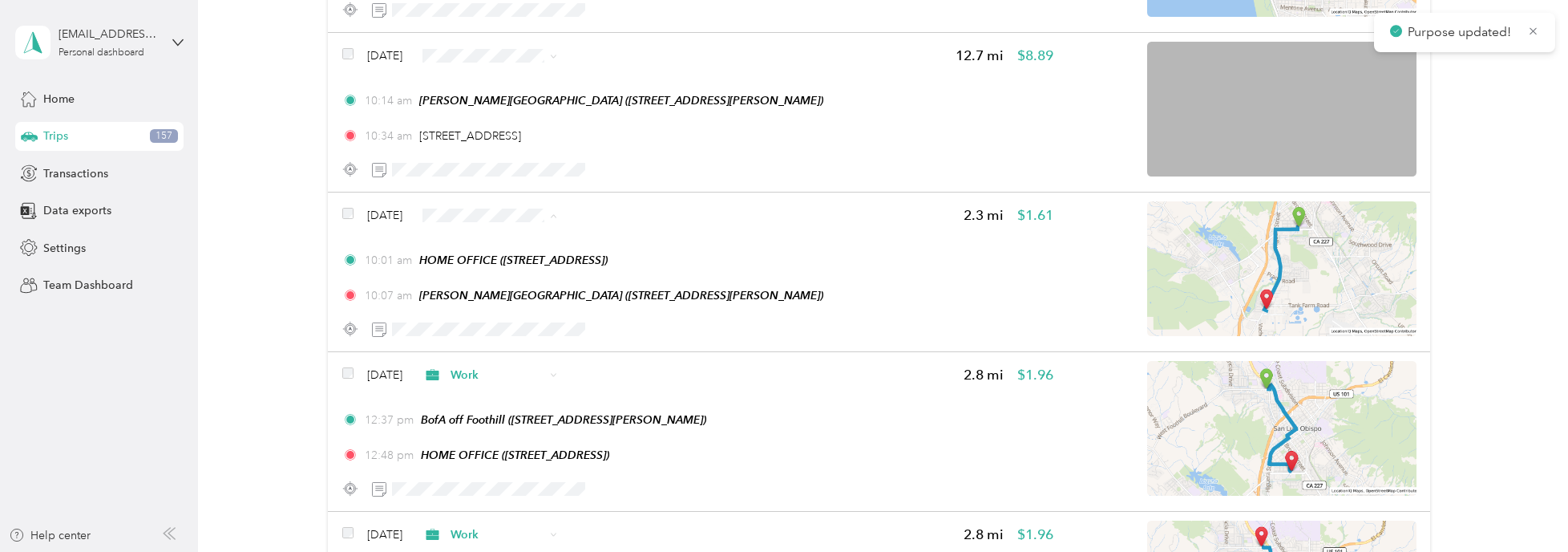
click at [513, 255] on span "Personal" at bounding box center [536, 254] width 95 height 17
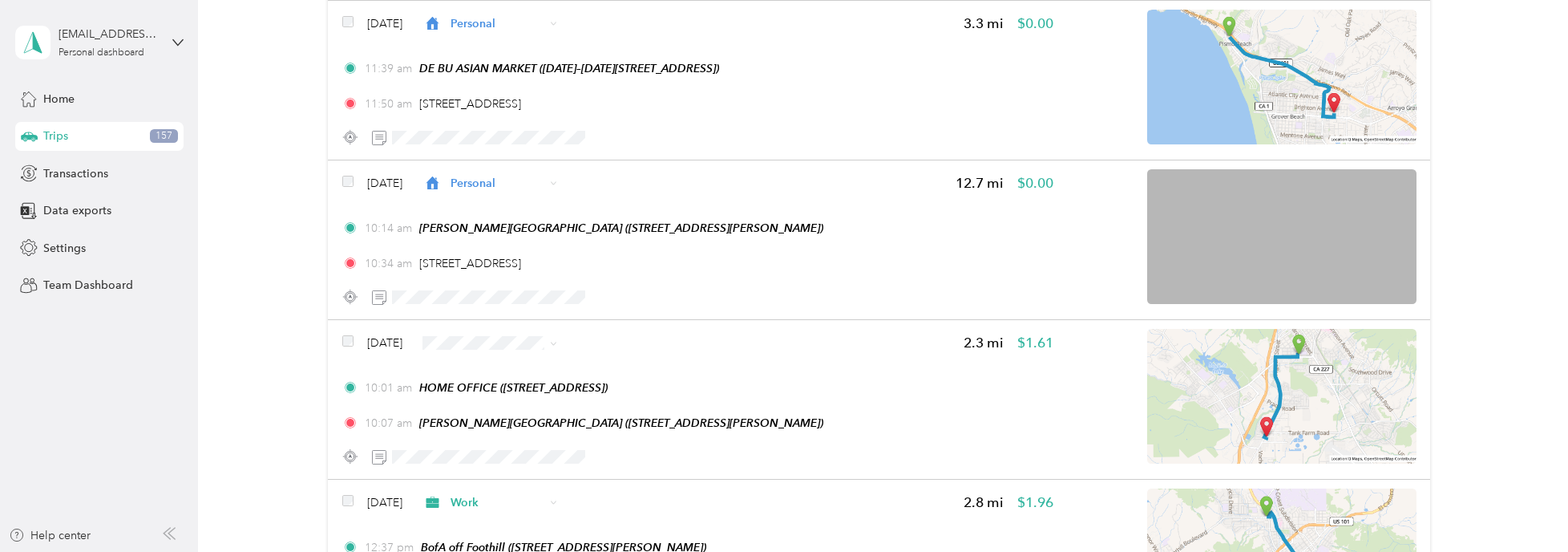
scroll to position [6496, 0]
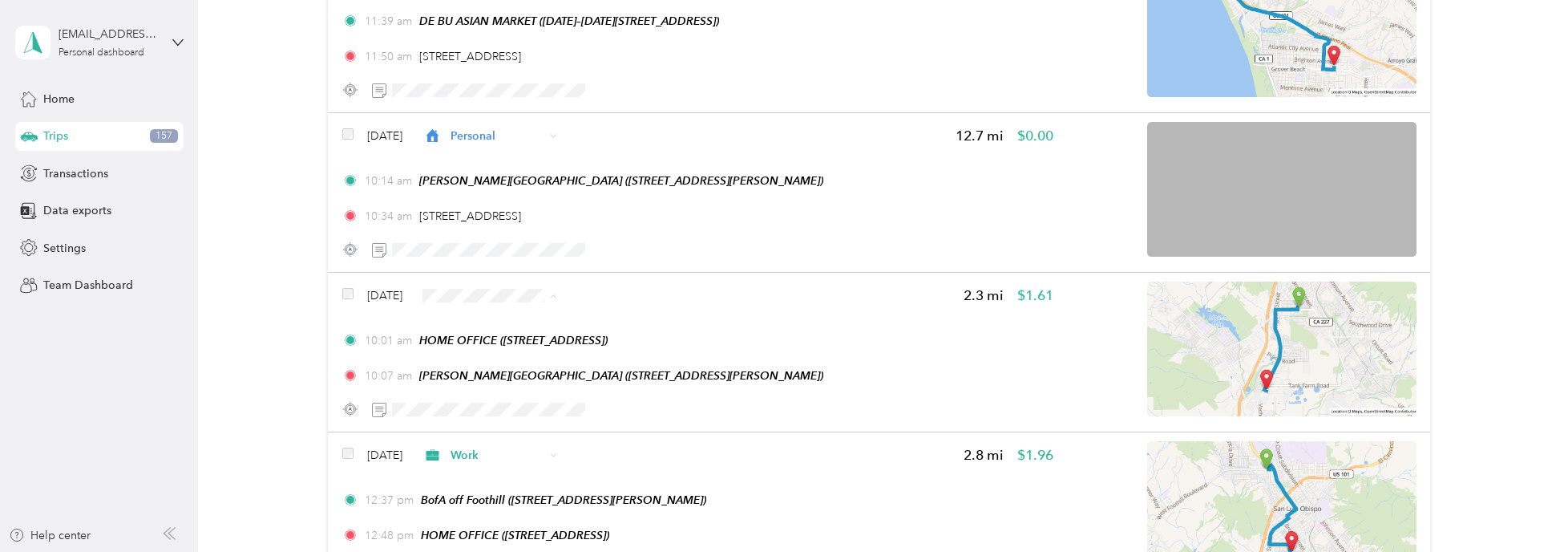
click at [515, 329] on span "Personal" at bounding box center [536, 334] width 95 height 17
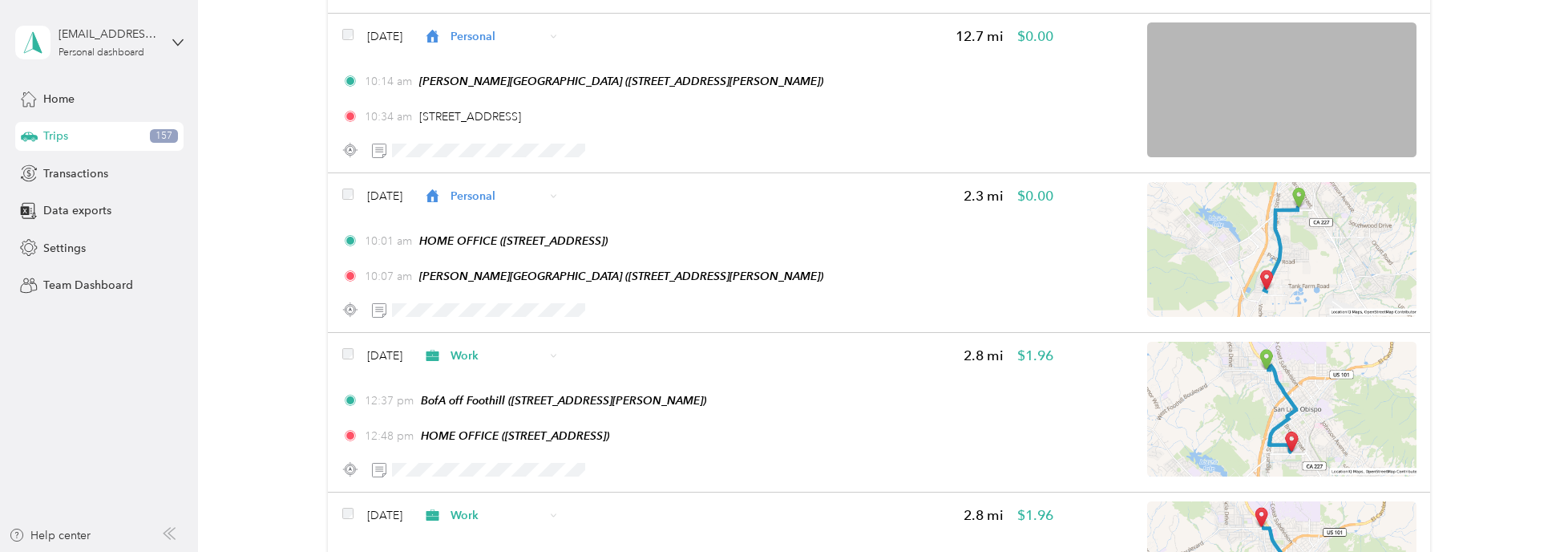
scroll to position [6897, 0]
